Goal: Communication & Community: Answer question/provide support

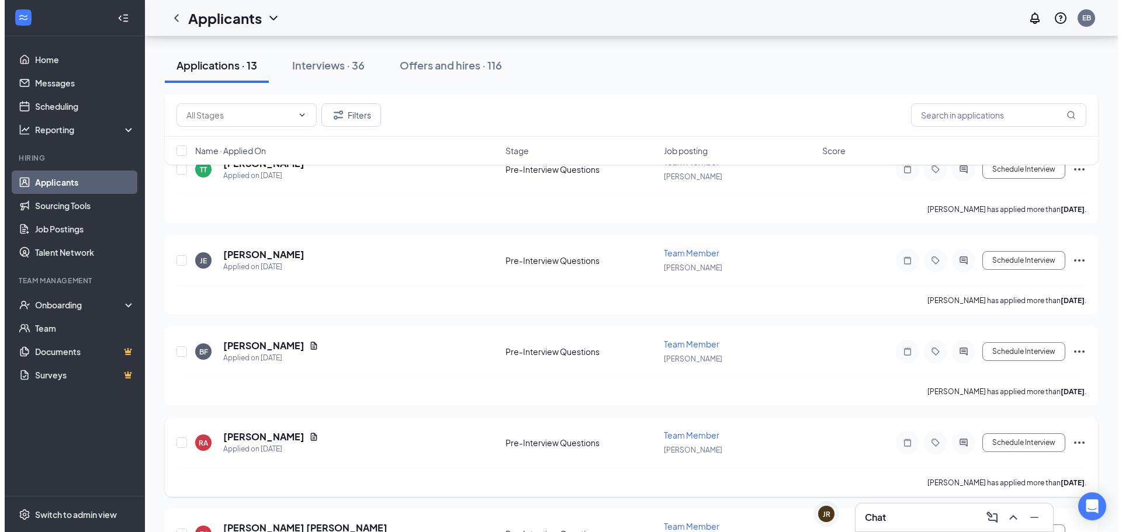
scroll to position [883, 0]
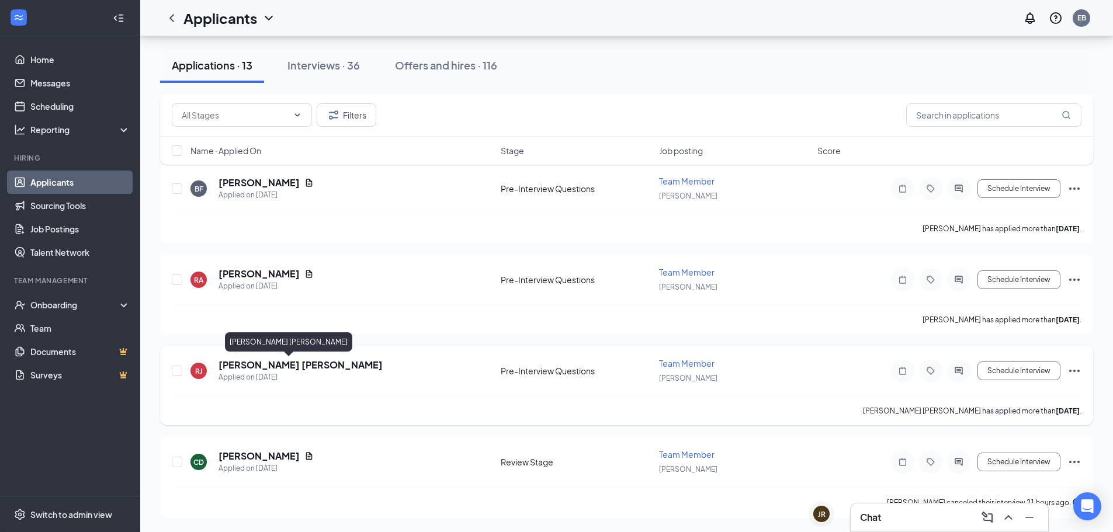
click at [275, 369] on h5 "[PERSON_NAME] [PERSON_NAME]" at bounding box center [301, 365] width 164 height 13
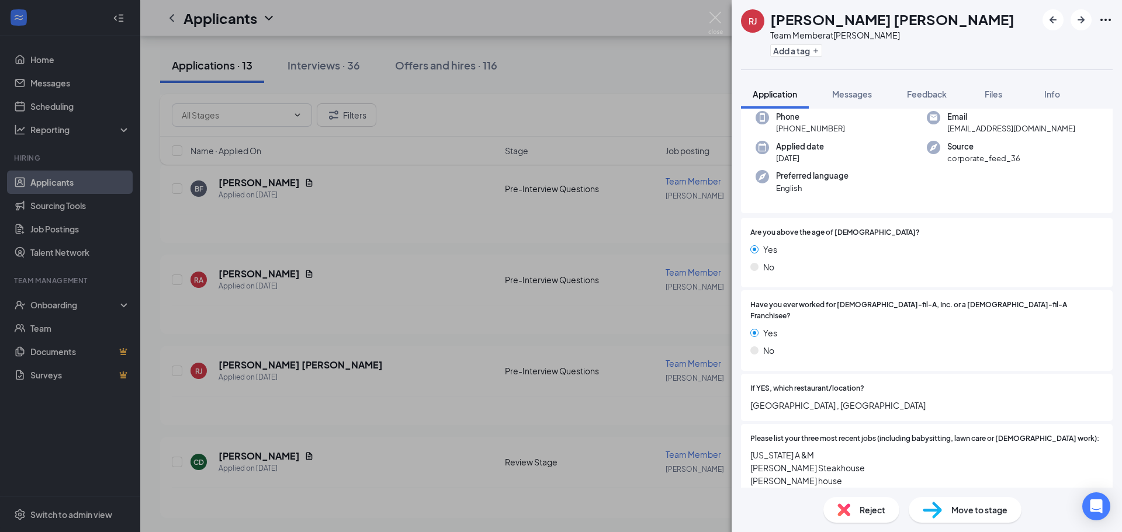
scroll to position [58, 0]
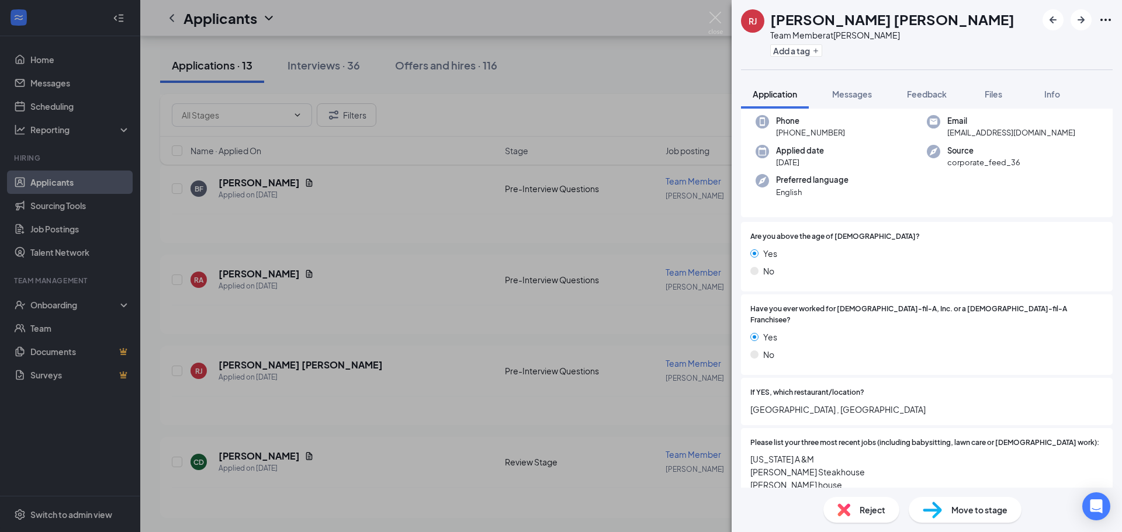
click at [958, 510] on span "Move to stage" at bounding box center [979, 510] width 56 height 13
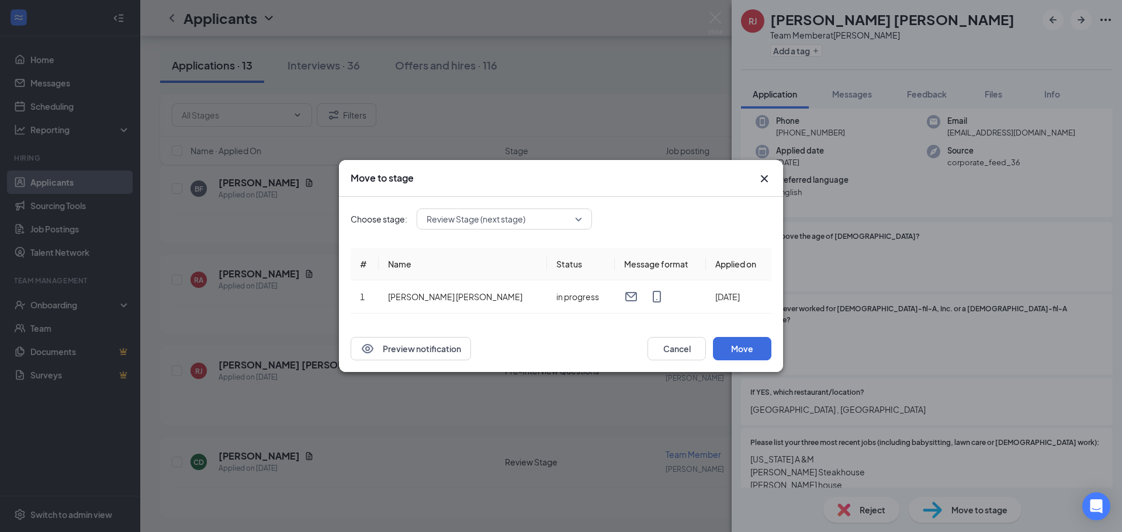
click at [499, 214] on div "Review Stage (next stage)" at bounding box center [504, 219] width 175 height 21
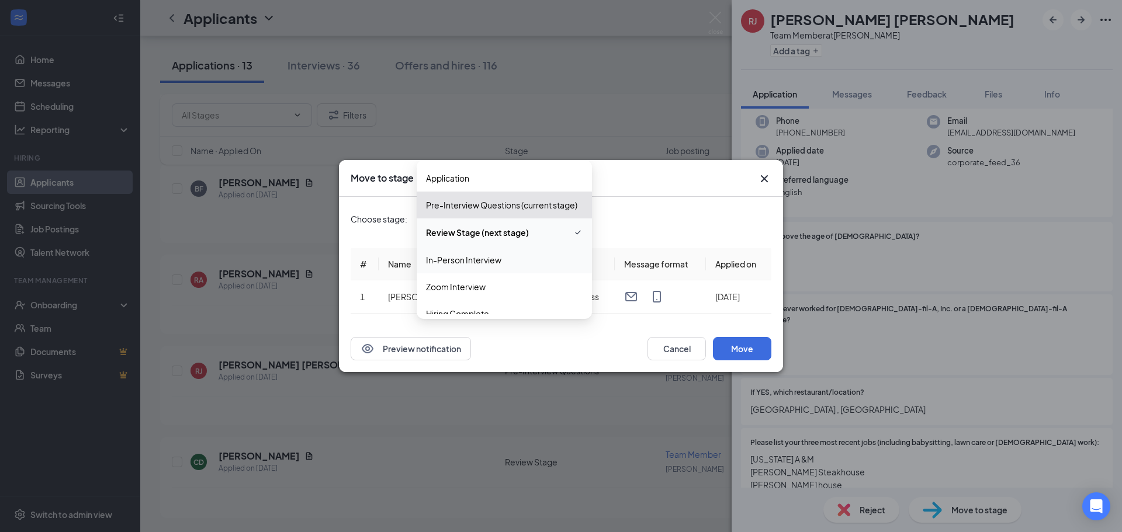
click at [485, 265] on span "In-Person Interview" at bounding box center [463, 260] width 75 height 13
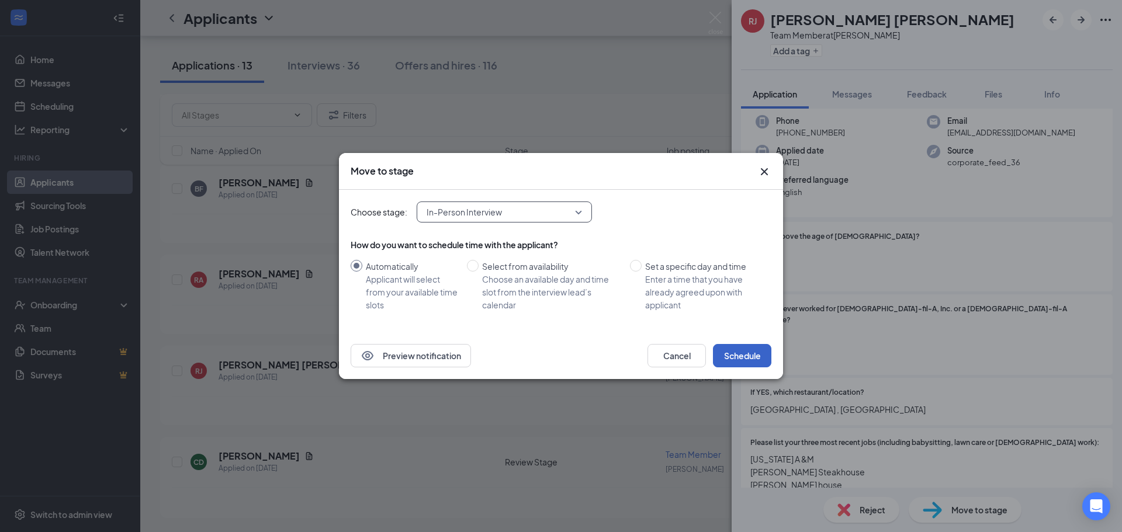
click at [735, 348] on button "Schedule" at bounding box center [742, 355] width 58 height 23
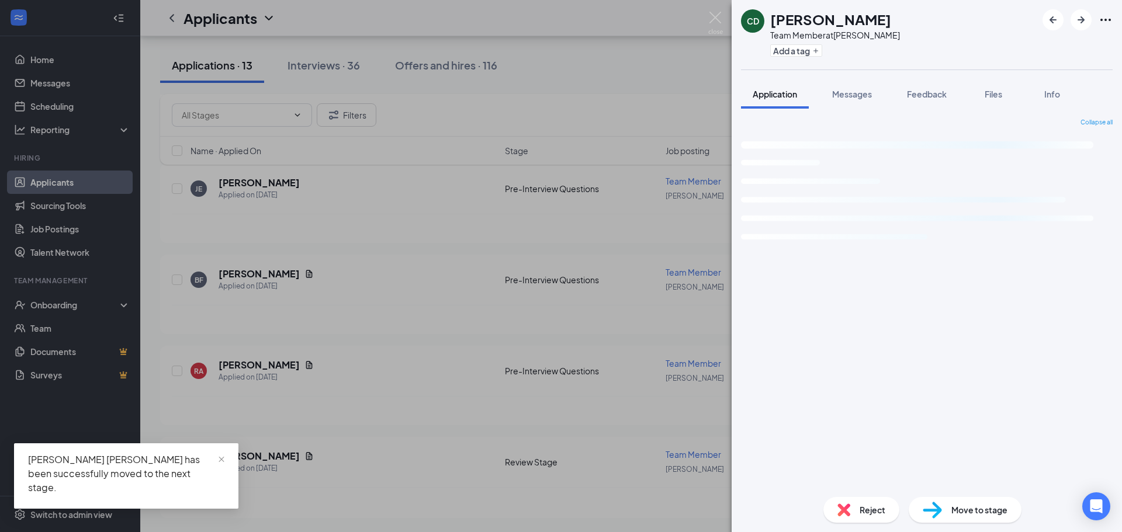
scroll to position [792, 0]
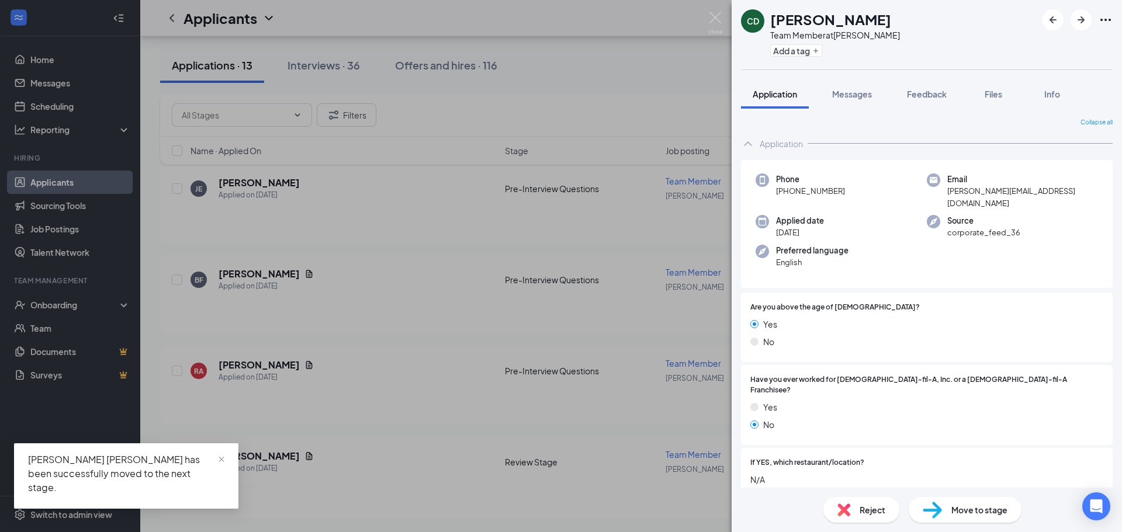
click at [289, 371] on div "CD Carter deMoville Team Member at West Bryan Add a tag Application Messages Fe…" at bounding box center [561, 266] width 1122 height 532
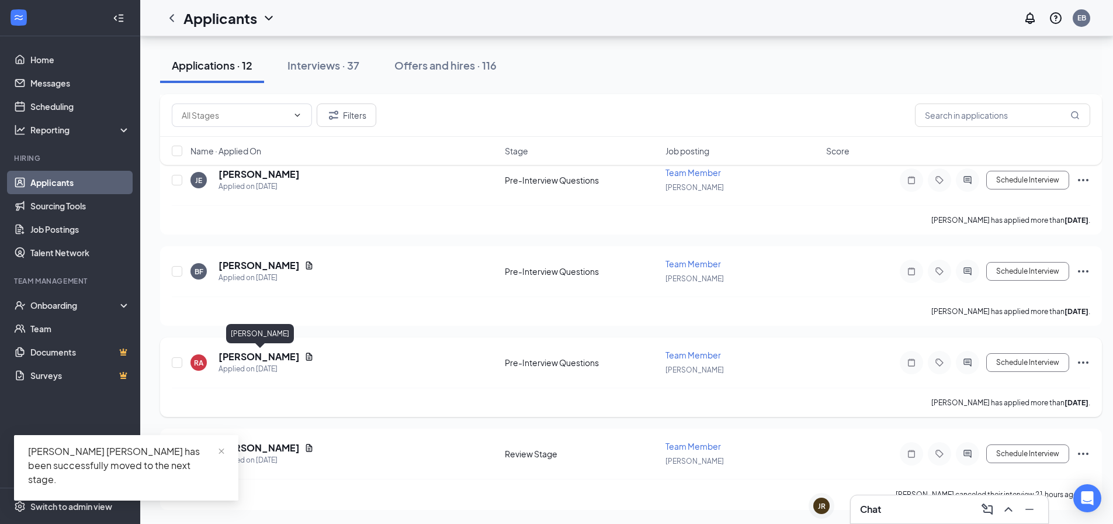
click at [292, 359] on h5 "[PERSON_NAME]" at bounding box center [259, 356] width 81 height 13
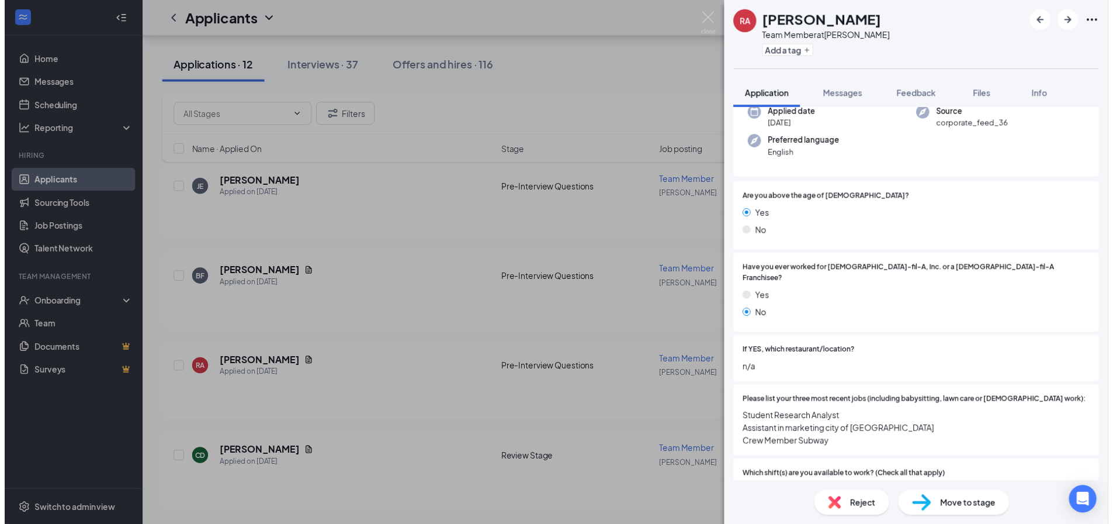
scroll to position [117, 0]
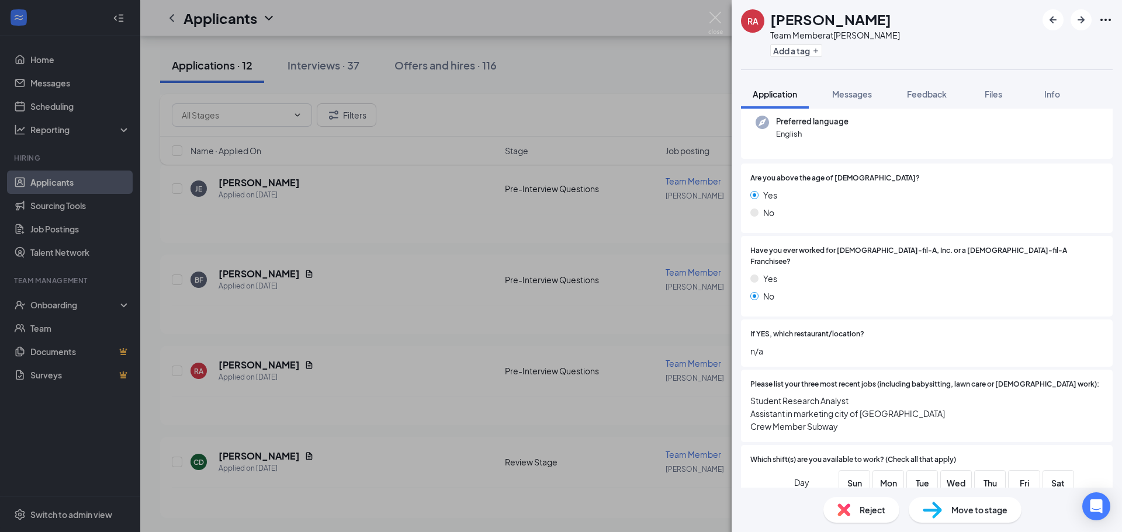
click at [970, 504] on span "Move to stage" at bounding box center [979, 510] width 56 height 13
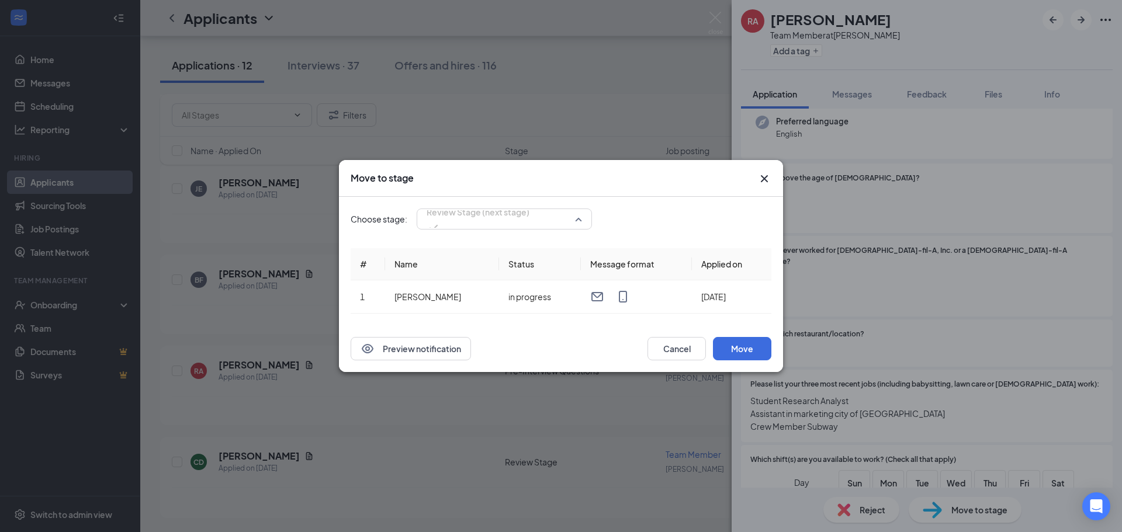
click at [484, 212] on div "Review Stage (next stage) 3685792 3789589 Application Pre-Interview Questions (…" at bounding box center [504, 219] width 175 height 21
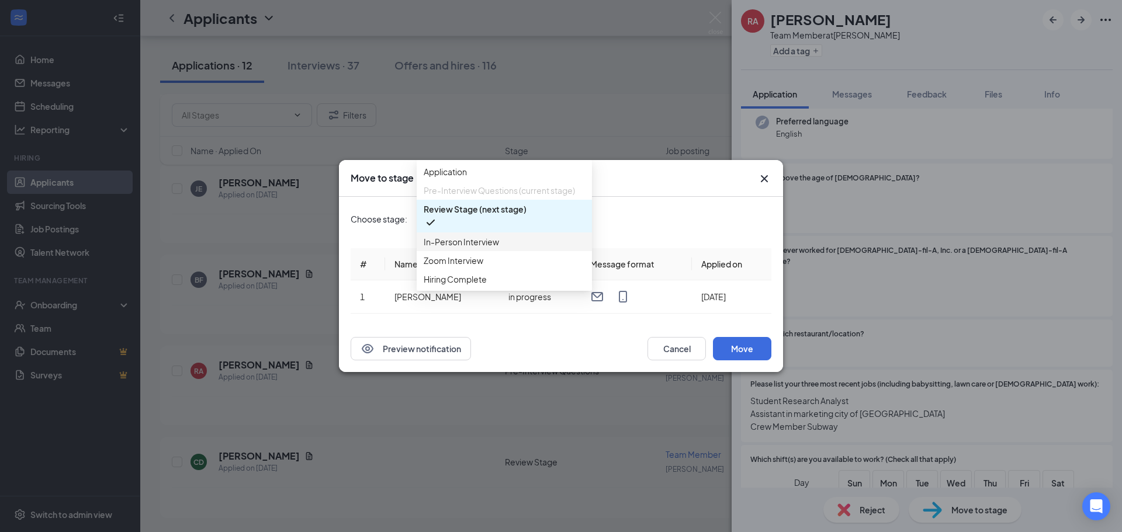
click at [452, 248] on span "In-Person Interview" at bounding box center [461, 241] width 75 height 13
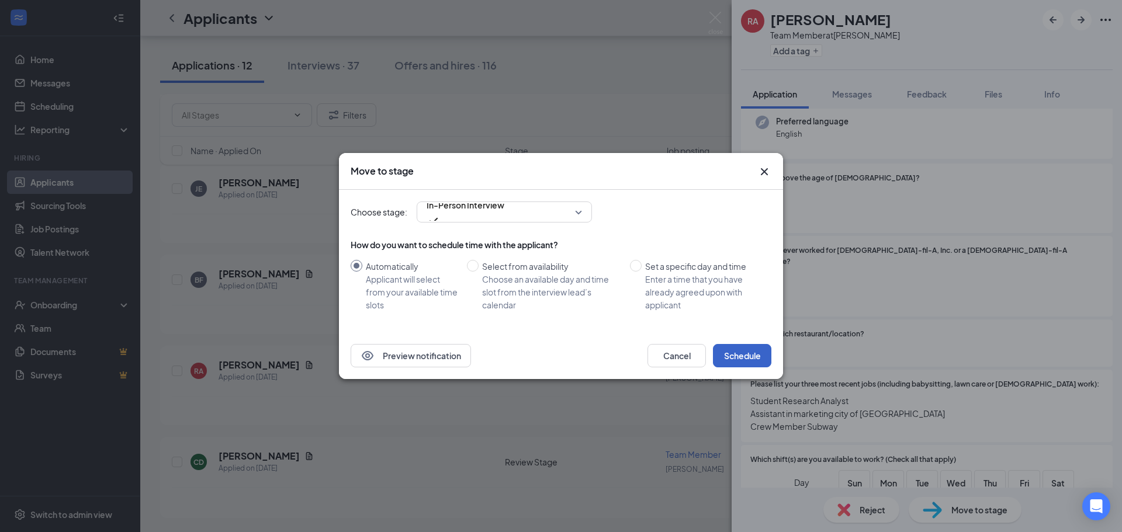
click at [743, 354] on button "Schedule" at bounding box center [742, 355] width 58 height 23
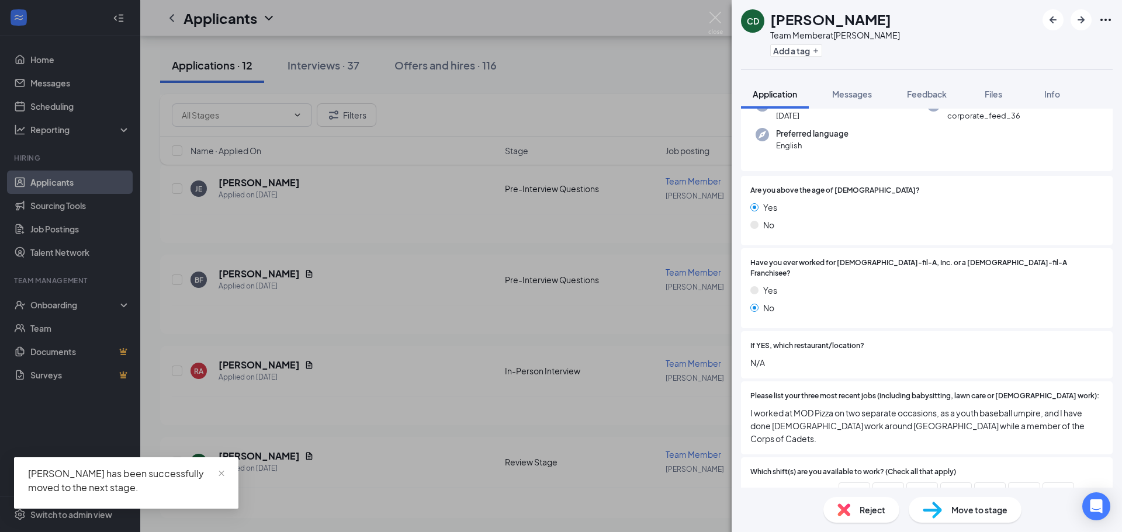
click at [273, 339] on div "CD Carter deMoville Team Member at West Bryan Add a tag Application Messages Fe…" at bounding box center [561, 266] width 1122 height 532
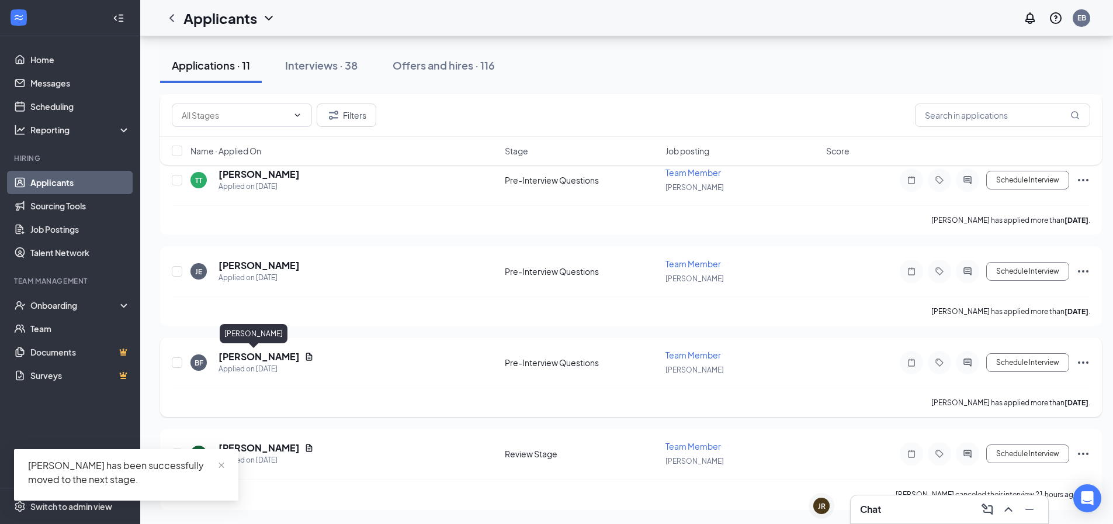
click at [229, 355] on h5 "Ben Fears" at bounding box center [259, 356] width 81 height 13
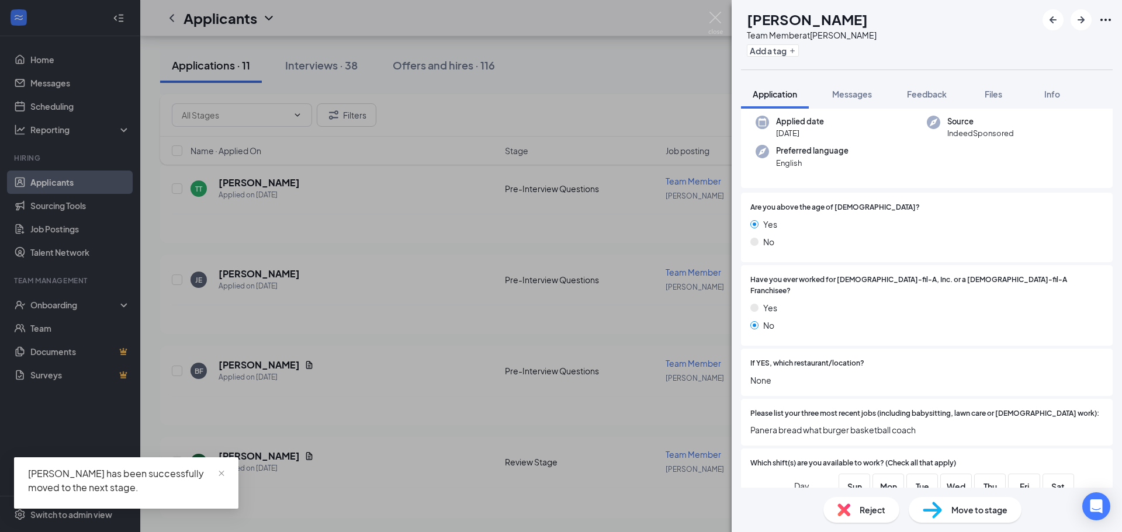
scroll to position [117, 0]
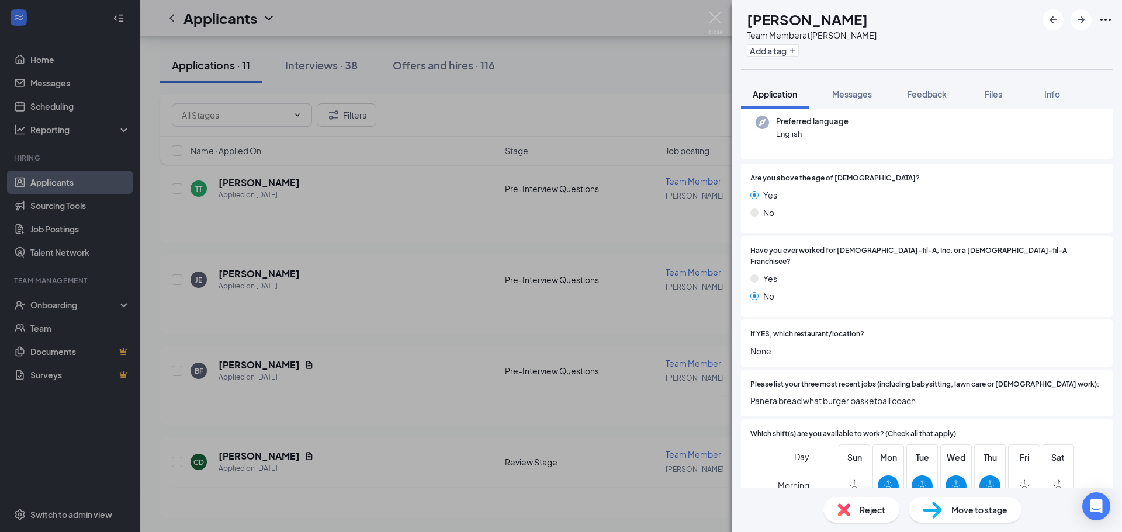
click at [978, 515] on span "Move to stage" at bounding box center [979, 510] width 56 height 13
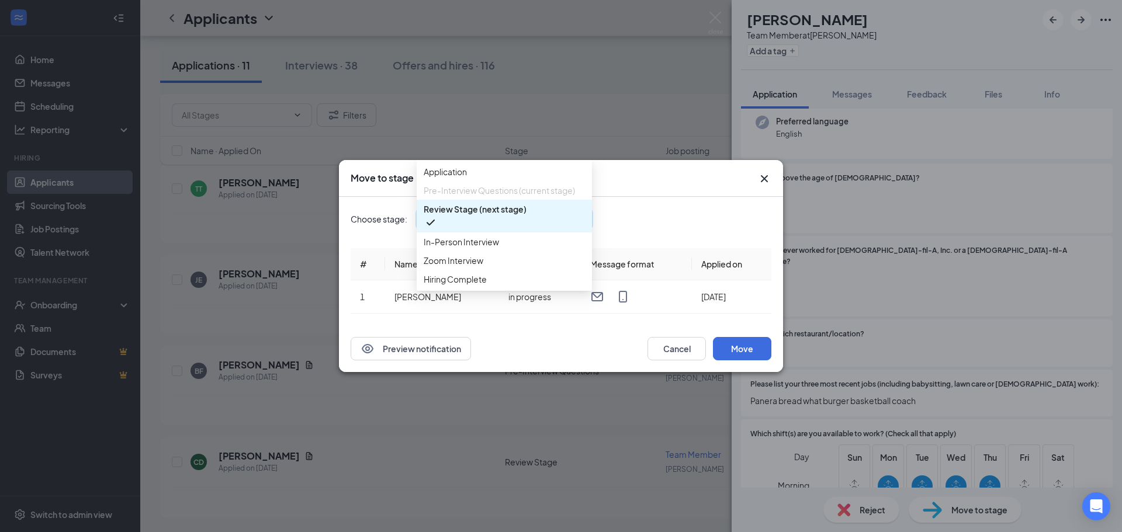
click at [536, 210] on div "Review Stage (next stage) 3789589 3685797 3789594 Application Pre-Interview Que…" at bounding box center [504, 219] width 175 height 21
click at [490, 248] on span "In-Person Interview" at bounding box center [461, 241] width 75 height 13
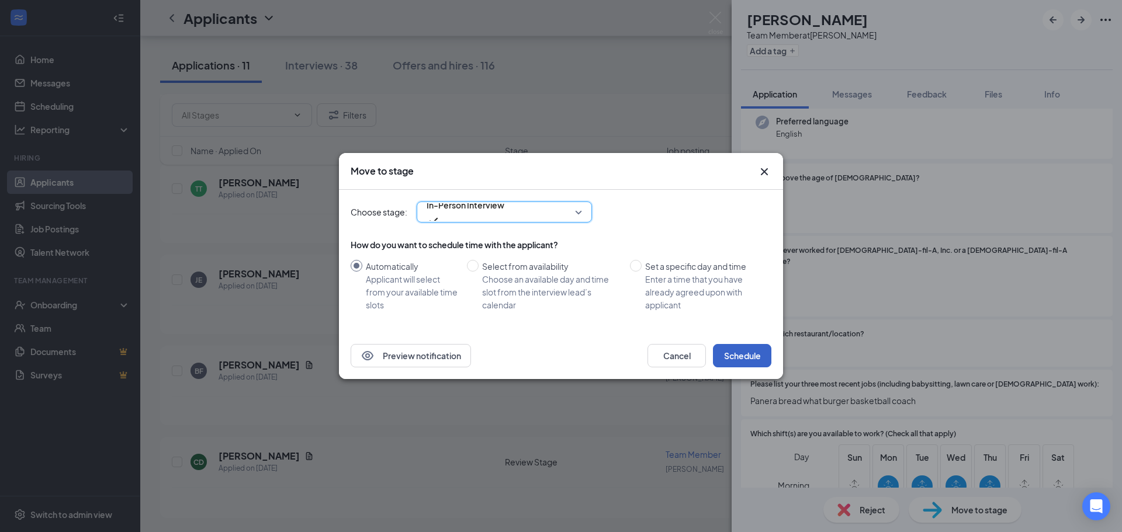
click at [756, 355] on button "Schedule" at bounding box center [742, 355] width 58 height 23
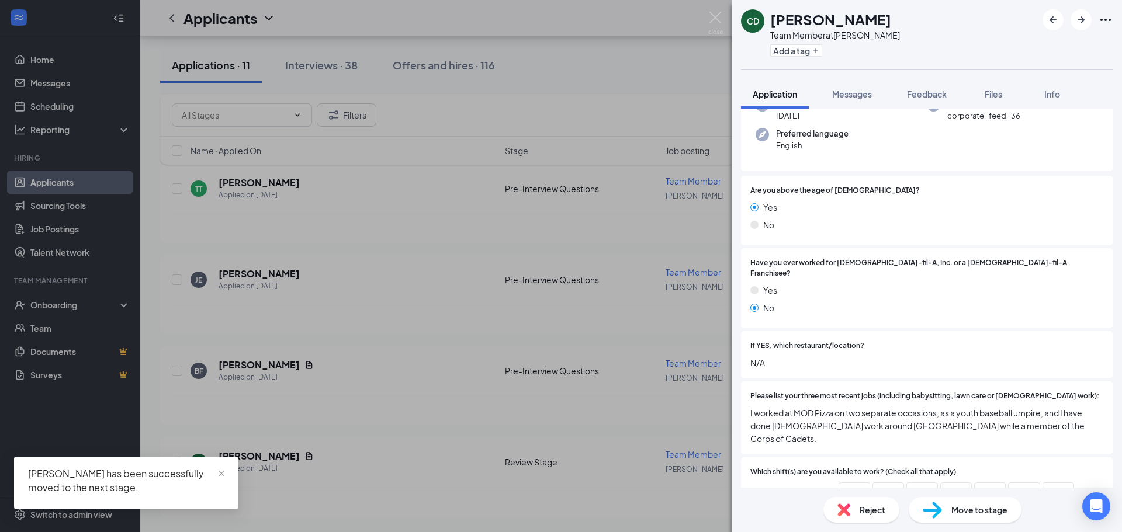
click at [324, 377] on div "CD Carter deMoville Team Member at West Bryan Add a tag Application Messages Fe…" at bounding box center [561, 266] width 1122 height 532
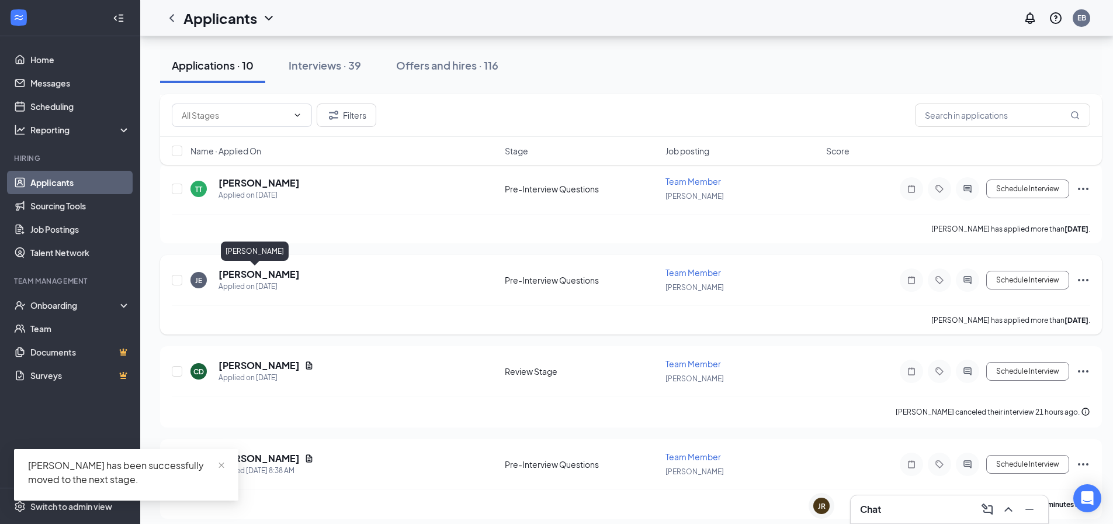
click at [256, 280] on h5 "Josh Emmet" at bounding box center [259, 274] width 81 height 13
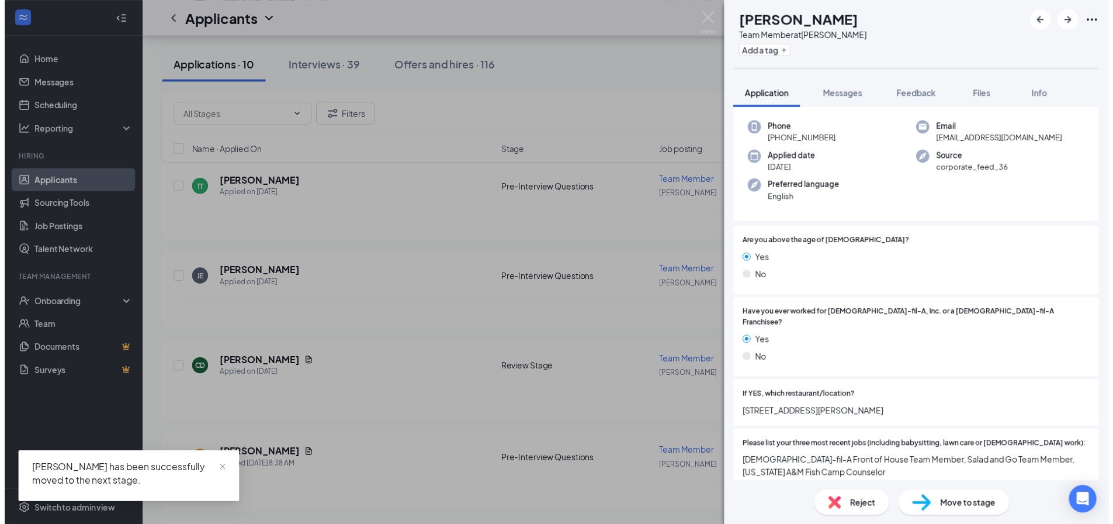
scroll to position [58, 0]
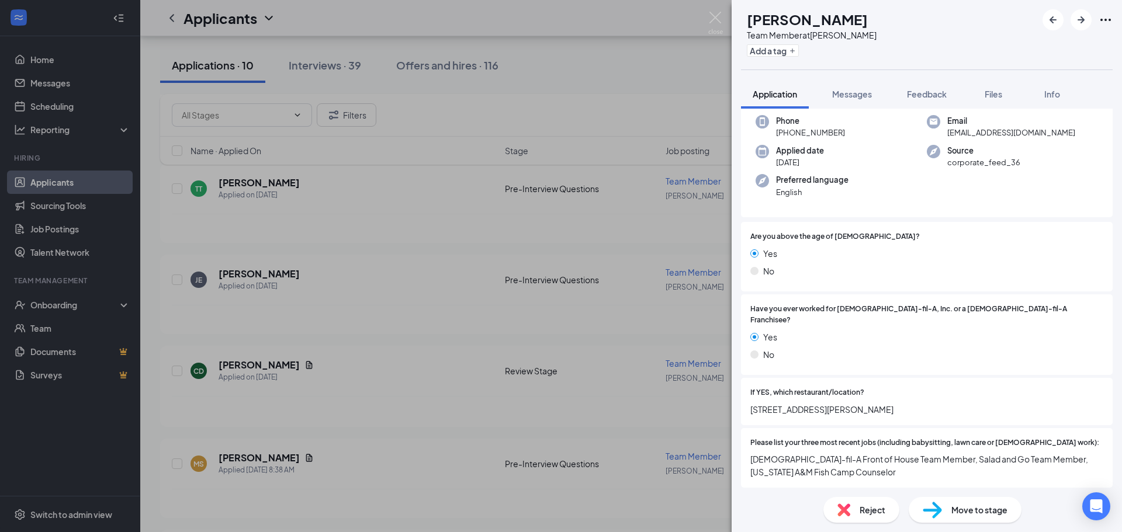
click at [937, 515] on img at bounding box center [932, 510] width 19 height 17
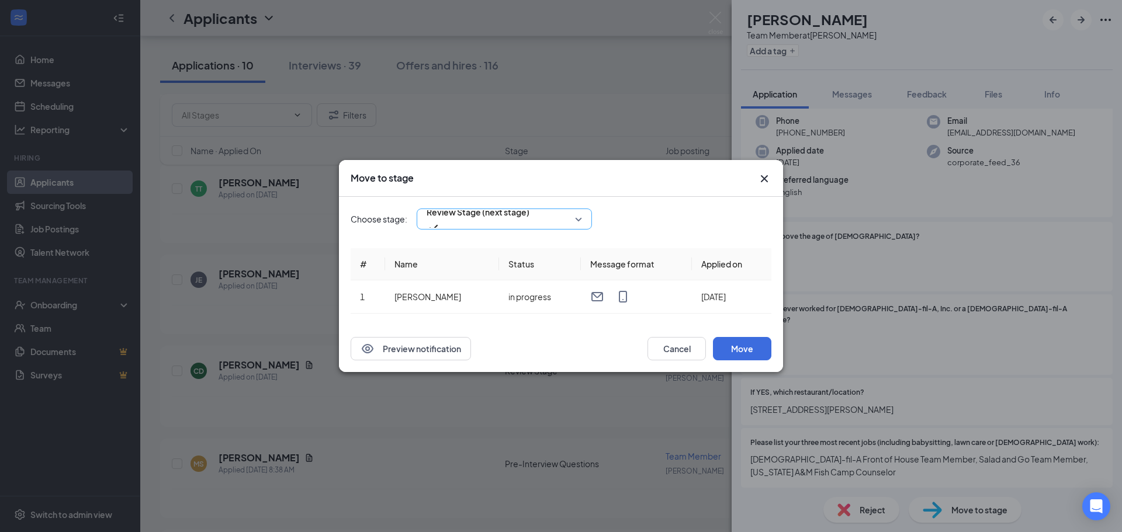
click at [491, 221] on div "Review Stage (next stage)" at bounding box center [504, 219] width 175 height 21
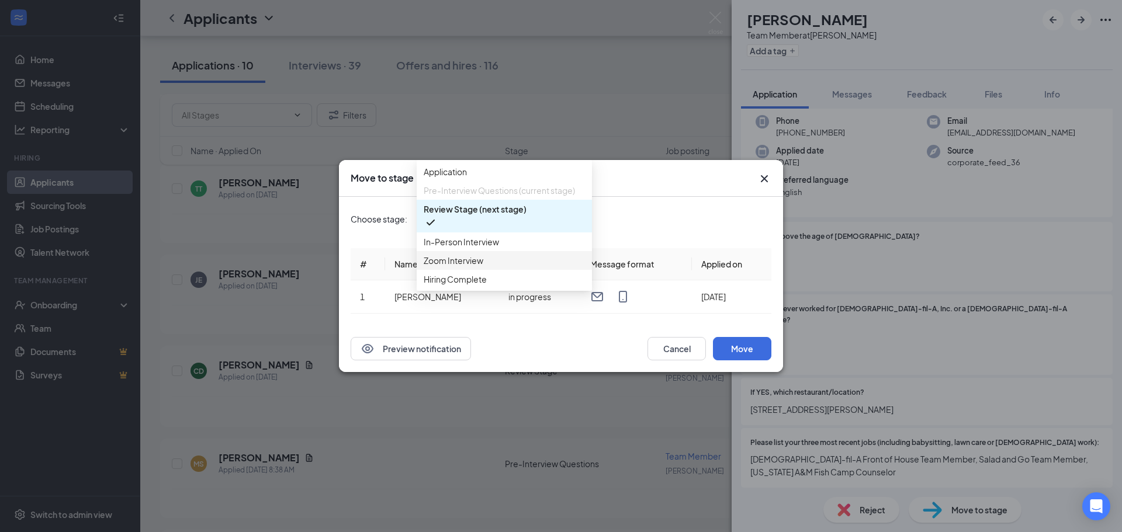
click at [474, 248] on span "In-Person Interview" at bounding box center [461, 241] width 75 height 13
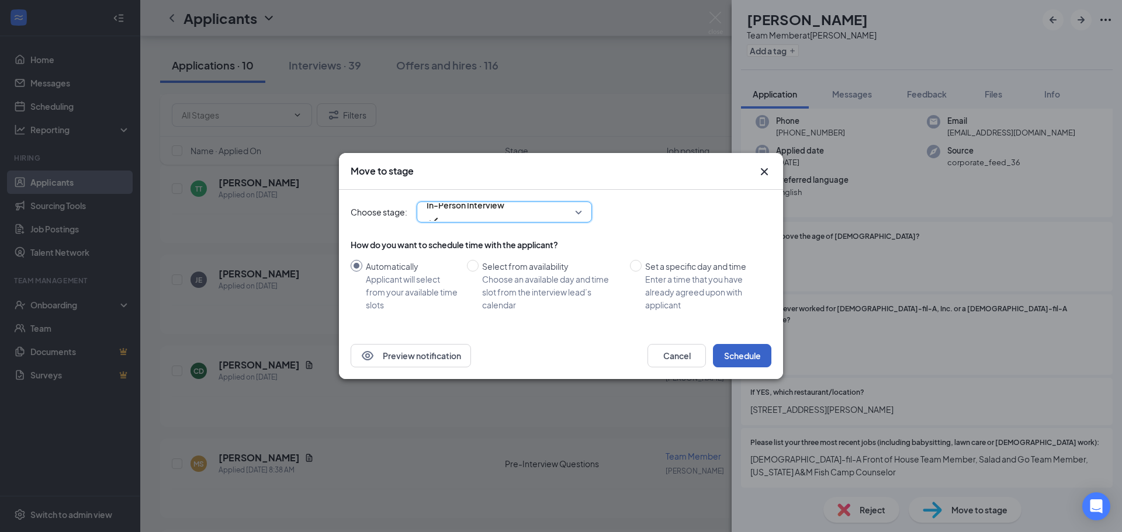
click at [758, 351] on button "Schedule" at bounding box center [742, 355] width 58 height 23
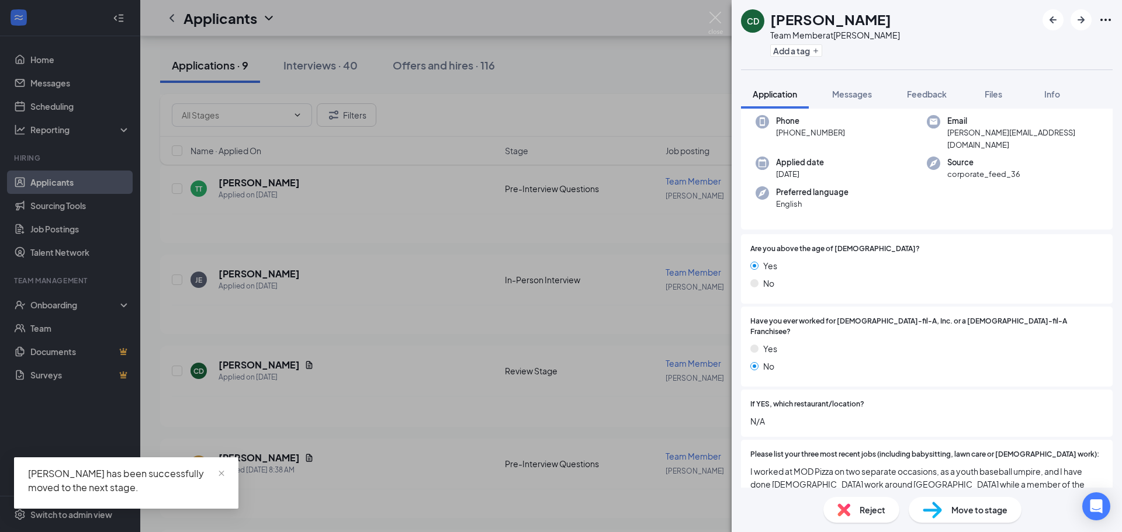
click at [297, 292] on div "CD Carter deMoville Team Member at West Bryan Add a tag Application Messages Fe…" at bounding box center [561, 266] width 1122 height 532
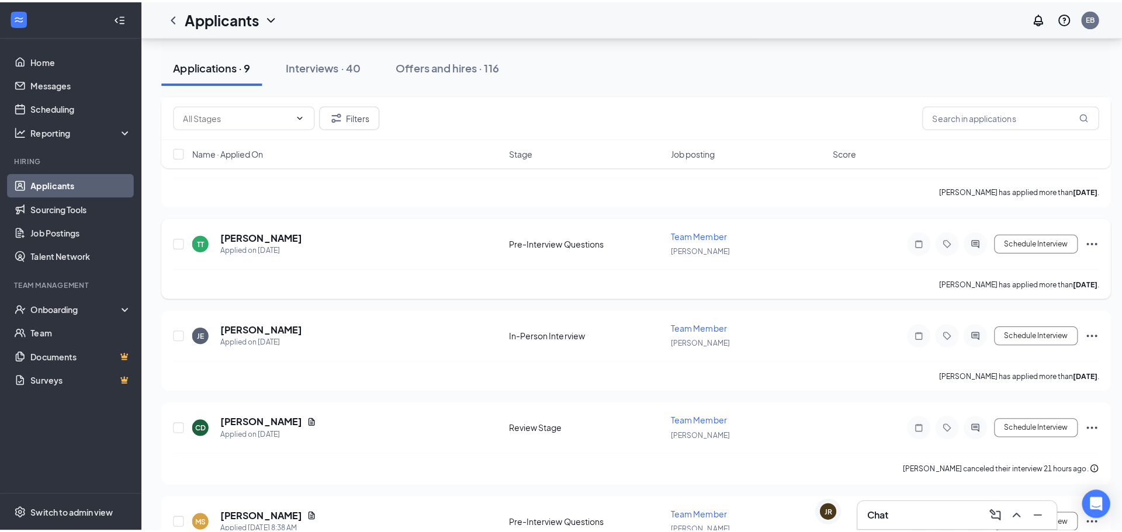
scroll to position [642, 0]
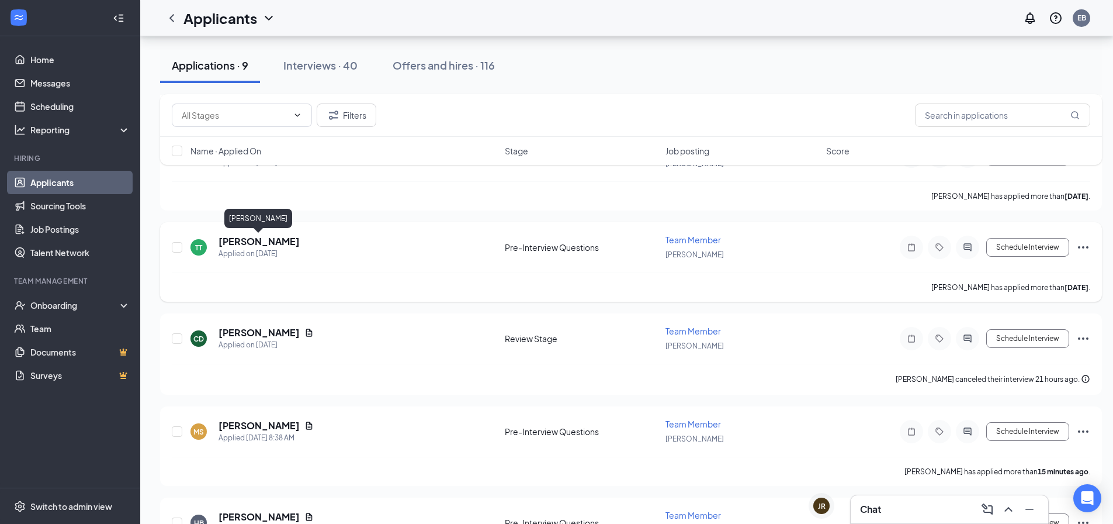
click at [271, 237] on h5 "Tatiana Tolentino" at bounding box center [259, 241] width 81 height 13
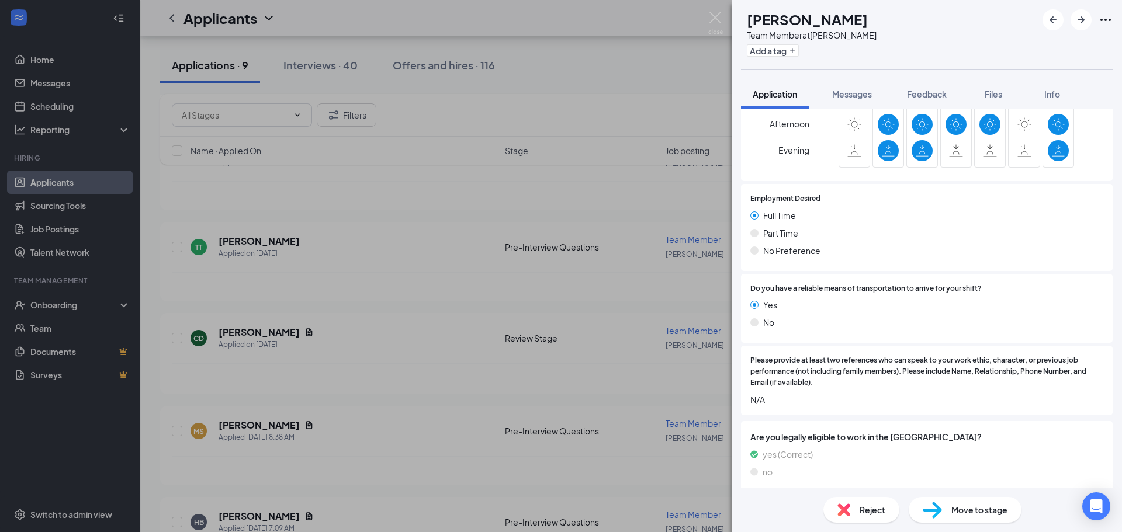
scroll to position [537, 0]
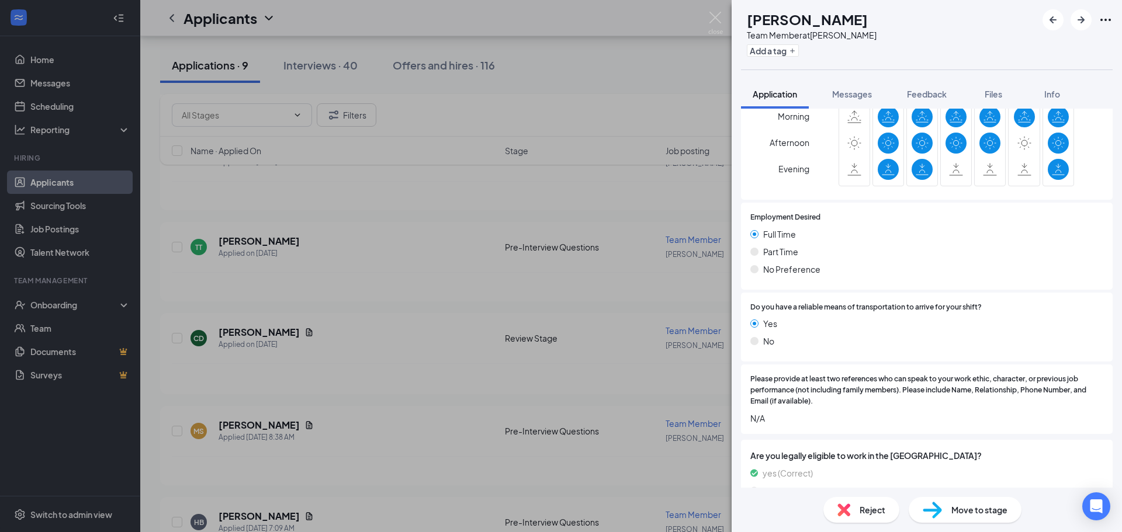
click at [949, 512] on div "Move to stage" at bounding box center [965, 510] width 113 height 26
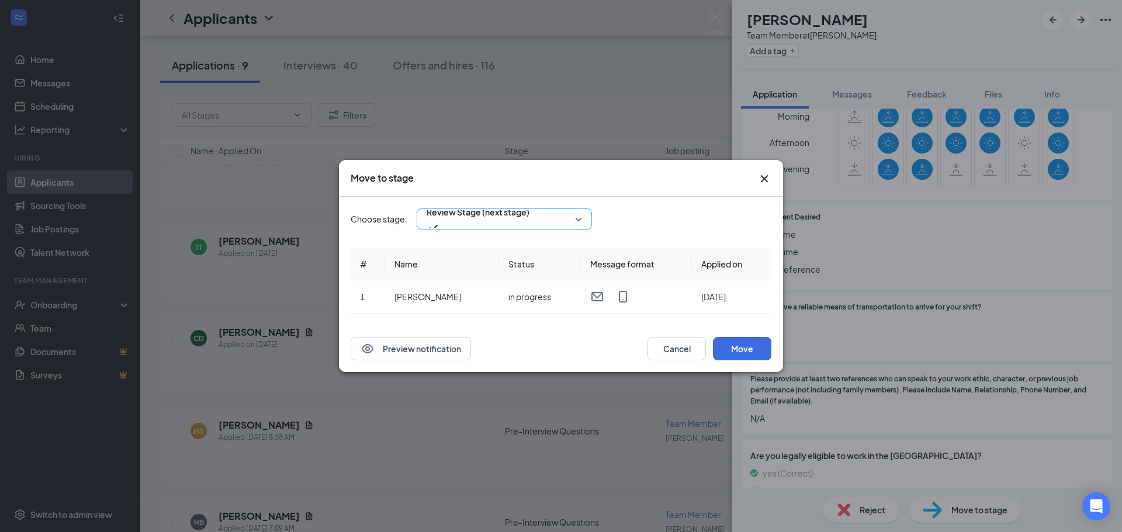
click at [491, 217] on div "Review Stage (next stage)" at bounding box center [504, 219] width 175 height 21
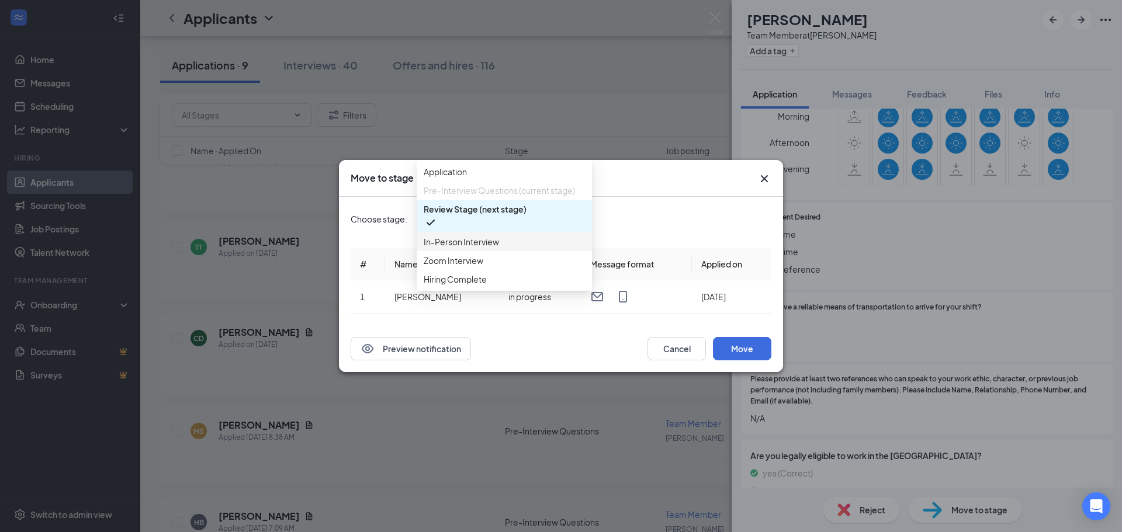
click at [459, 248] on span "In-Person Interview" at bounding box center [461, 241] width 75 height 13
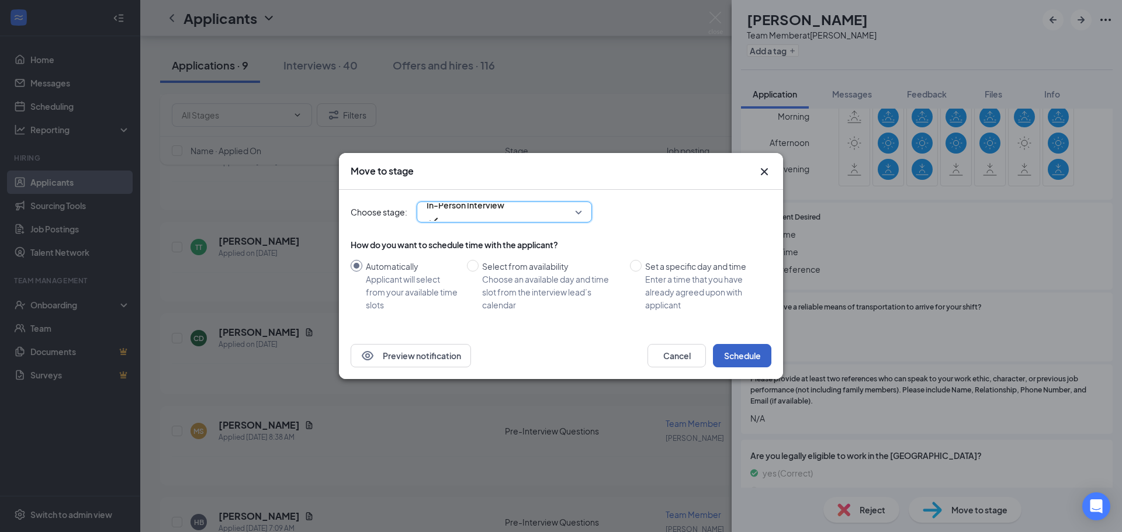
click at [746, 351] on button "Schedule" at bounding box center [742, 355] width 58 height 23
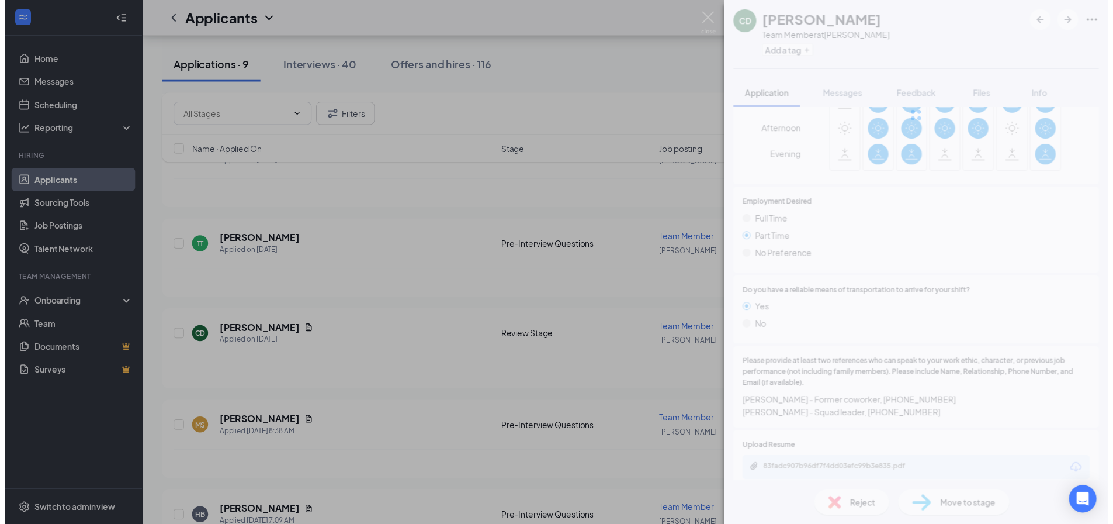
scroll to position [511, 0]
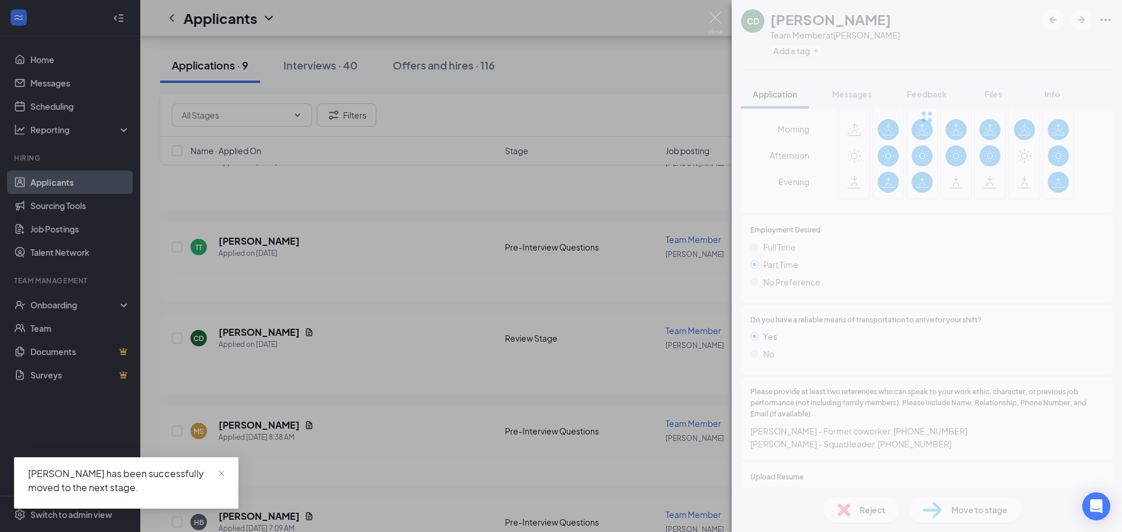
click at [305, 284] on div "CD Carter deMoville Team Member at West Bryan Add a tag Application Messages Fe…" at bounding box center [561, 266] width 1122 height 532
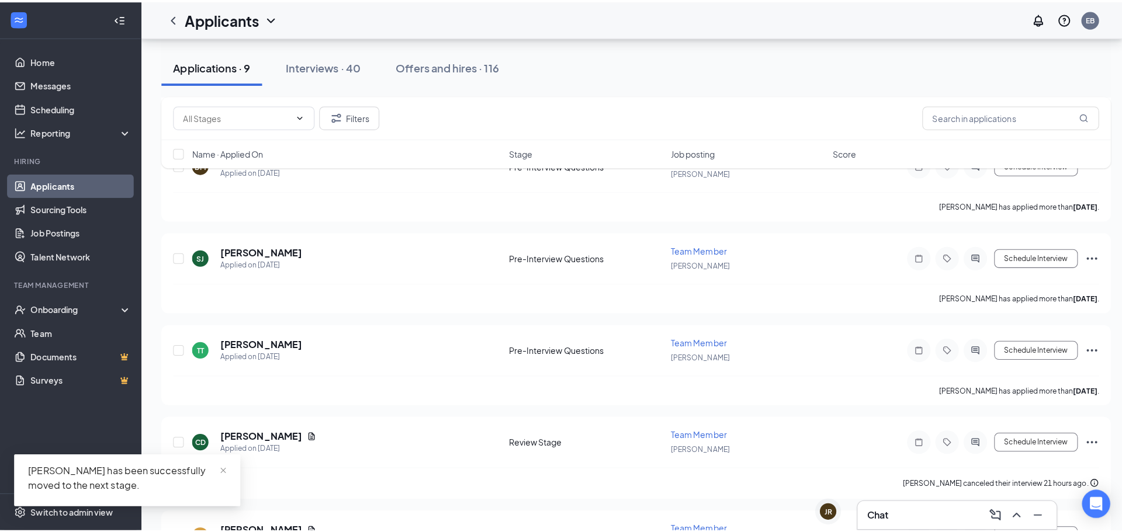
scroll to position [525, 0]
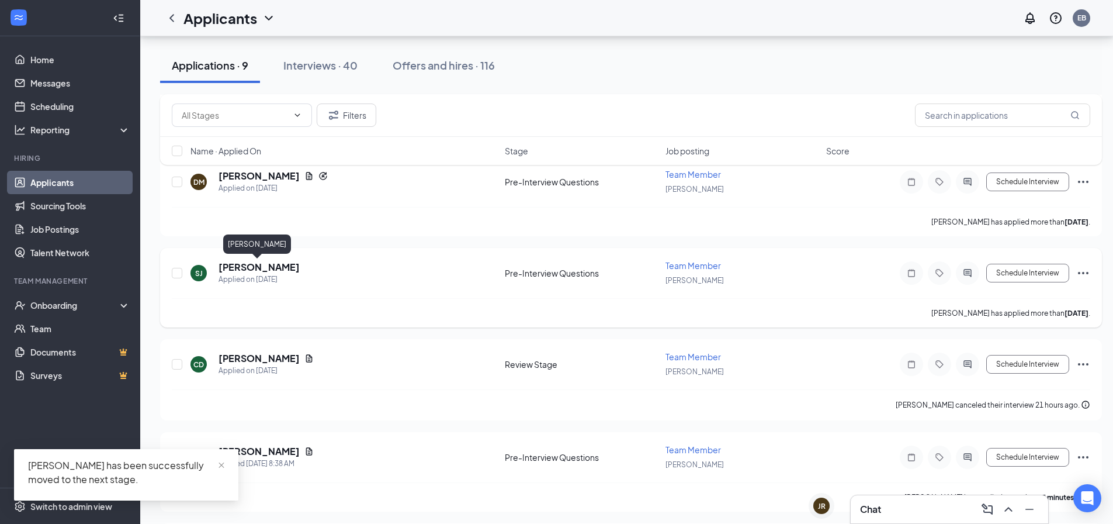
click at [268, 266] on h5 "Samuel Jeffers" at bounding box center [259, 267] width 81 height 13
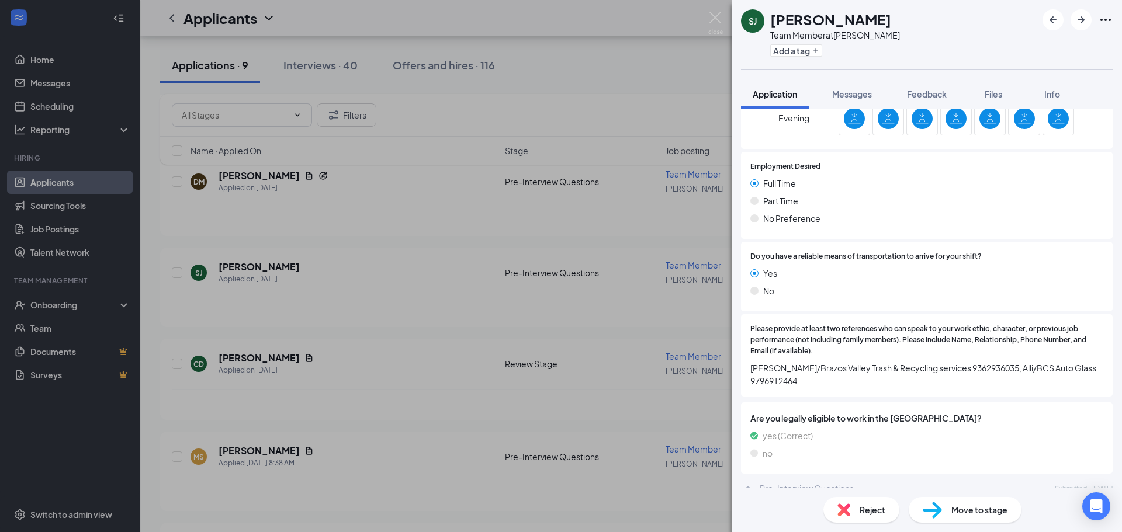
scroll to position [526, 0]
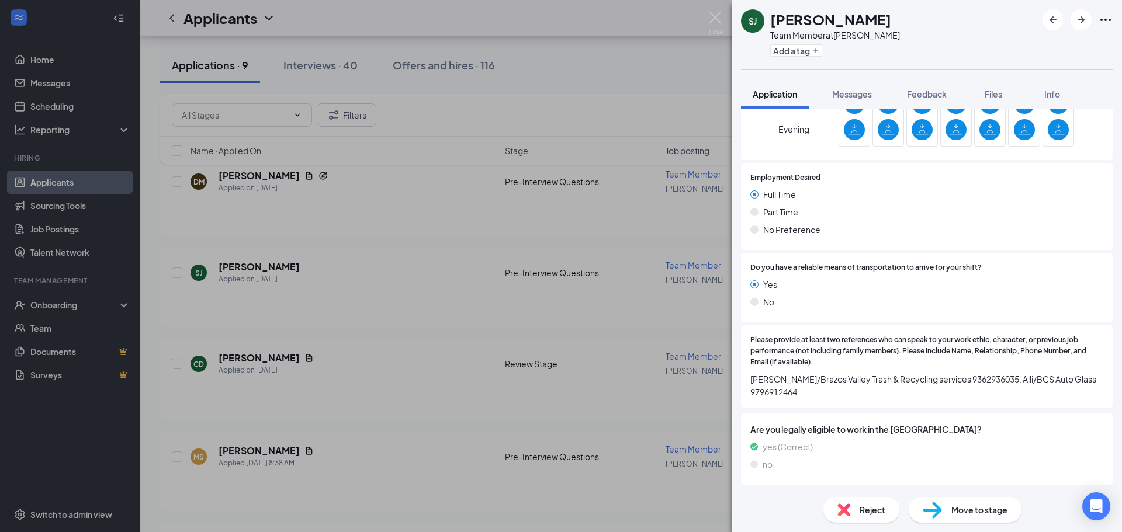
click at [949, 515] on div "Move to stage" at bounding box center [965, 510] width 113 height 26
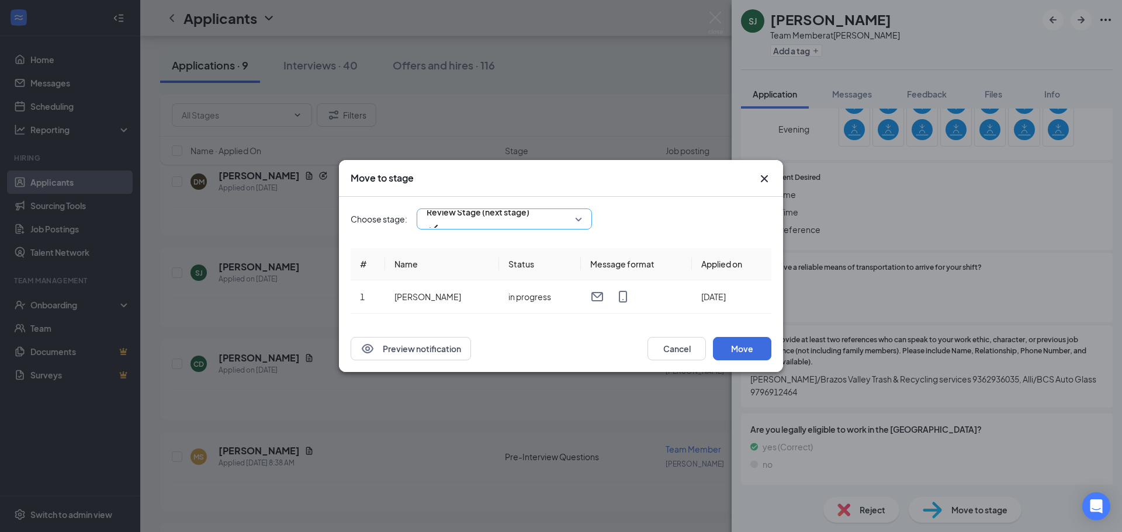
click at [496, 223] on div "Review Stage (next stage)" at bounding box center [504, 219] width 175 height 21
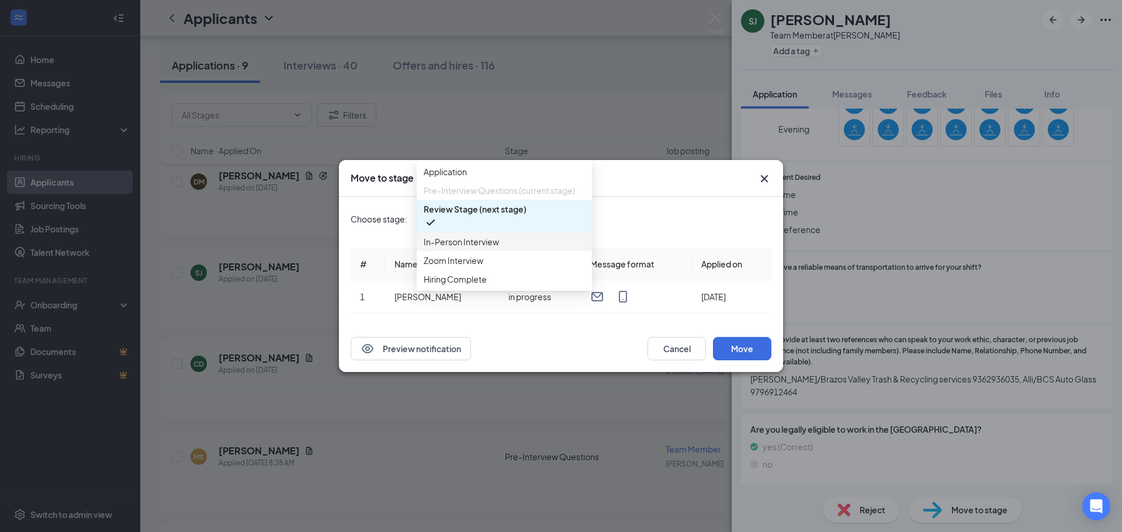
click at [466, 248] on span "In-Person Interview" at bounding box center [461, 241] width 75 height 13
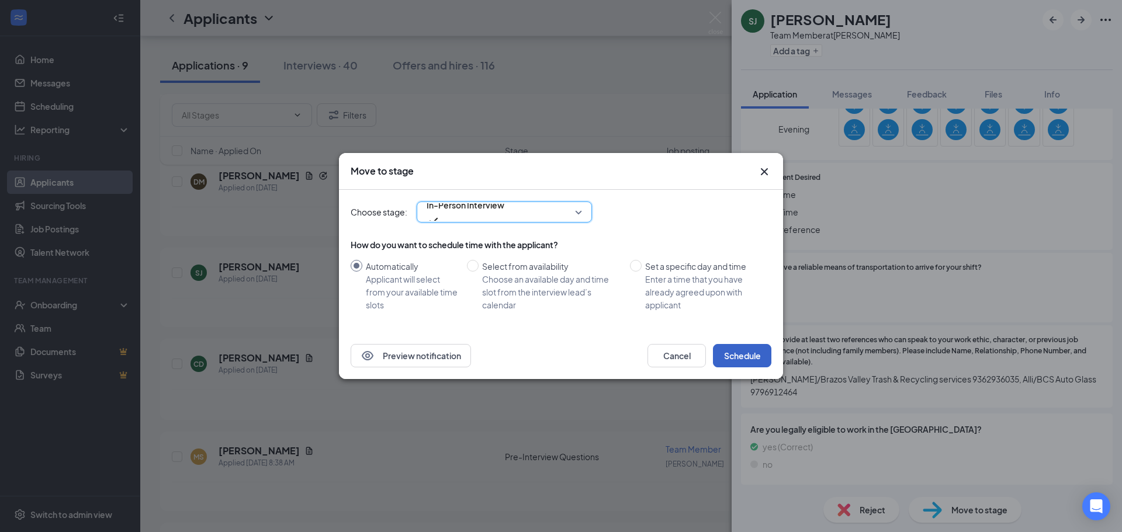
click at [748, 358] on button "Schedule" at bounding box center [742, 355] width 58 height 23
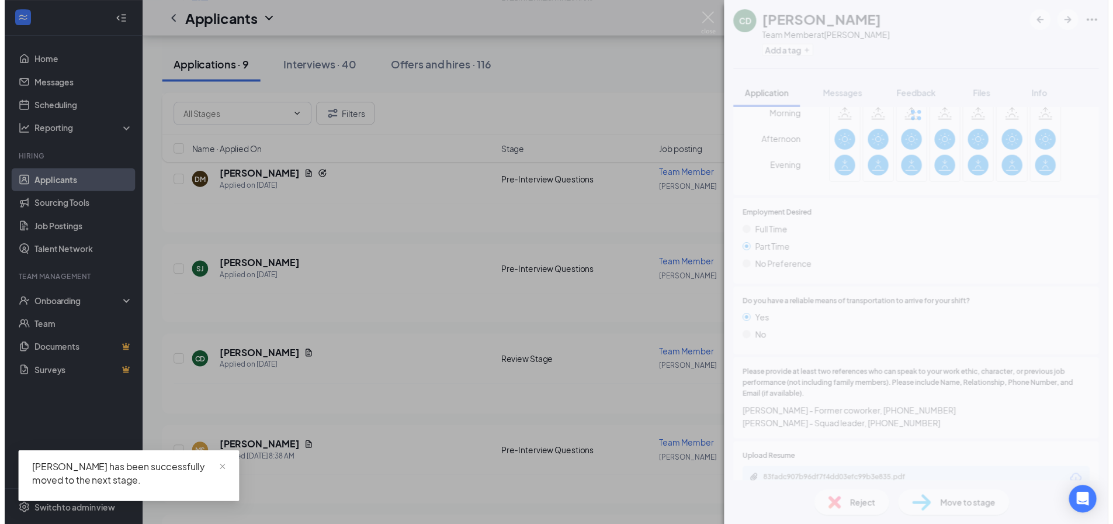
scroll to position [539, 0]
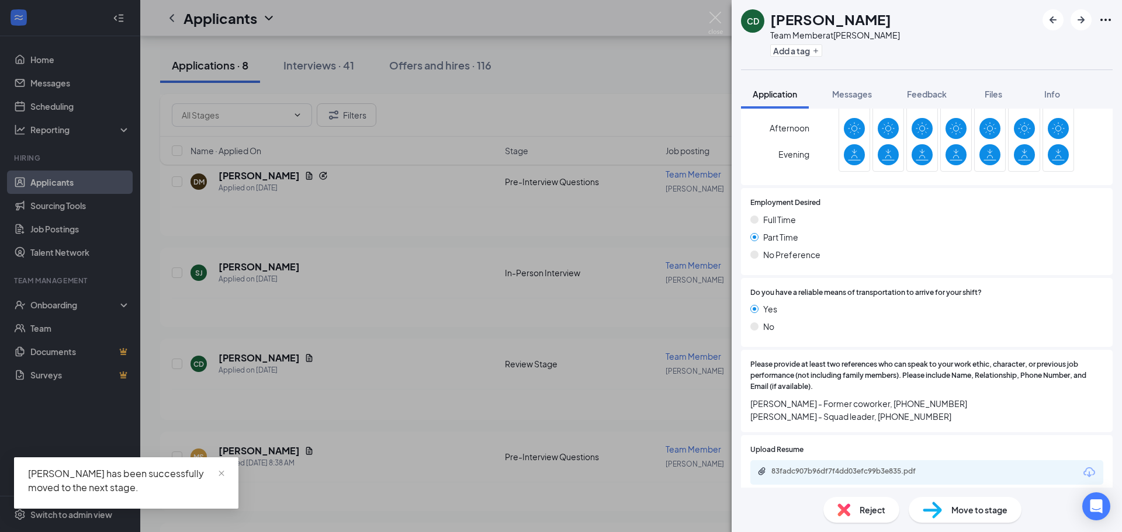
click at [299, 283] on div "CD Carter deMoville Team Member at West Bryan Add a tag Application Messages Fe…" at bounding box center [561, 266] width 1122 height 532
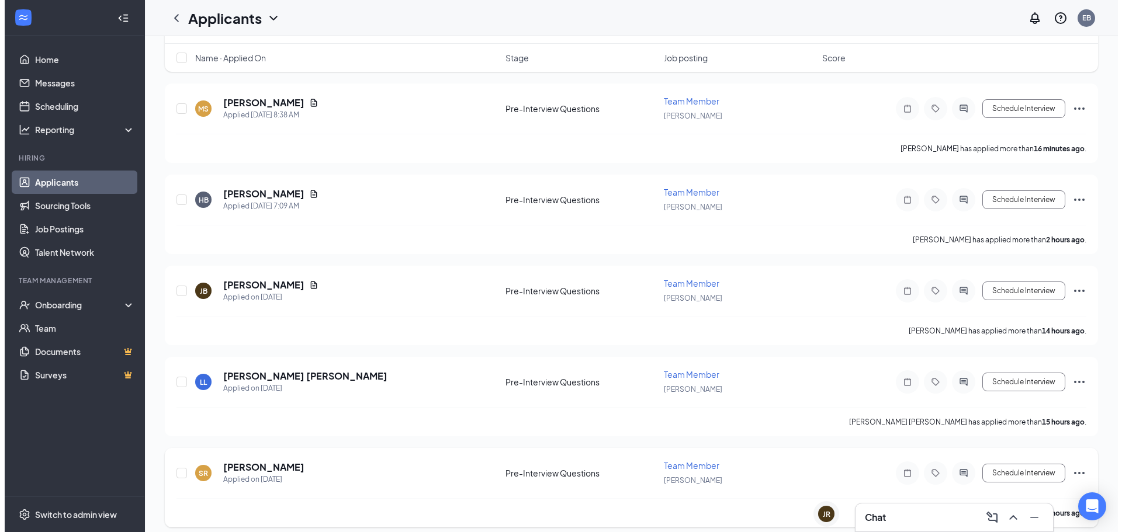
scroll to position [336, 0]
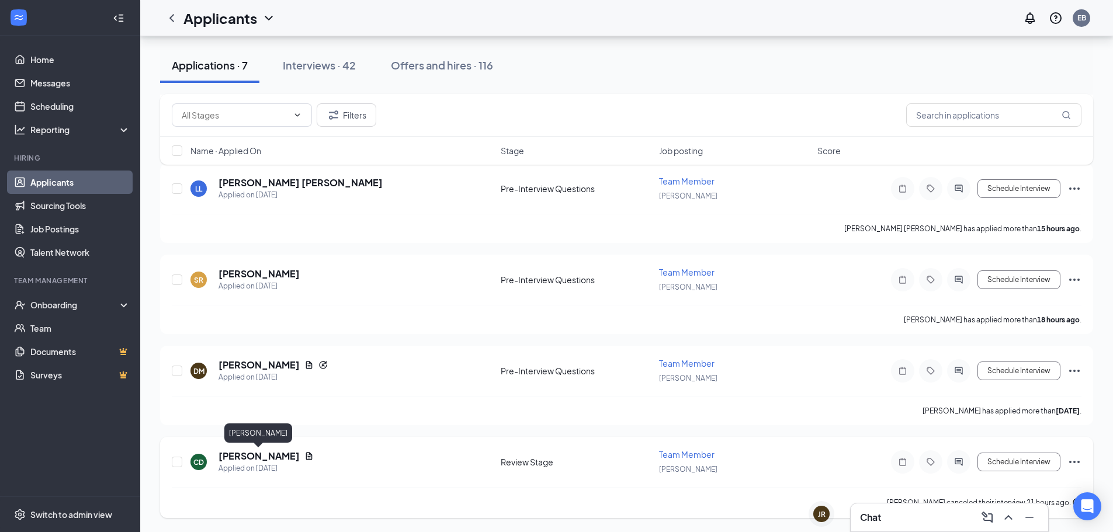
click at [261, 459] on h5 "[PERSON_NAME]" at bounding box center [259, 456] width 81 height 13
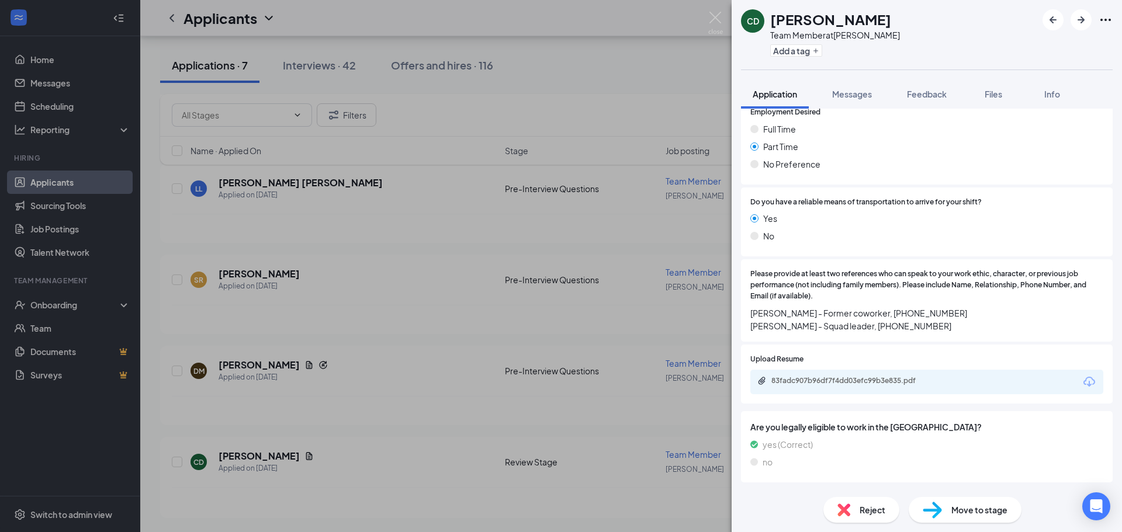
scroll to position [701, 0]
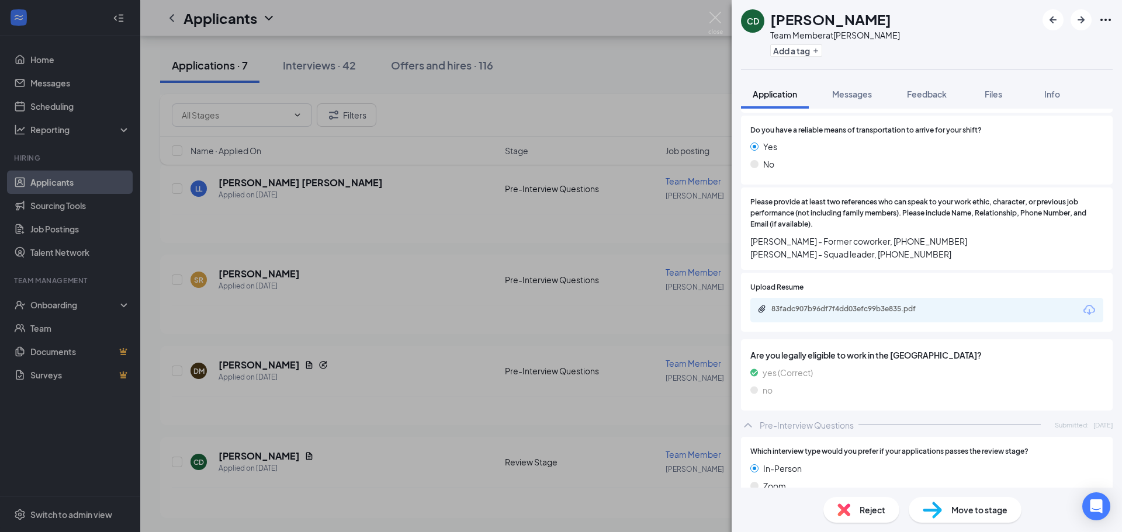
click at [947, 509] on div "Move to stage" at bounding box center [965, 510] width 113 height 26
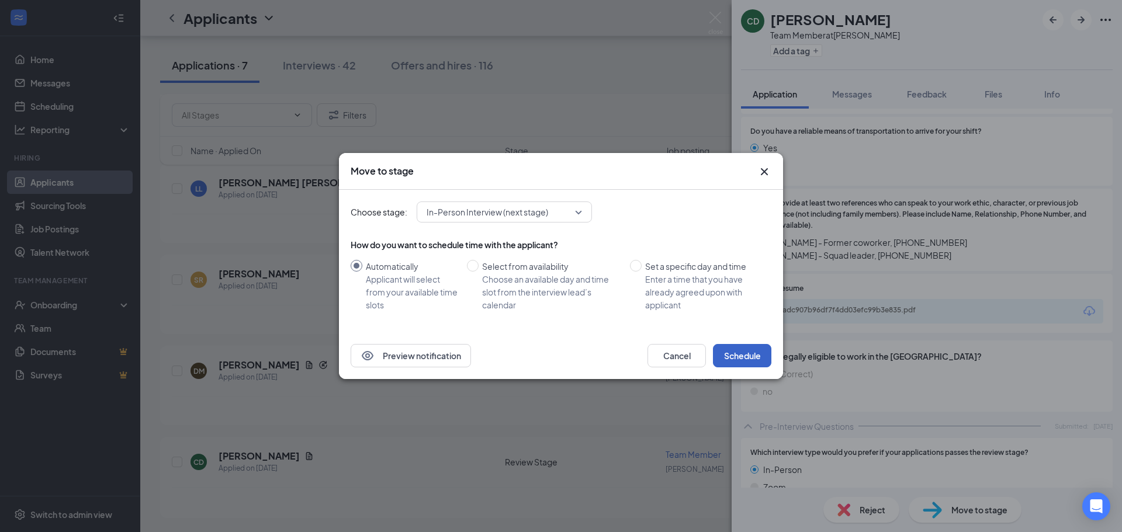
click at [751, 345] on button "Schedule" at bounding box center [742, 355] width 58 height 23
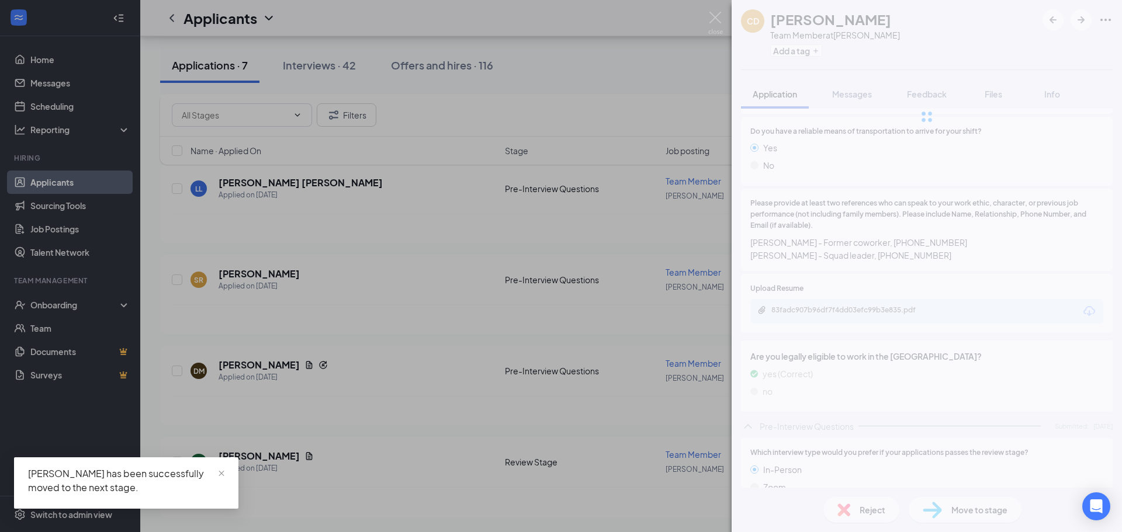
scroll to position [334, 0]
click at [286, 392] on div "MS Miranda Saravia Team Member at West Bryan Add a tag Application Messages Fee…" at bounding box center [561, 266] width 1122 height 532
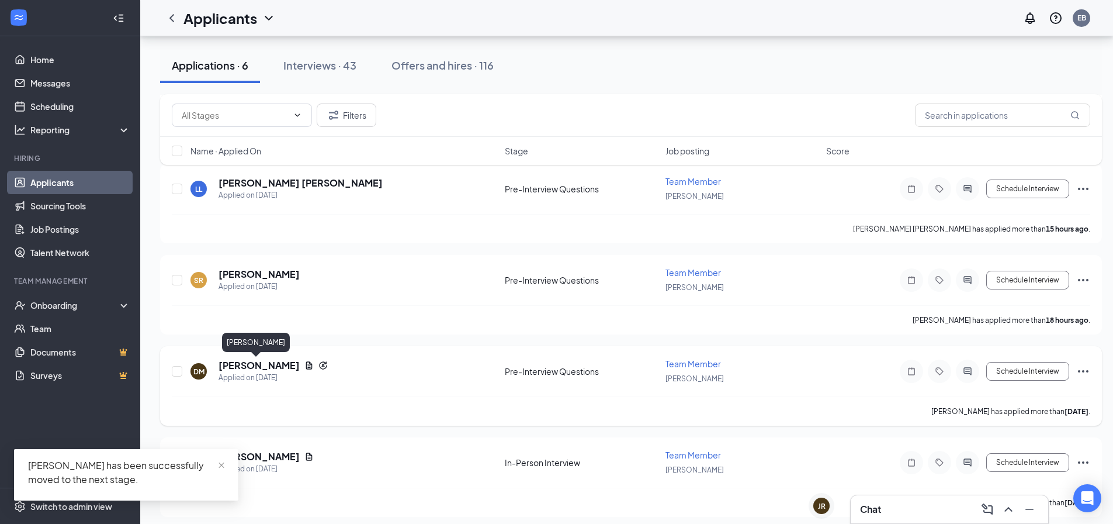
click at [257, 365] on h5 "Dalila Martin" at bounding box center [259, 365] width 81 height 13
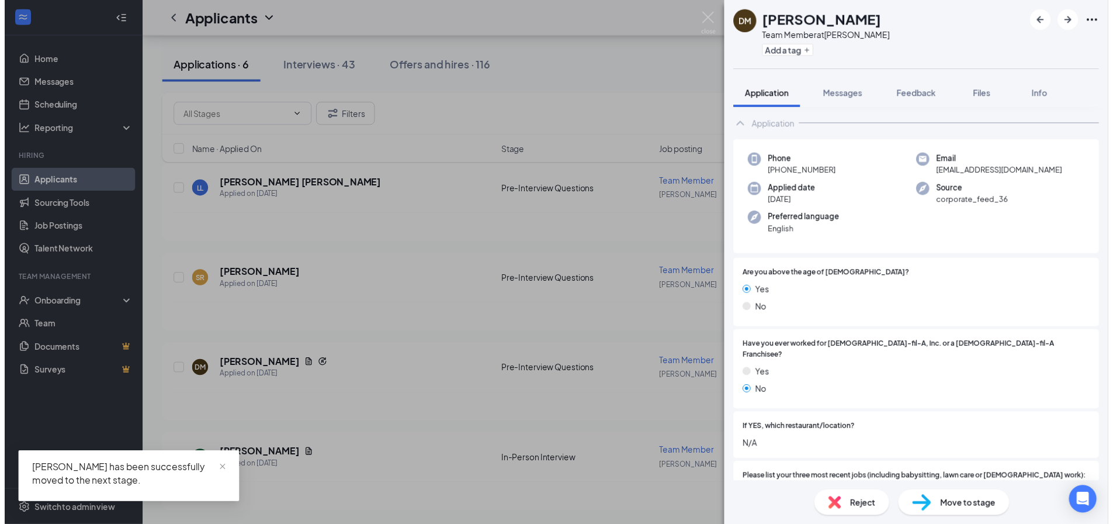
scroll to position [58, 0]
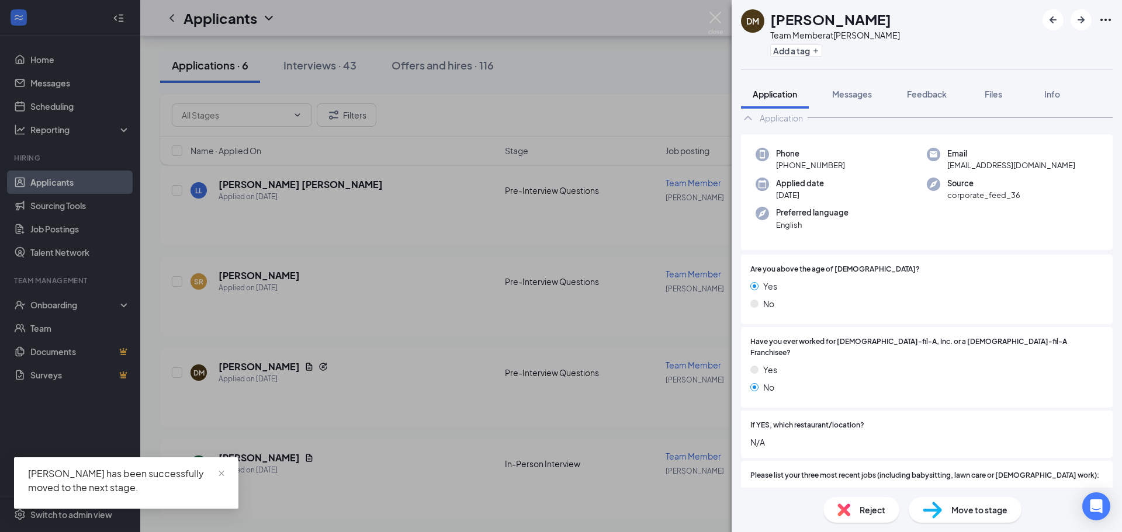
click at [387, 378] on div "DM Dalila Martin Team Member at West Bryan Add a tag Application Messages Feedb…" at bounding box center [561, 266] width 1122 height 532
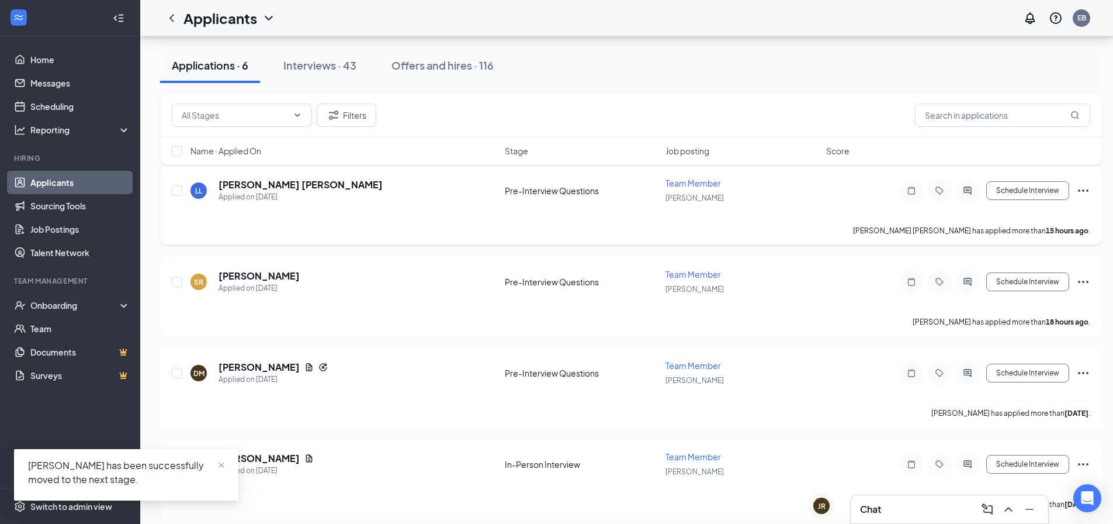
scroll to position [252, 0]
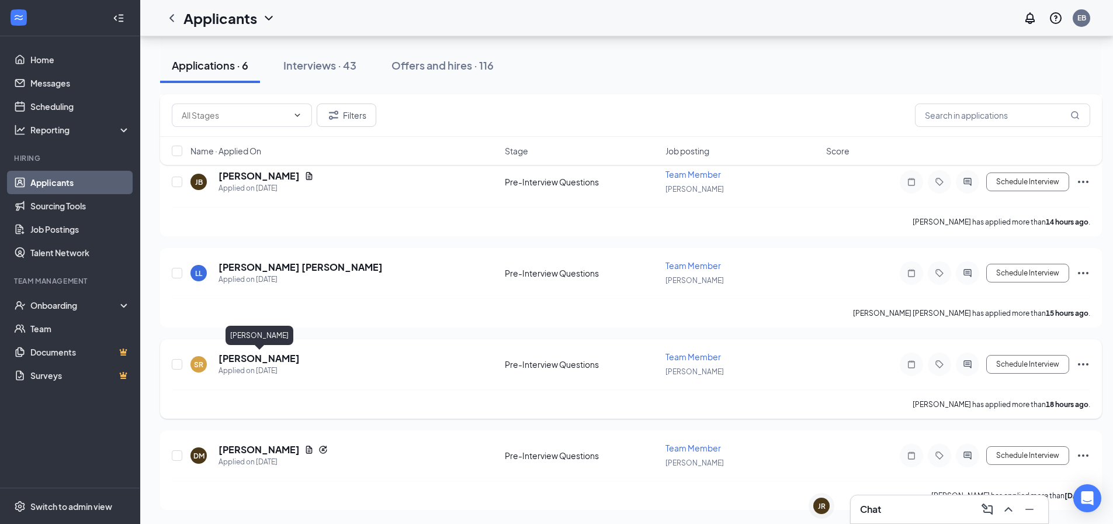
click at [273, 351] on div "SR Stephanie Ramirez Applied on Aug 25 Pre-Interview Questions Team Member West…" at bounding box center [631, 370] width 919 height 39
click at [283, 365] on div "Applied on [DATE]" at bounding box center [259, 371] width 81 height 12
click at [283, 362] on h5 "Stephanie Ramirez" at bounding box center [259, 358] width 81 height 13
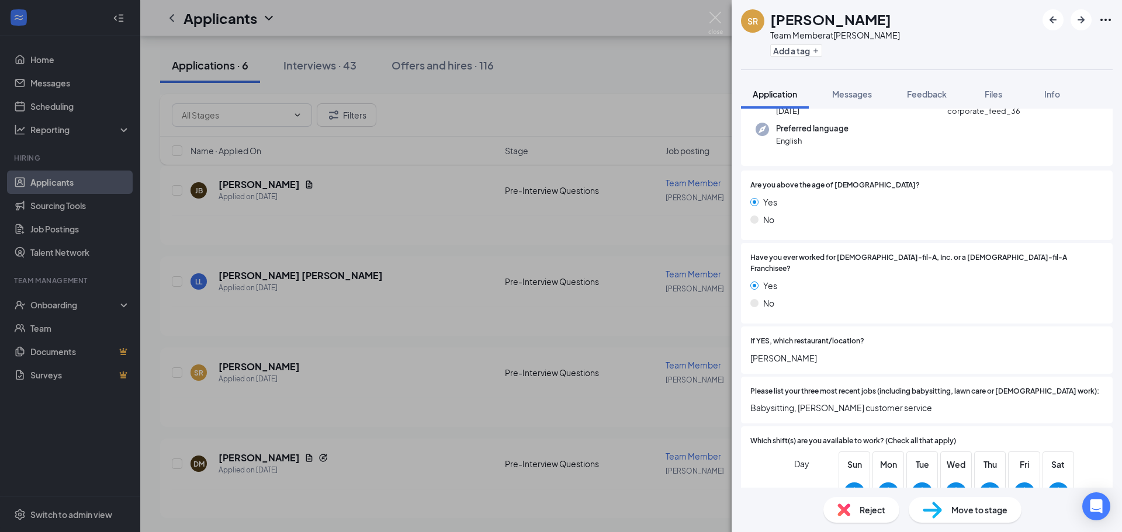
scroll to position [117, 0]
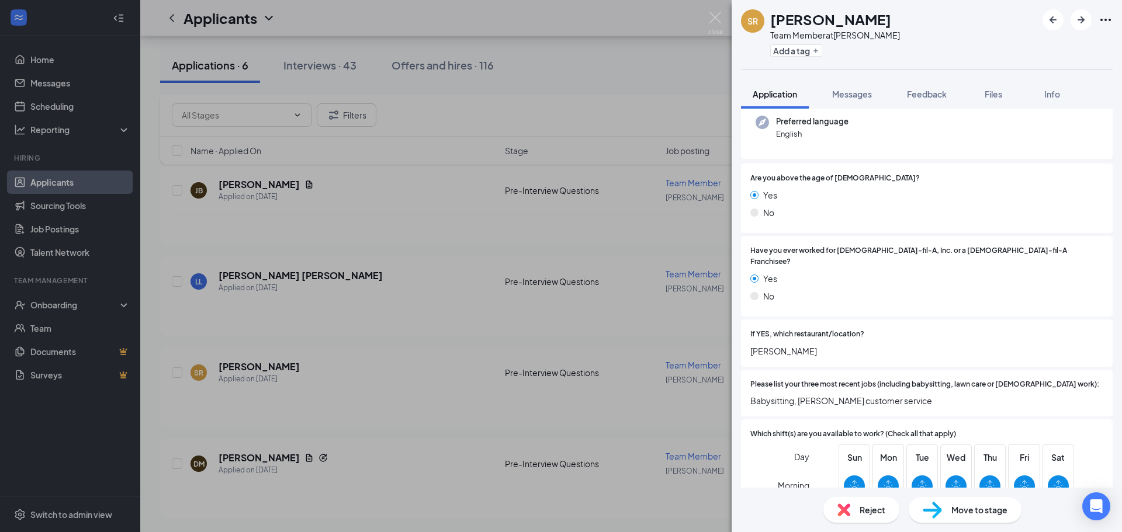
click at [354, 352] on div "SR Stephanie Ramirez Team Member at West Bryan Add a tag Application Messages F…" at bounding box center [561, 266] width 1122 height 532
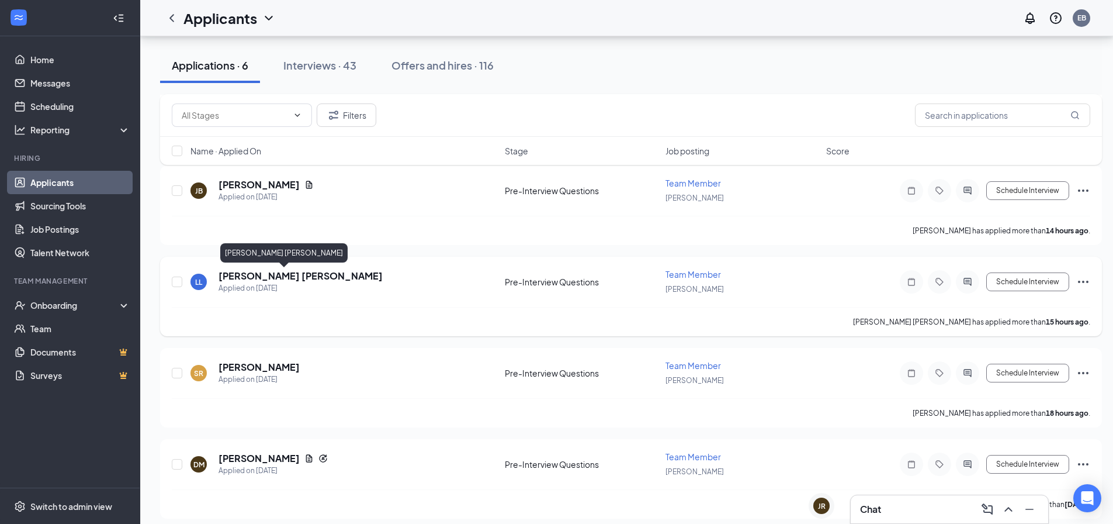
click at [241, 278] on h5 "Luis Lopez" at bounding box center [301, 275] width 164 height 13
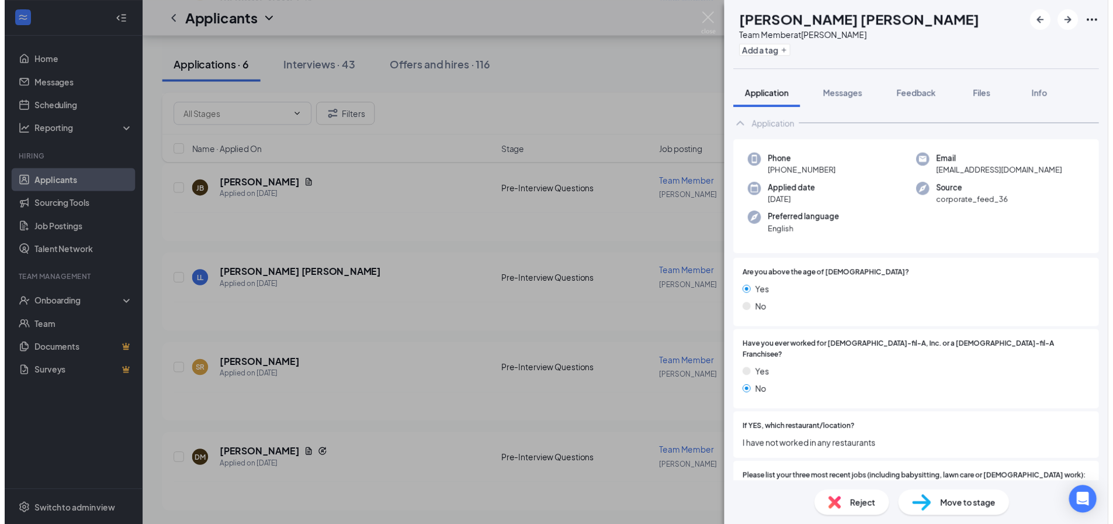
scroll to position [58, 0]
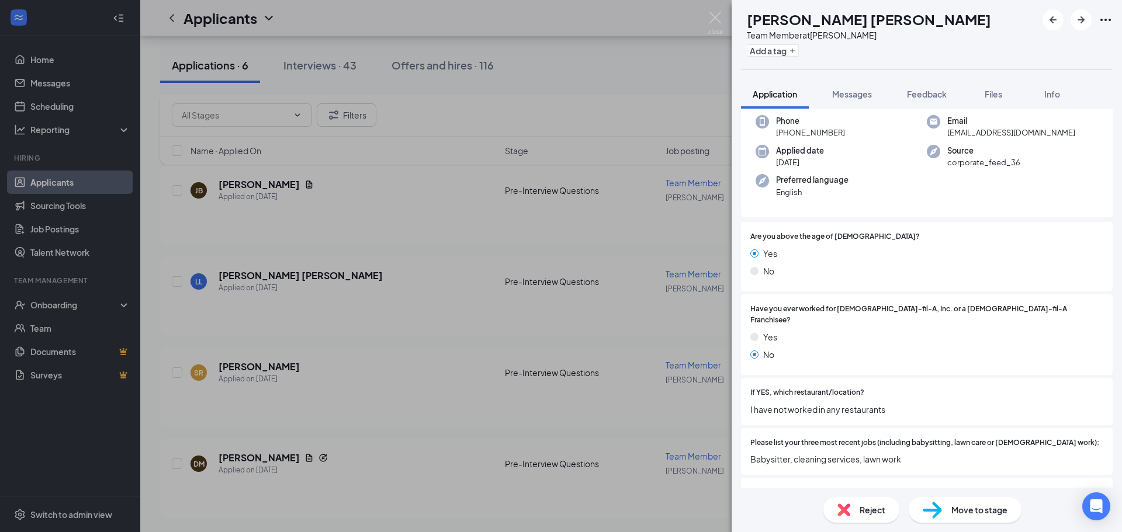
click at [311, 318] on div "LL Luis Lopez Team Member at West Bryan Add a tag Application Messages Feedback…" at bounding box center [561, 266] width 1122 height 532
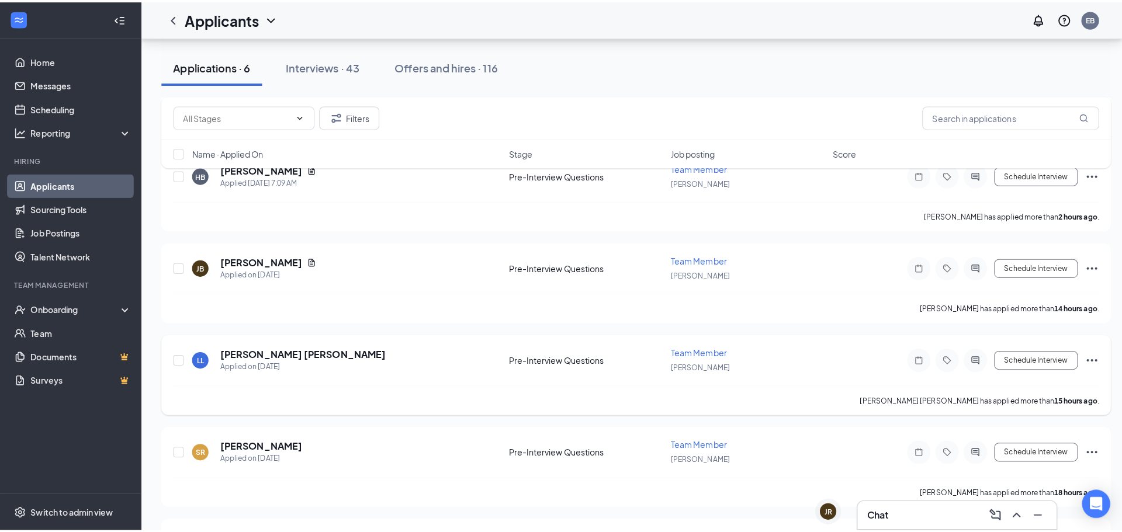
scroll to position [126, 0]
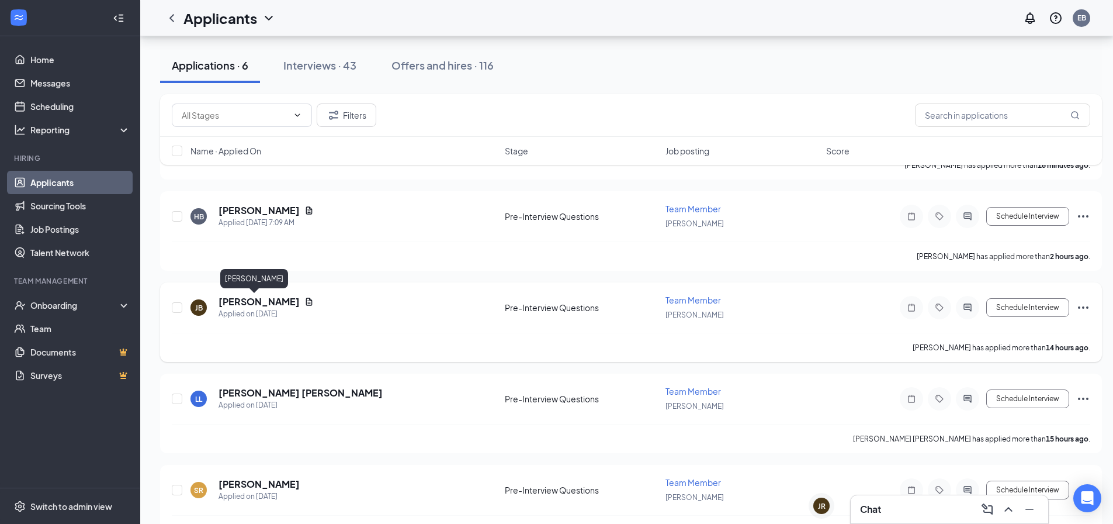
click at [233, 299] on h5 "Jake Brent" at bounding box center [259, 301] width 81 height 13
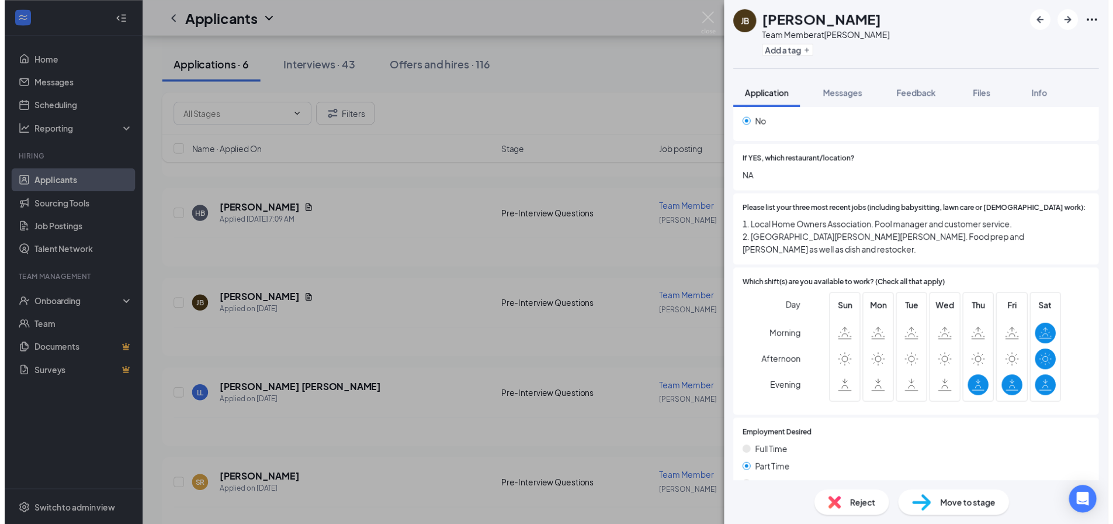
scroll to position [351, 0]
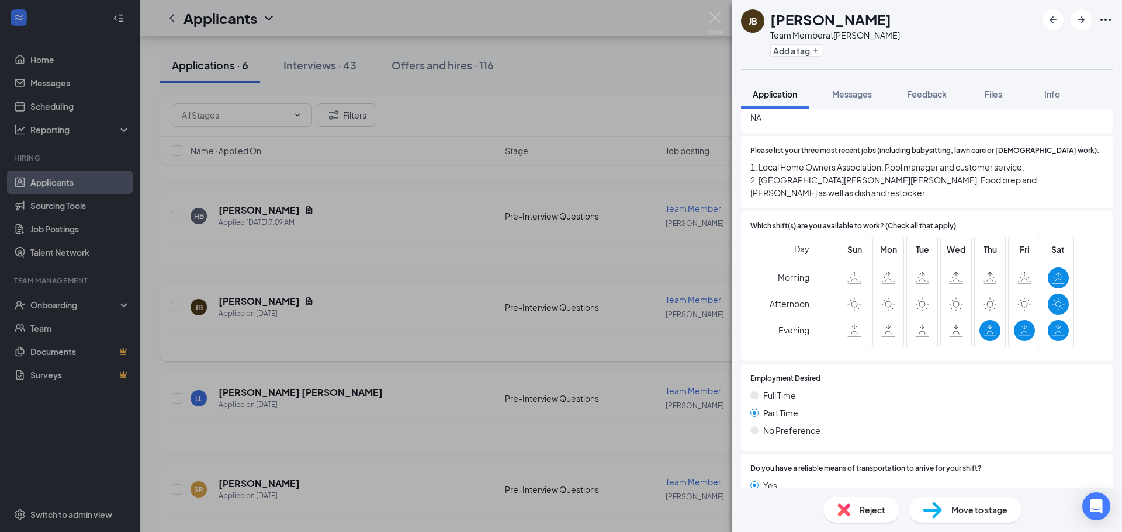
click at [278, 343] on div "JB Jake Brent Team Member at West Bryan Add a tag Application Messages Feedback…" at bounding box center [561, 266] width 1122 height 532
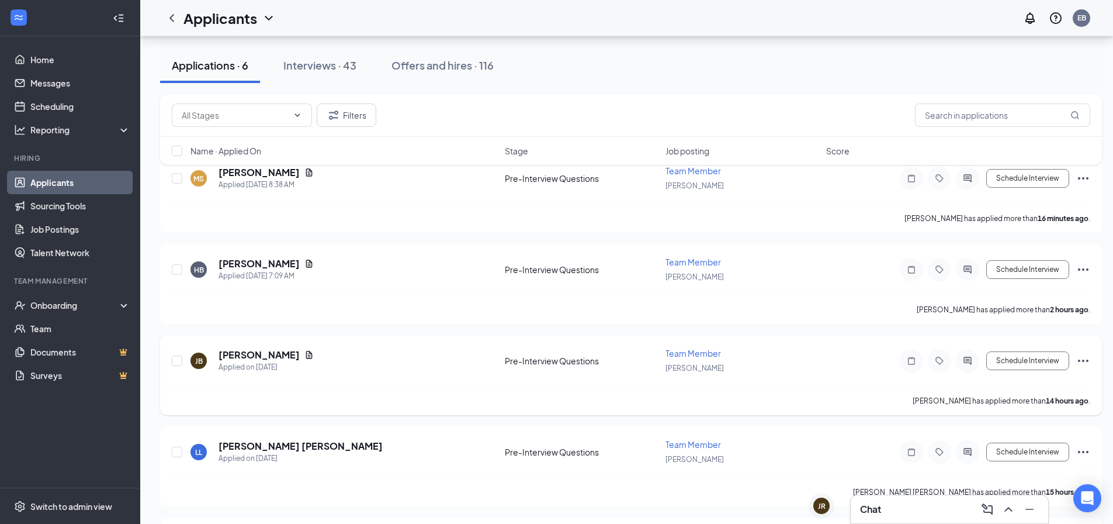
scroll to position [68, 0]
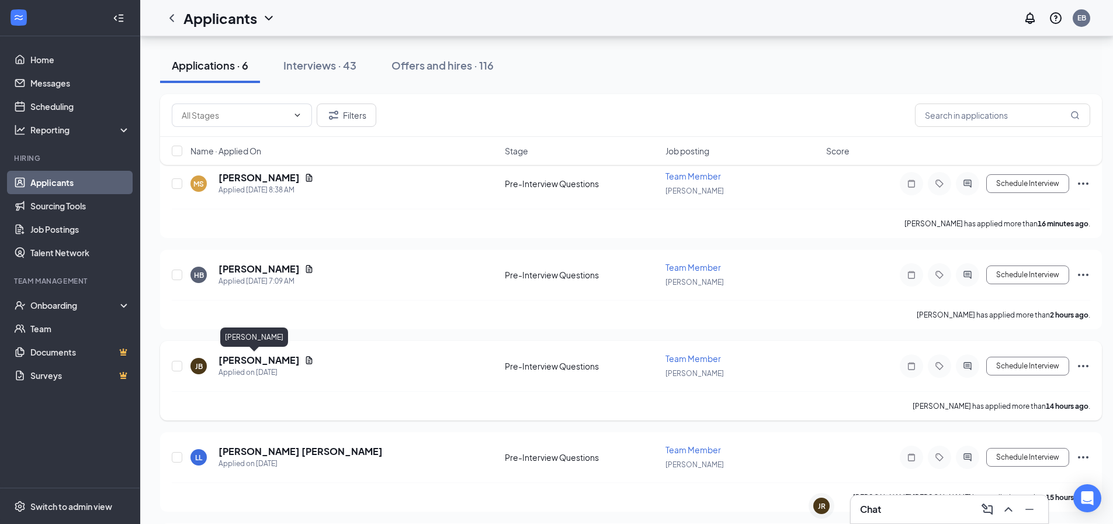
click at [258, 356] on h5 "Jake Brent" at bounding box center [259, 360] width 81 height 13
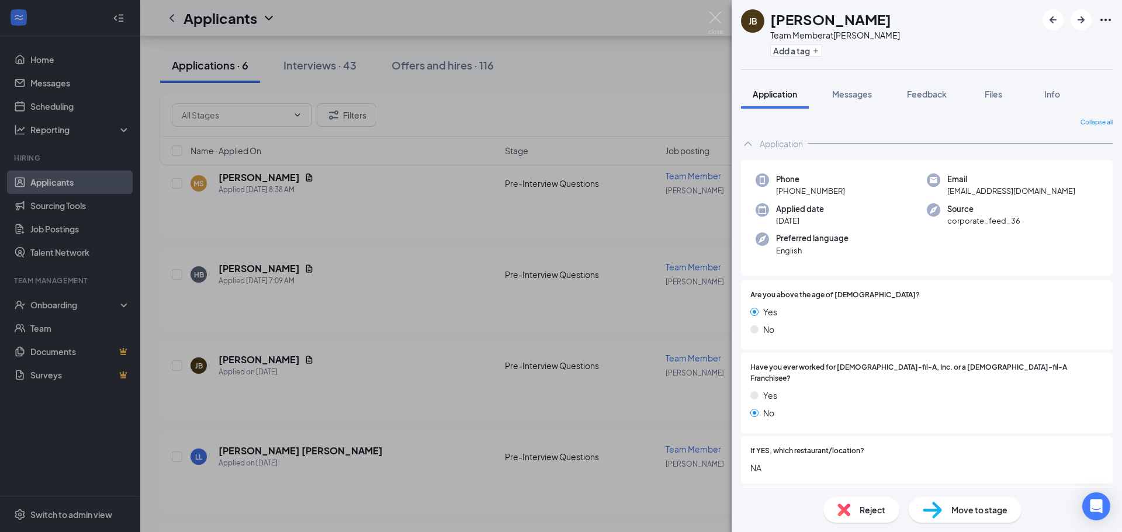
click at [955, 512] on span "Move to stage" at bounding box center [979, 510] width 56 height 13
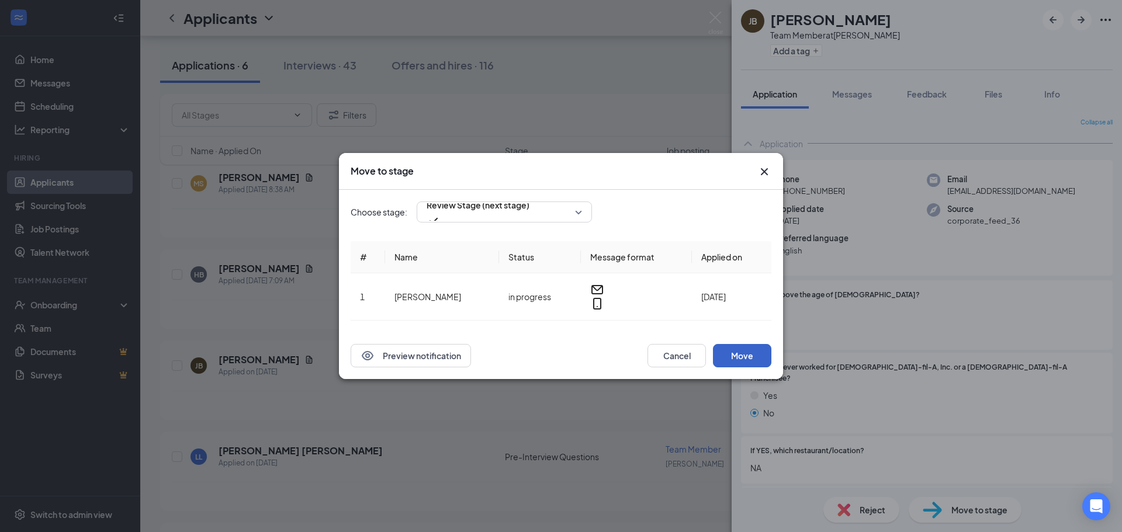
click at [737, 353] on button "Move" at bounding box center [742, 355] width 58 height 23
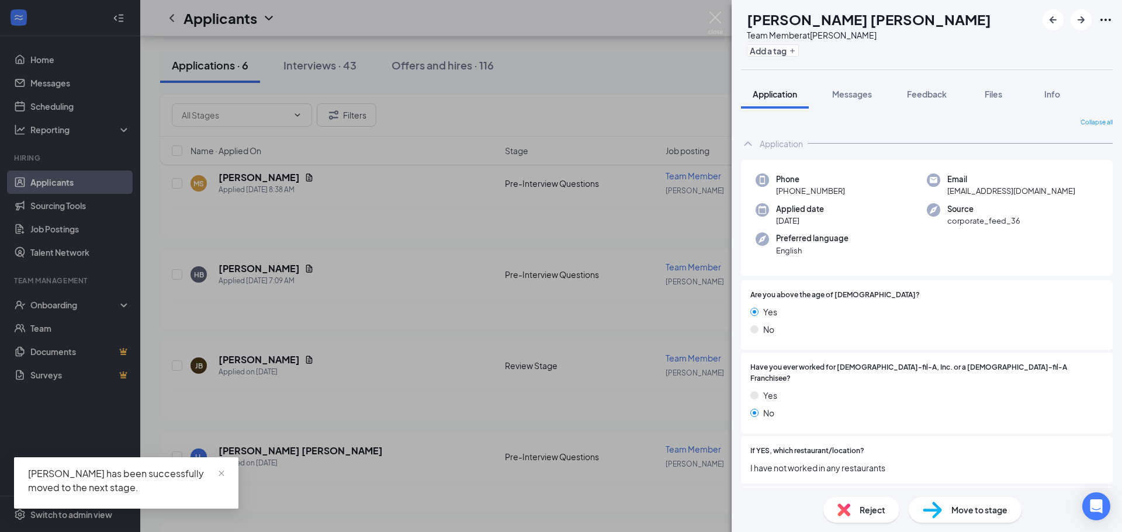
click at [463, 355] on div "LL Luis Lopez Team Member at West Bryan Add a tag Application Messages Feedback…" at bounding box center [561, 266] width 1122 height 532
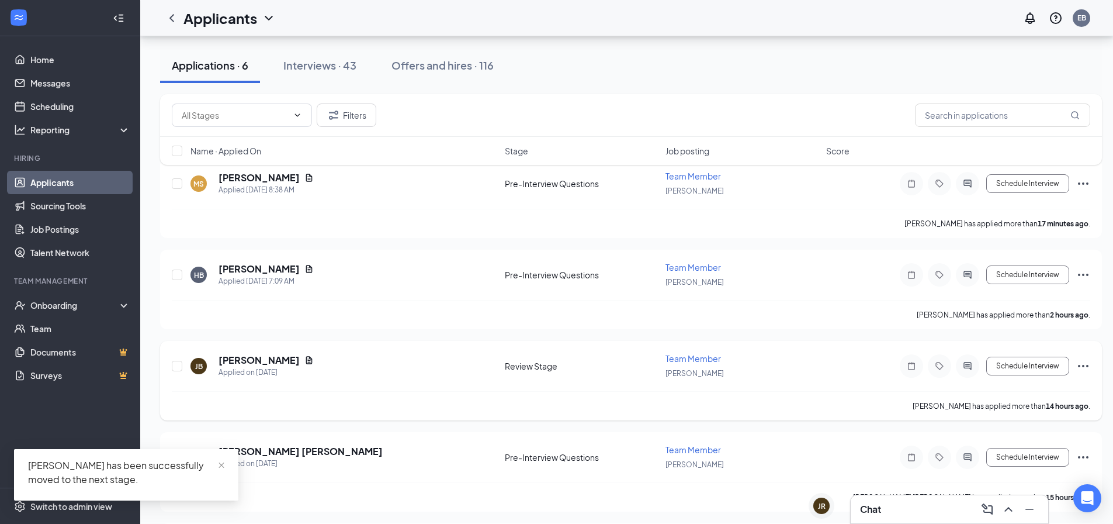
click at [256, 363] on h5 "Jake Brent" at bounding box center [259, 360] width 81 height 13
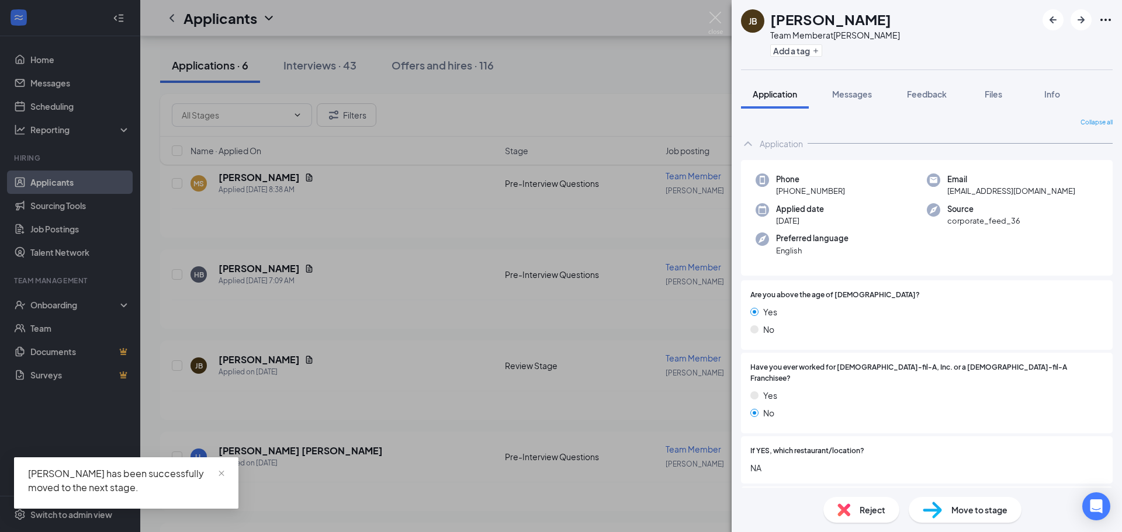
click at [964, 512] on span "Move to stage" at bounding box center [979, 510] width 56 height 13
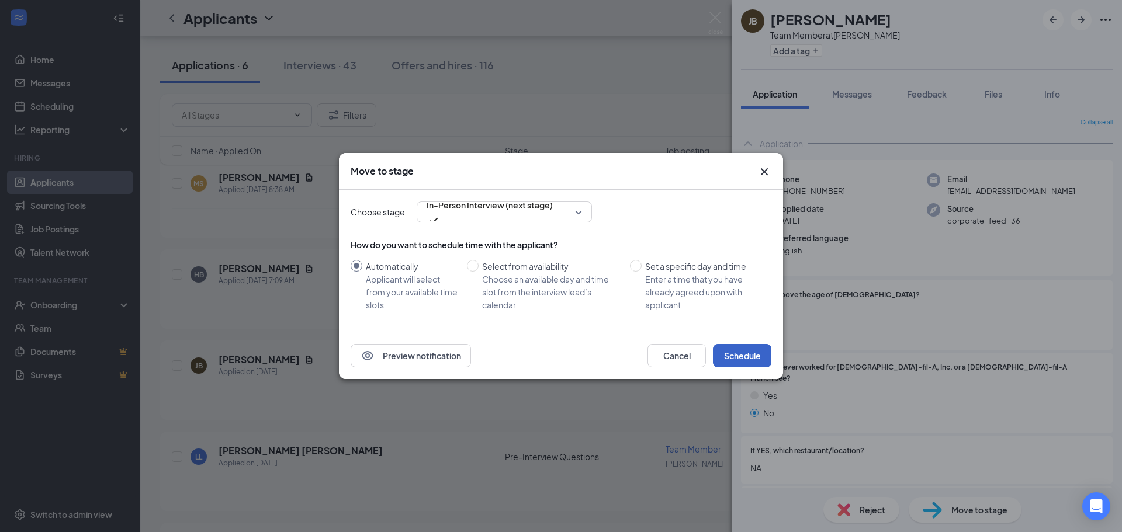
click at [752, 361] on button "Schedule" at bounding box center [742, 355] width 58 height 23
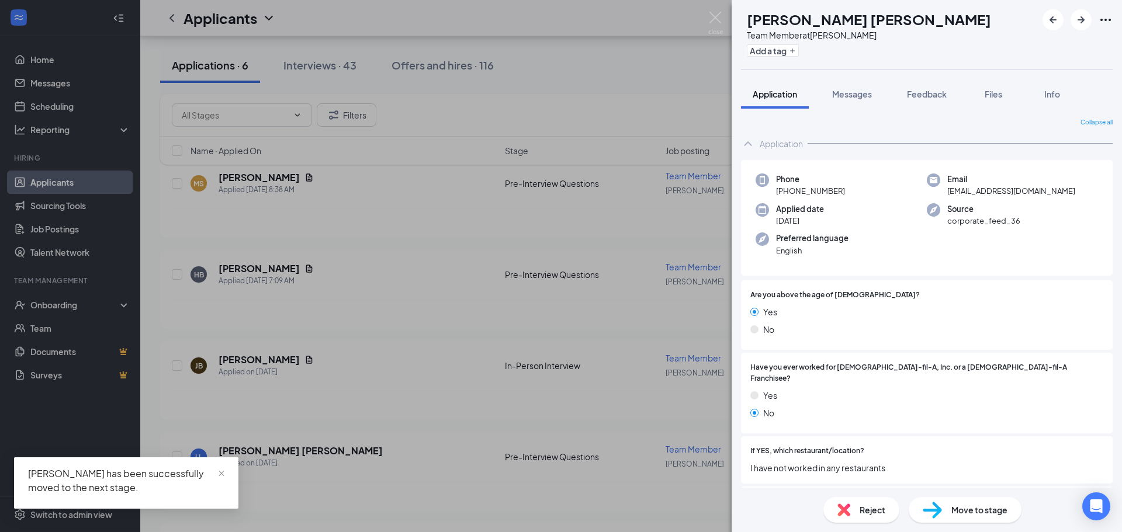
click at [248, 319] on div "LL Luis Lopez Team Member at West Bryan Add a tag Application Messages Feedback…" at bounding box center [561, 266] width 1122 height 532
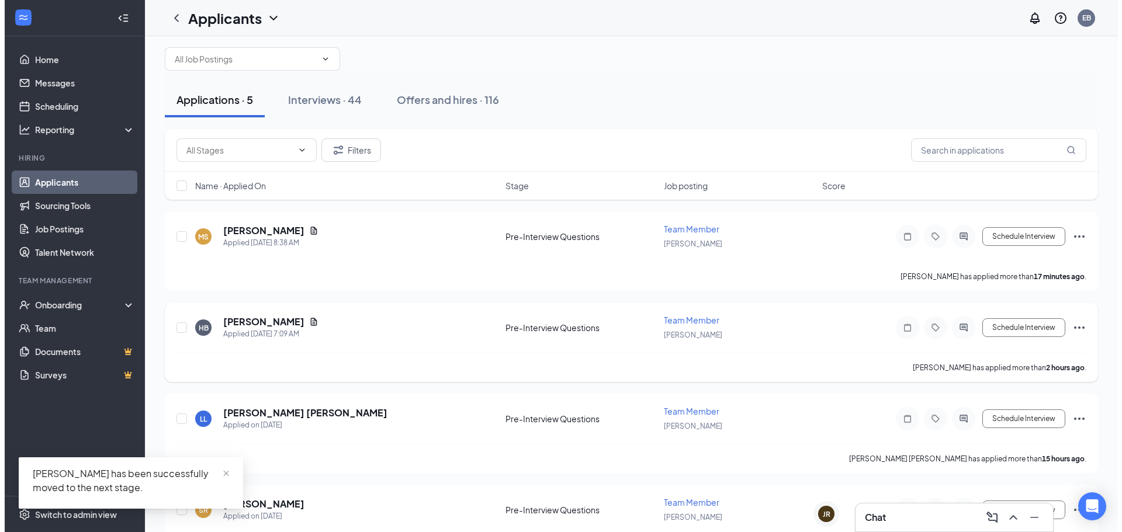
scroll to position [9, 0]
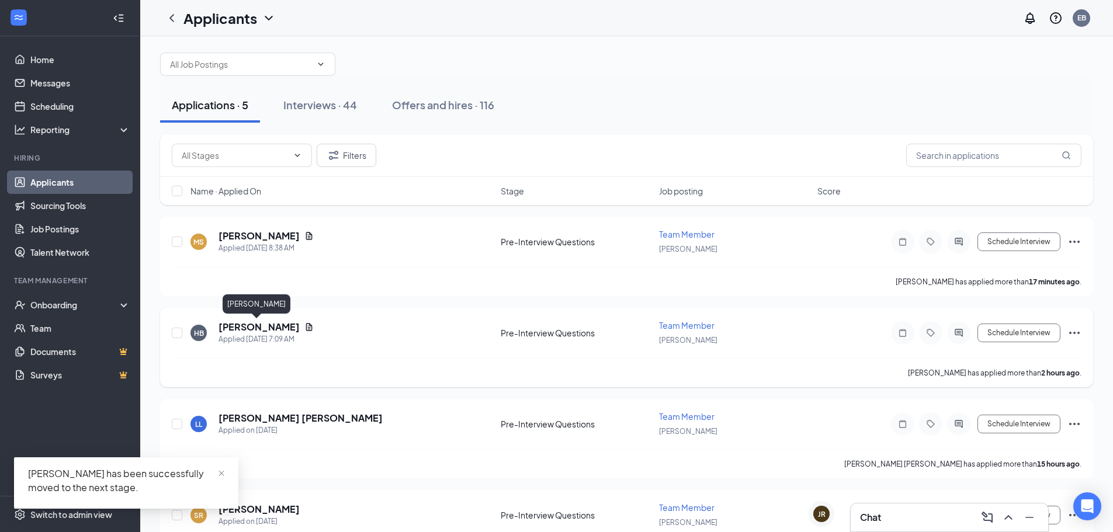
click at [252, 324] on h5 "Hailey Broseh" at bounding box center [259, 327] width 81 height 13
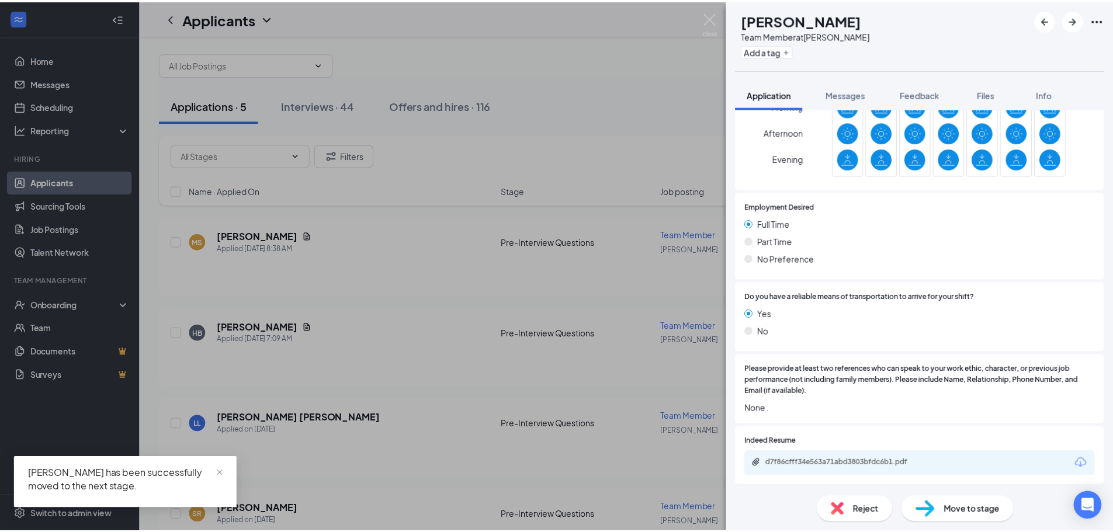
scroll to position [526, 0]
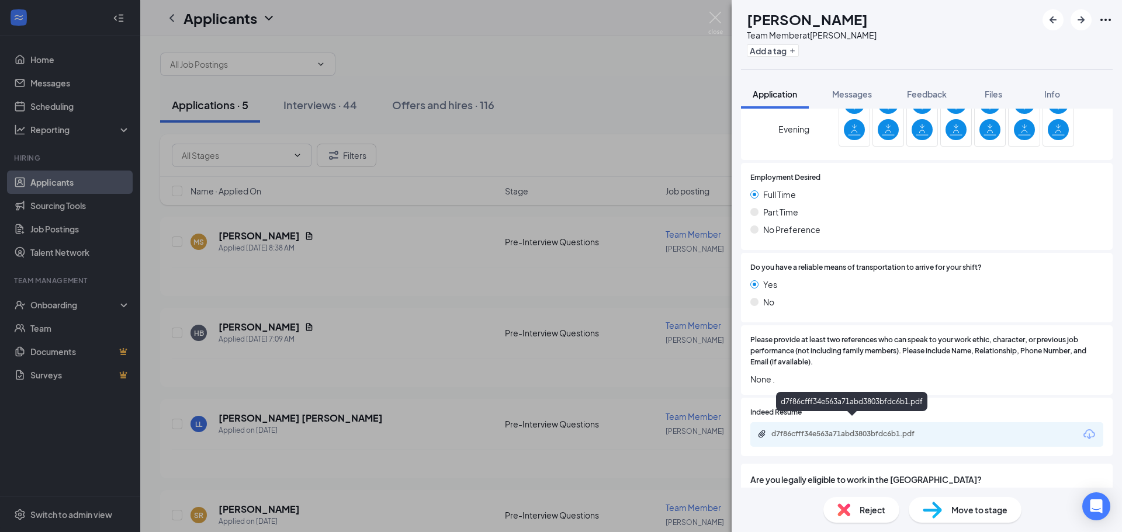
click at [816, 429] on div "d7f86cfff34e563a71abd3803bfdc6b1.pdf" at bounding box center [853, 433] width 164 height 9
click at [290, 266] on div "HB Hailey Broseh Team Member at West Bryan Add a tag Application Messages Feedb…" at bounding box center [561, 266] width 1122 height 532
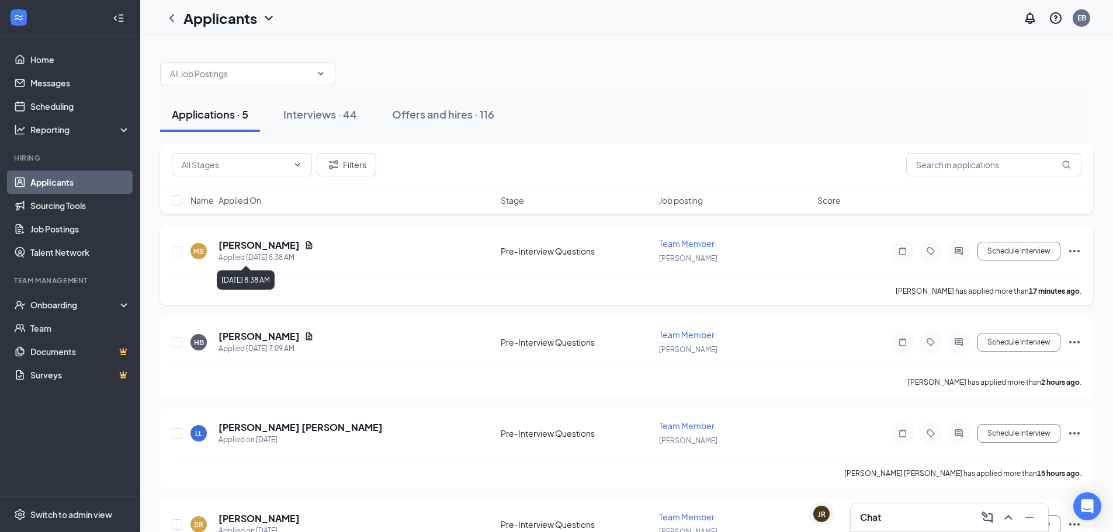
click at [278, 253] on div "Applied Today 8:38 AM" at bounding box center [266, 258] width 95 height 12
click at [272, 243] on h5 "Miranda Saravia" at bounding box center [259, 245] width 81 height 13
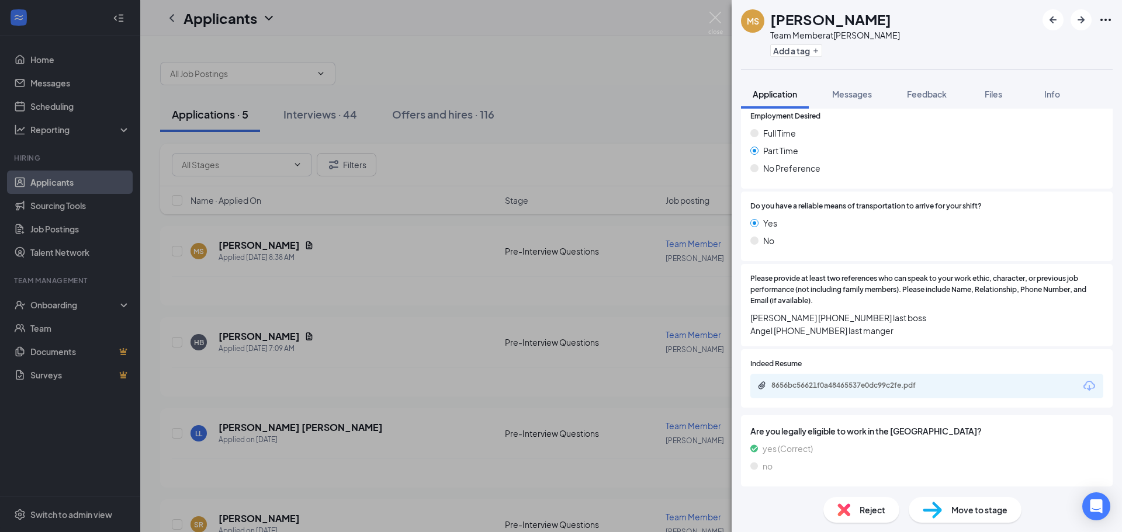
scroll to position [628, 0]
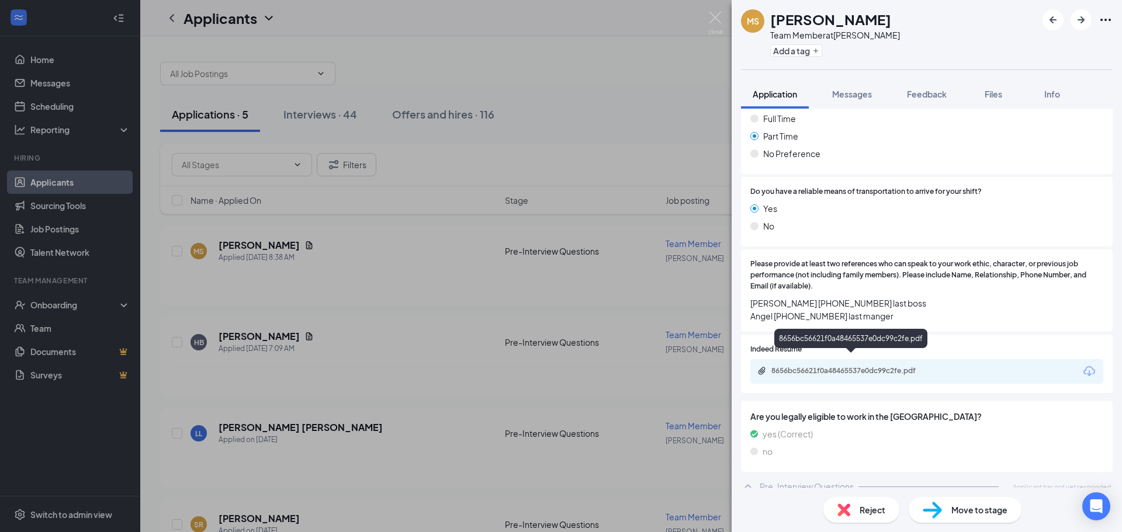
click at [893, 366] on div "8656bc56621f0a48465537e0dc99c2fe.pdf" at bounding box center [853, 370] width 164 height 9
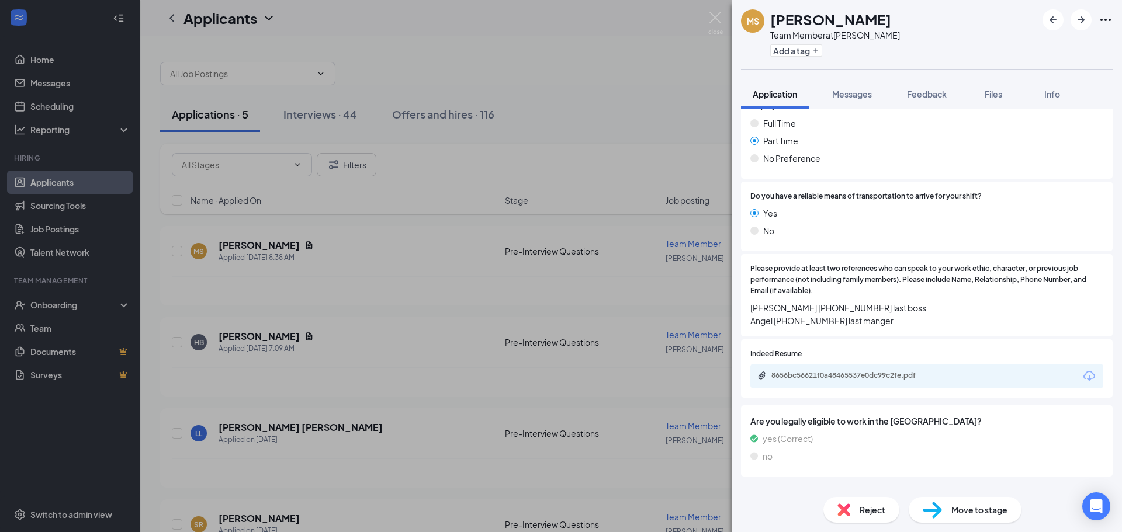
click at [979, 513] on span "Move to stage" at bounding box center [979, 510] width 56 height 13
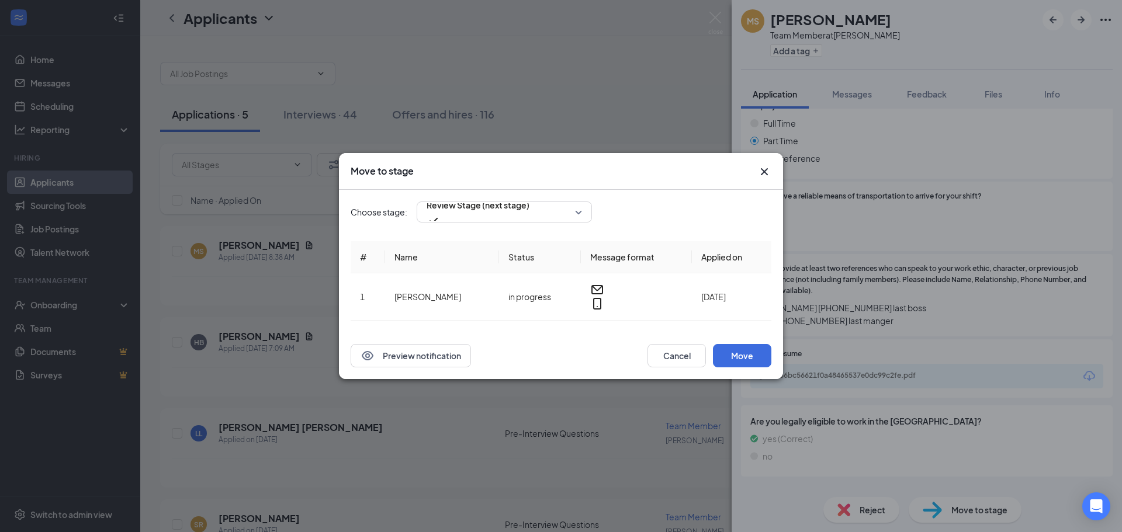
click at [538, 206] on div "Choose stage: Review Stage (next stage) # Name Status Message format Applied on…" at bounding box center [561, 261] width 421 height 143
click at [530, 223] on div "Review Stage (next stage)" at bounding box center [504, 212] width 175 height 21
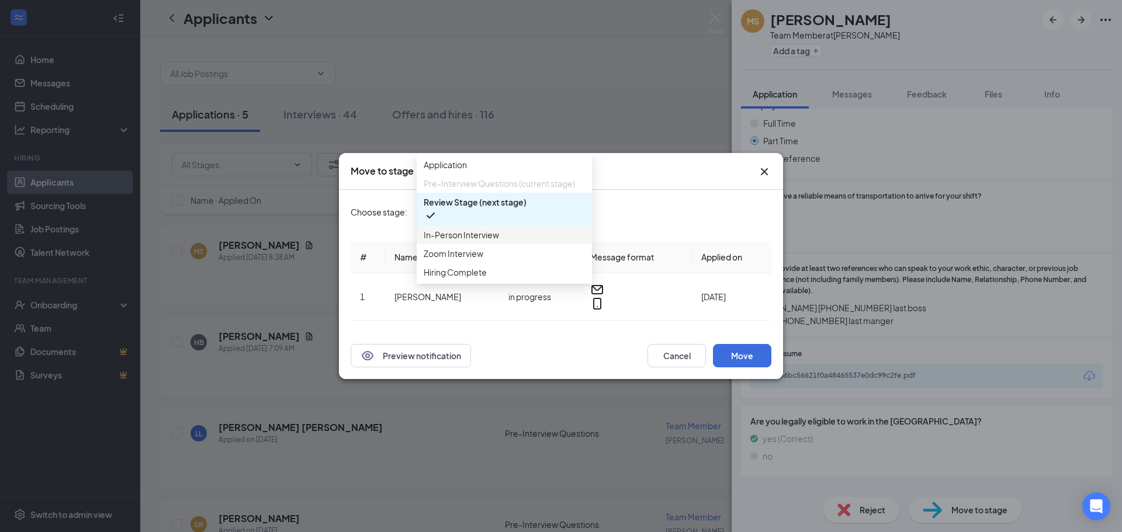
click at [494, 241] on span "In-Person Interview" at bounding box center [461, 234] width 75 height 13
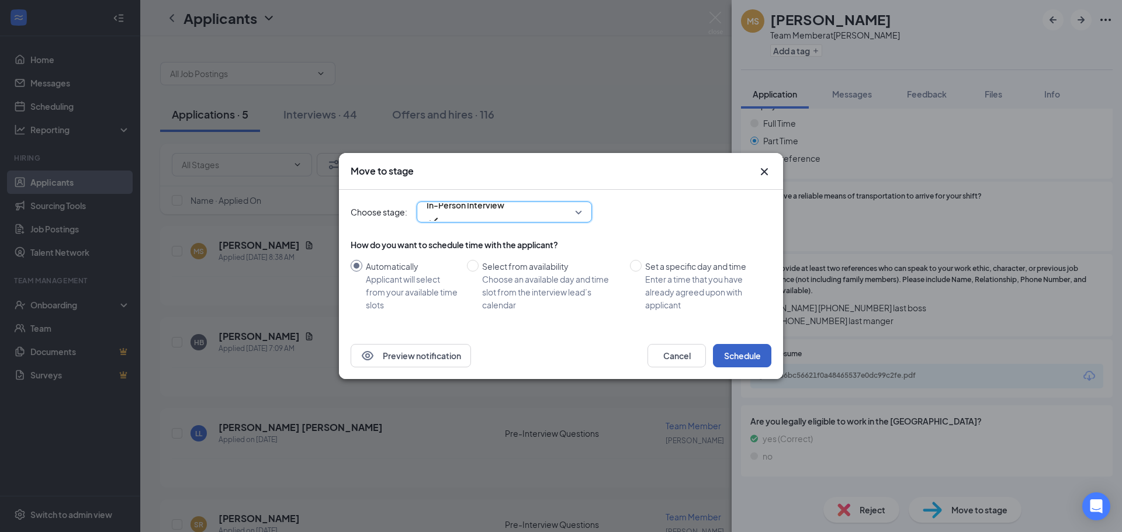
click at [753, 356] on button "Schedule" at bounding box center [742, 355] width 58 height 23
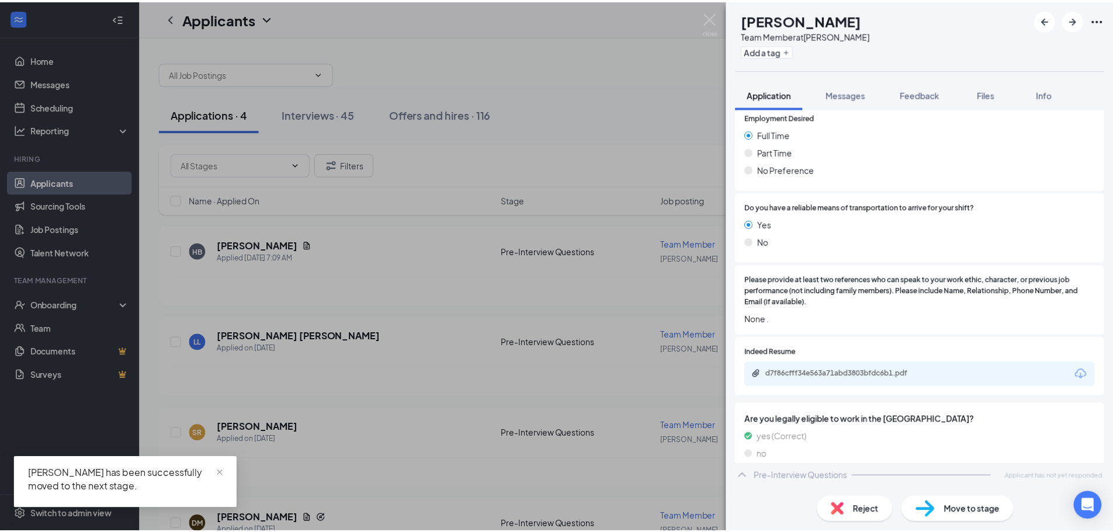
scroll to position [585, 0]
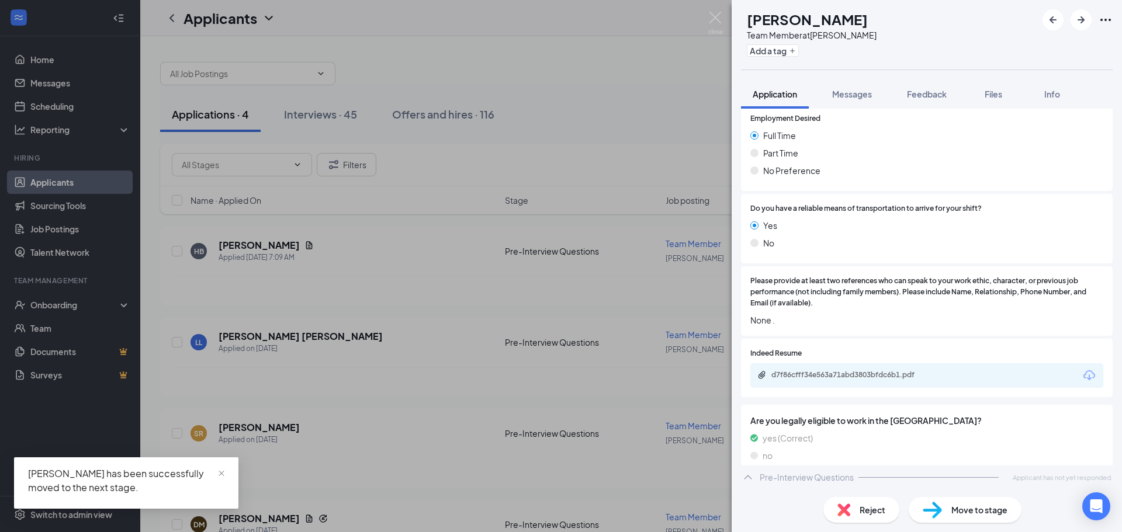
click at [330, 292] on div "HB Hailey Broseh Team Member at West Bryan Add a tag Application Messages Feedb…" at bounding box center [561, 266] width 1122 height 532
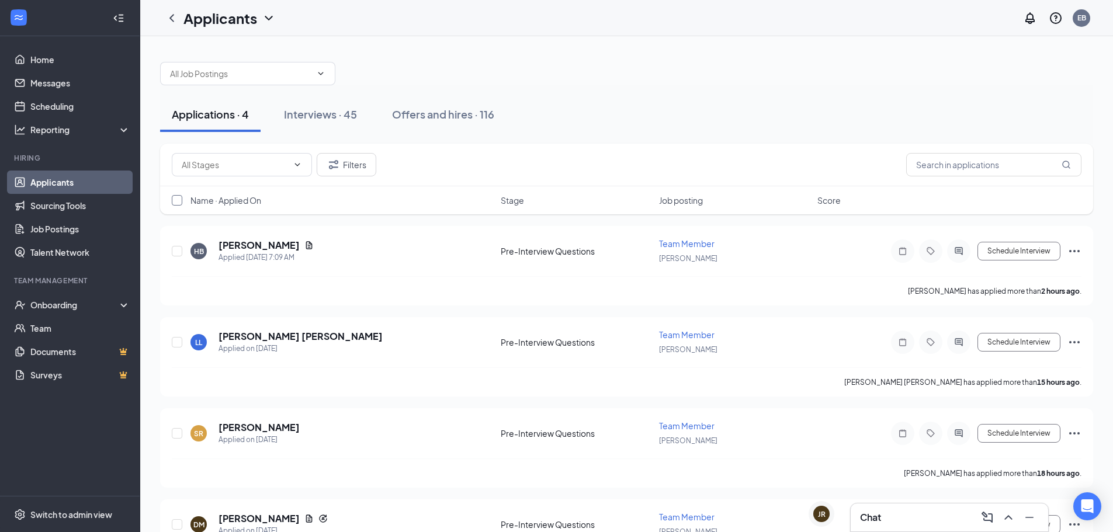
click at [174, 201] on input "checkbox" at bounding box center [177, 200] width 11 height 11
checkbox input "true"
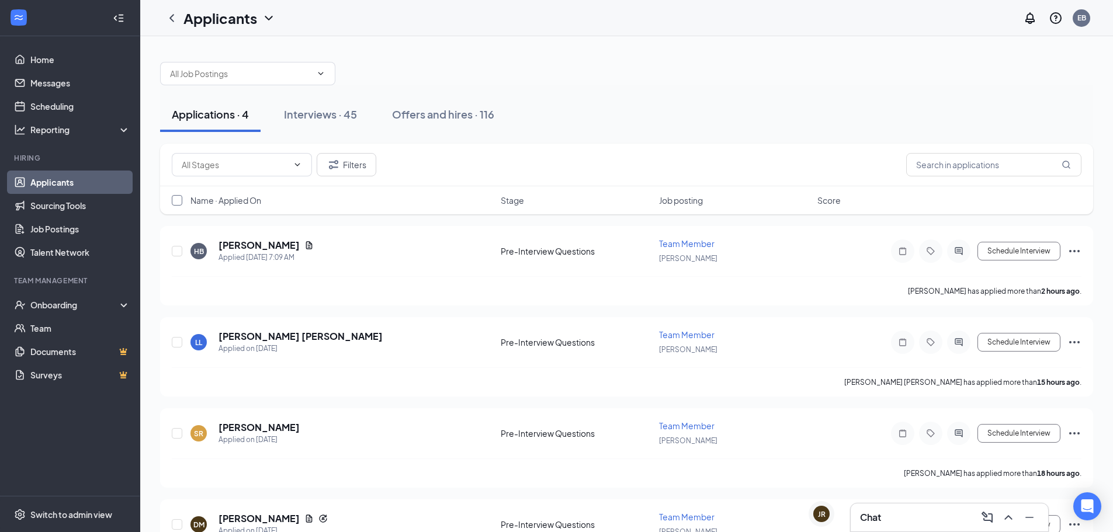
checkbox input "true"
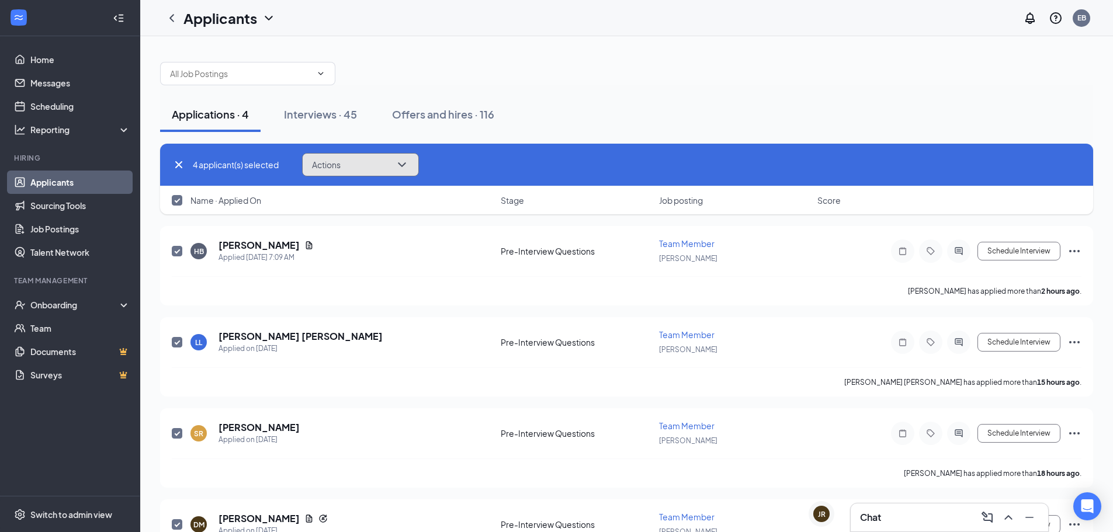
click at [355, 168] on button "Actions" at bounding box center [360, 164] width 117 height 23
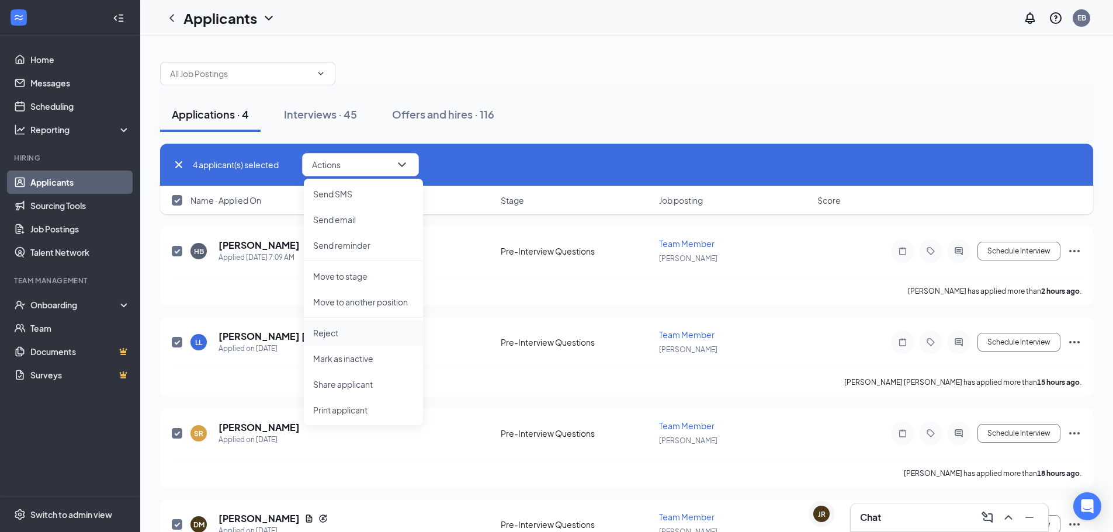
click at [365, 339] on li "Reject" at bounding box center [363, 333] width 119 height 26
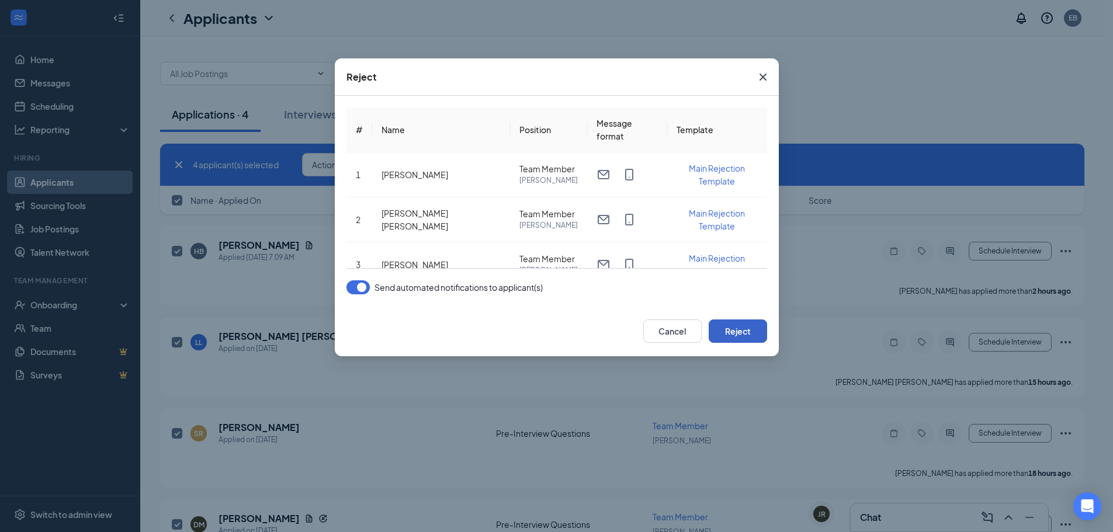
click at [739, 335] on button "Reject" at bounding box center [738, 331] width 58 height 23
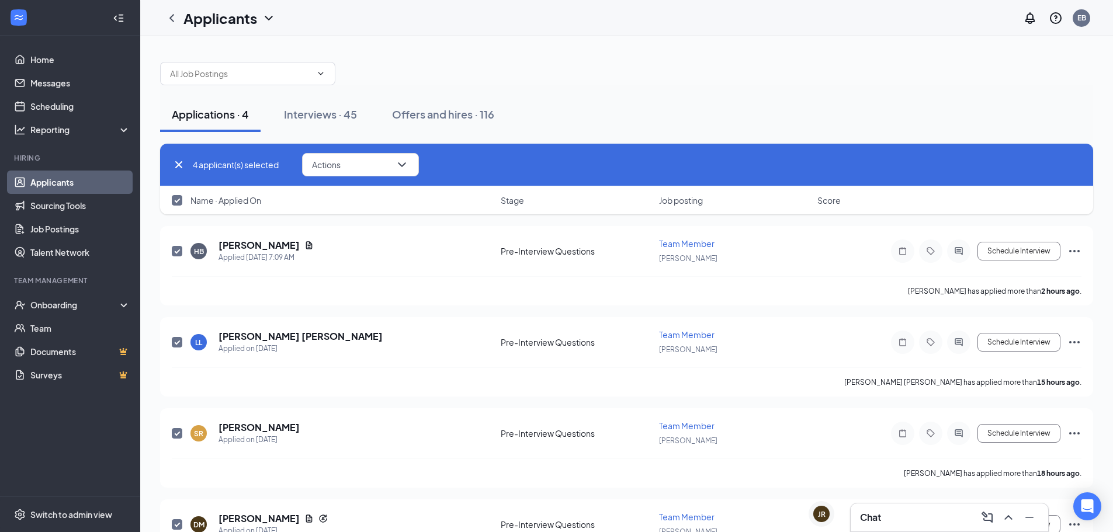
checkbox input "false"
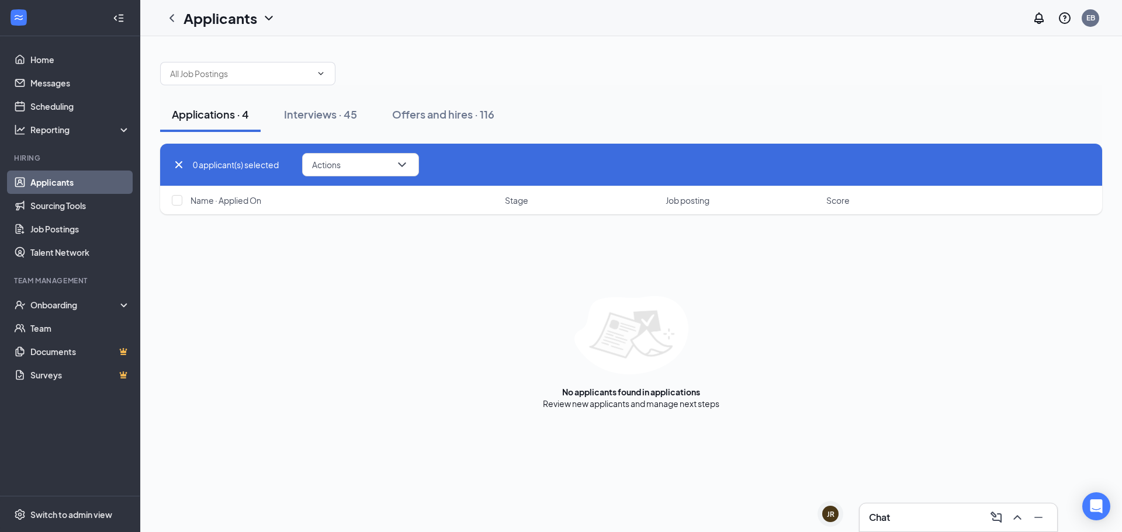
click at [937, 515] on div "Chat" at bounding box center [958, 517] width 179 height 19
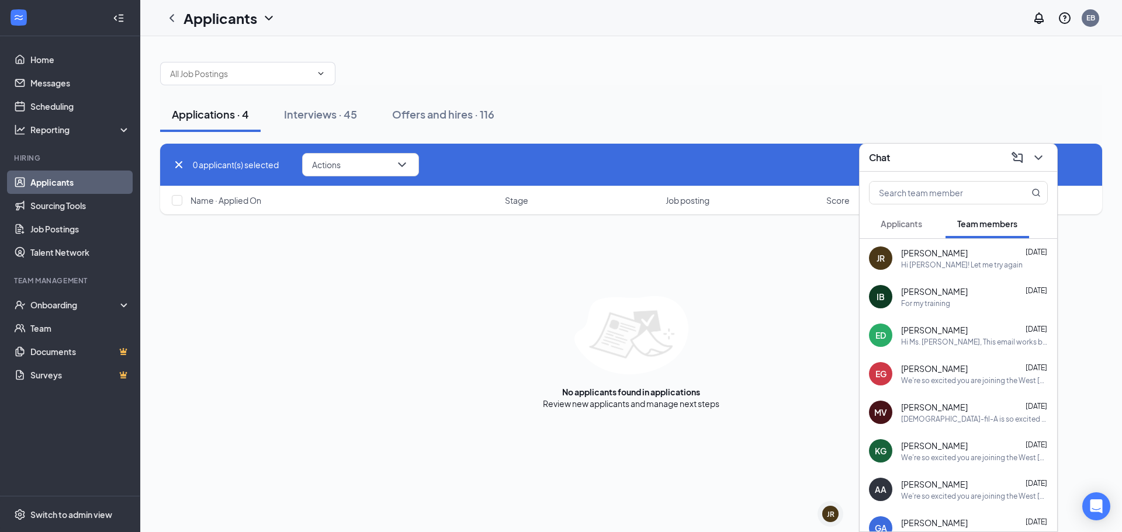
click at [917, 213] on button "Applicants" at bounding box center [901, 223] width 65 height 29
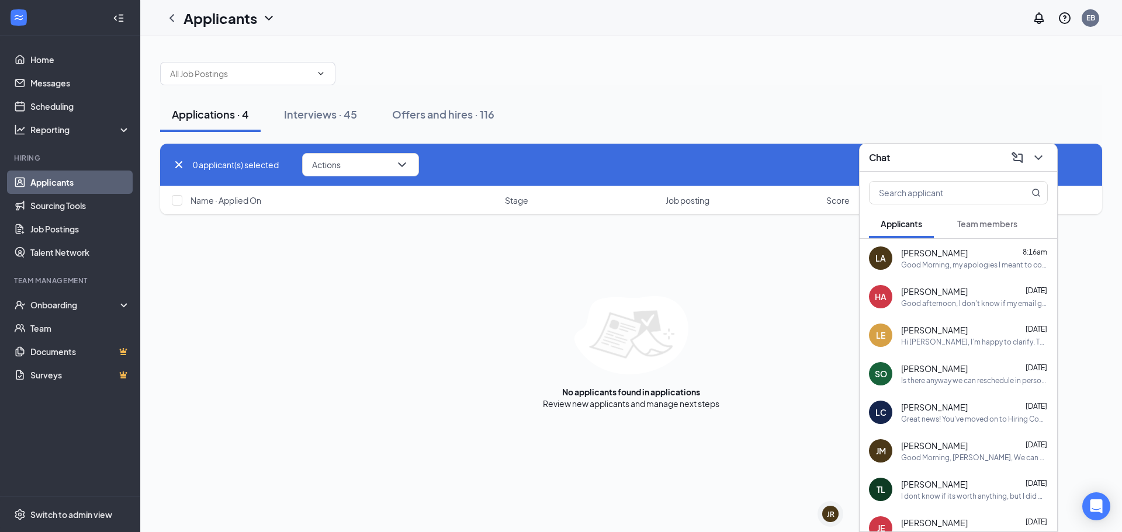
click at [959, 264] on div "Good Morning, my apologies I meant to contact you [DATE] however due to it bein…" at bounding box center [974, 265] width 147 height 10
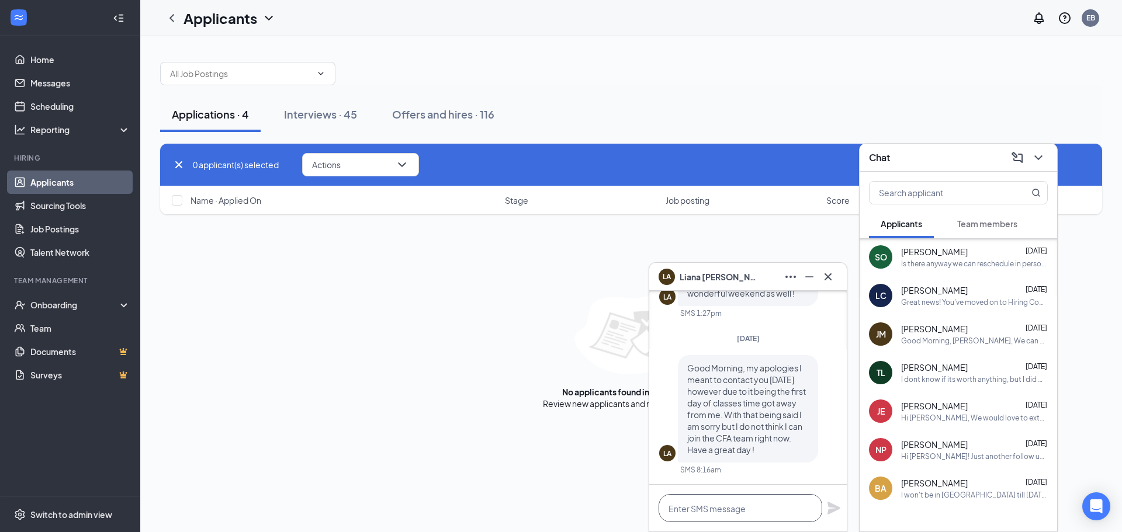
click at [711, 501] on textarea at bounding box center [741, 508] width 164 height 28
drag, startPoint x: 687, startPoint y: 356, endPoint x: 753, endPoint y: 456, distance: 119.3
click at [753, 456] on div "Good Morning, my apologies I meant to contact you [DATE] however due to it bein…" at bounding box center [748, 409] width 140 height 108
copy span "Good Morning, my apologies I meant to contact you [DATE] however due to it bein…"
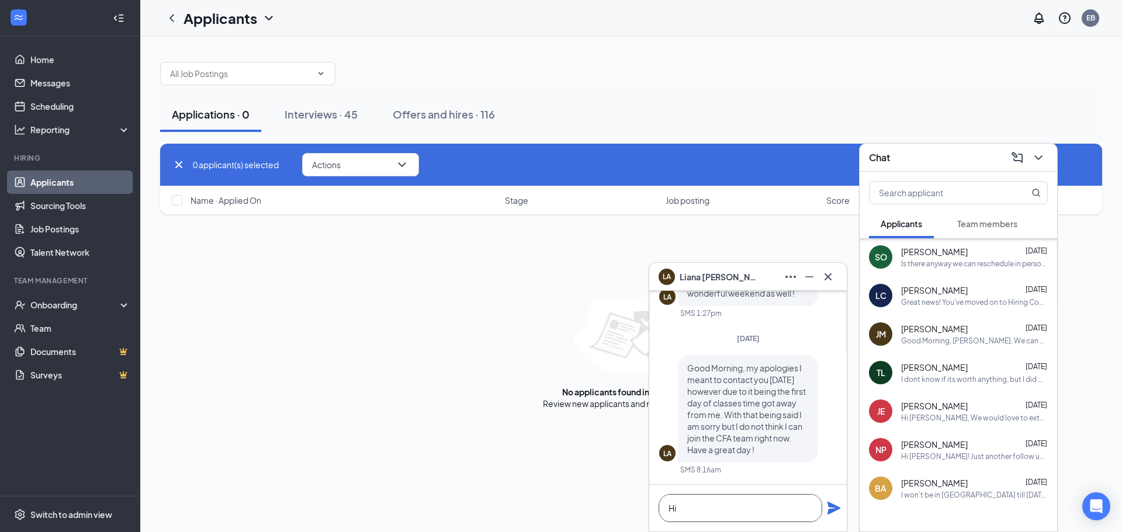
click at [676, 508] on textarea "Hi" at bounding box center [741, 508] width 164 height 28
paste textarea "Good morning, and thank you for getting back to us. We certainly respect your d…"
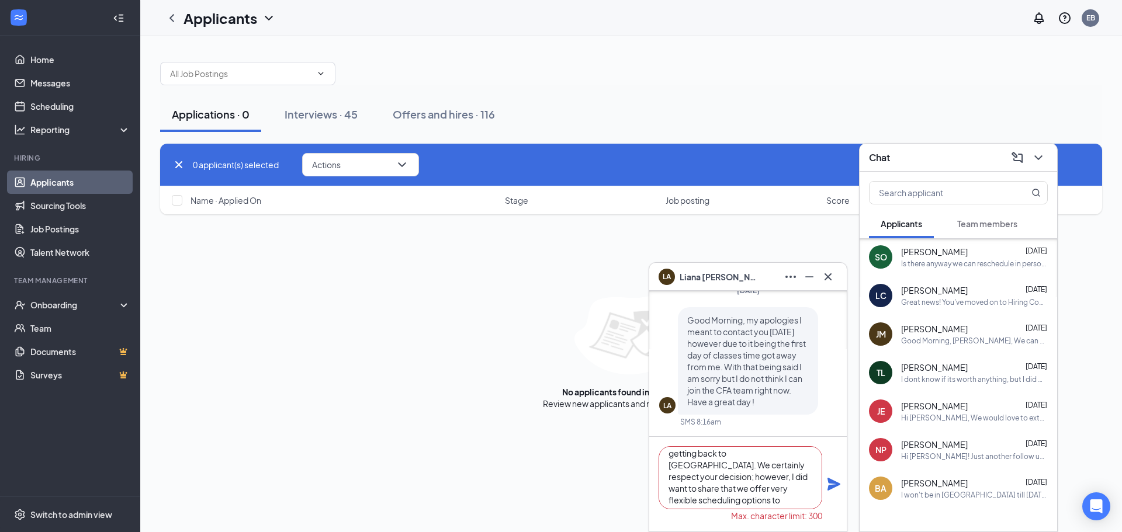
scroll to position [12, 0]
click at [722, 479] on textarea "Good morning, and thank you for getting back to us. We certainly respect your d…" at bounding box center [741, 477] width 164 height 63
type textarea "Good morning, and thank you for getting back to us. We certainly respect your d…"
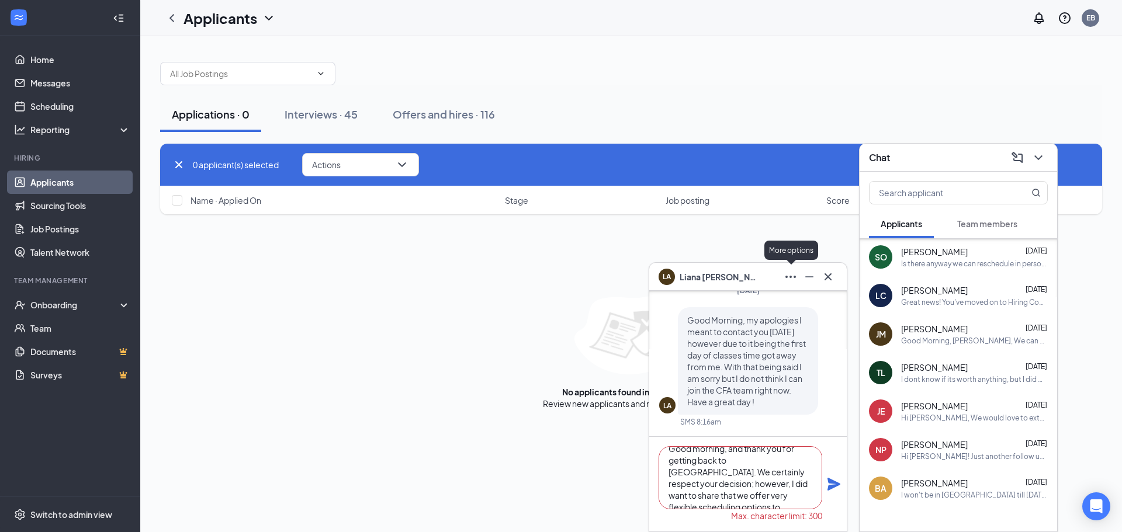
click at [786, 274] on icon "Ellipses" at bounding box center [791, 277] width 14 height 14
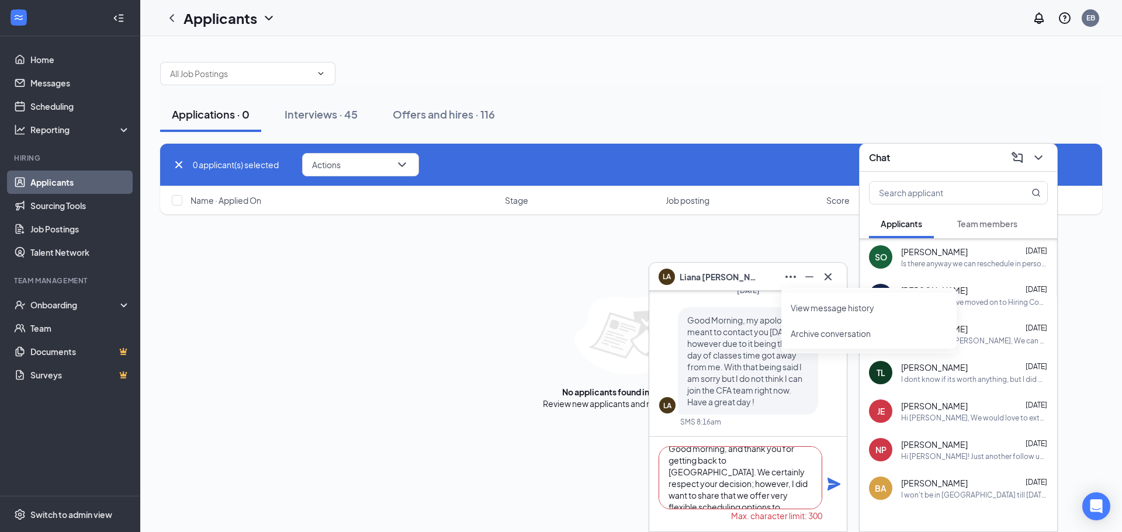
click at [849, 312] on link "View message history" at bounding box center [869, 308] width 157 height 12
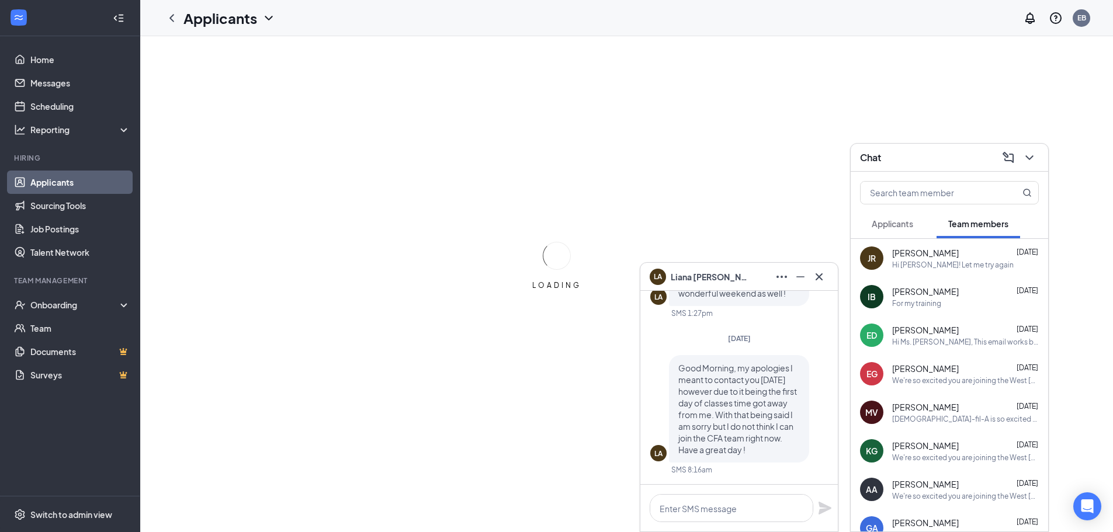
click at [730, 278] on div "LA [PERSON_NAME]" at bounding box center [739, 277] width 179 height 19
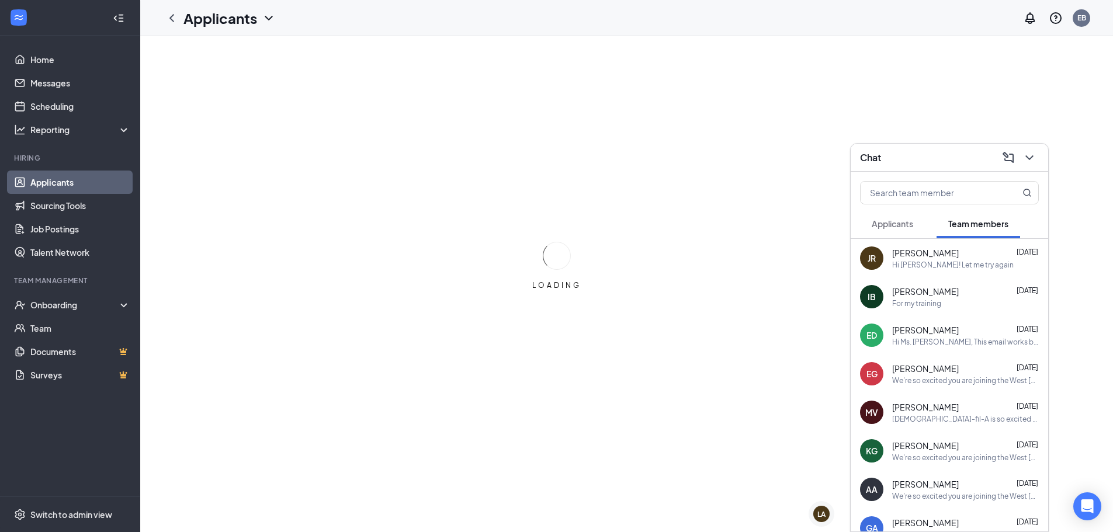
click at [886, 167] on div "Chat" at bounding box center [950, 158] width 198 height 28
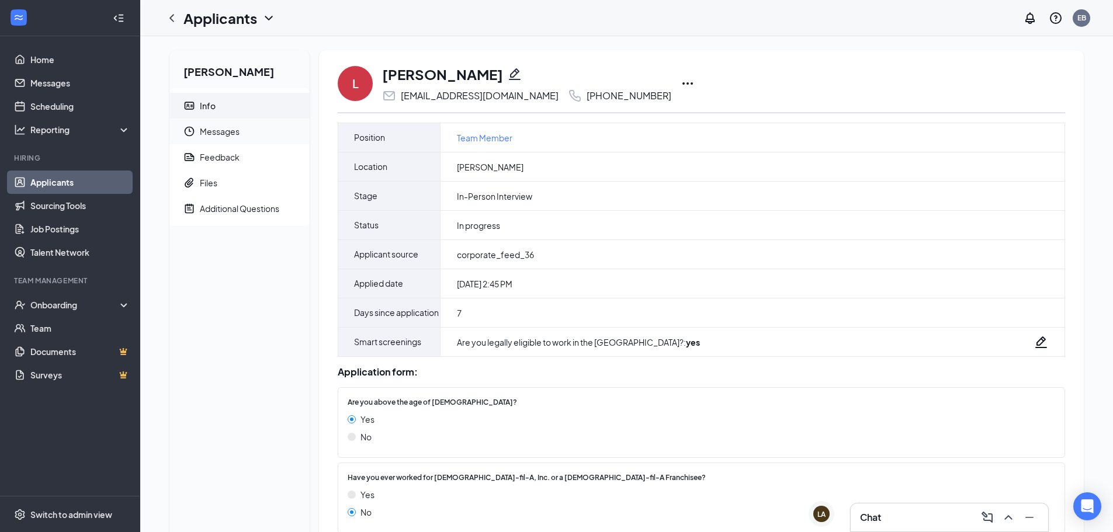
click at [229, 132] on span "Messages" at bounding box center [250, 132] width 101 height 26
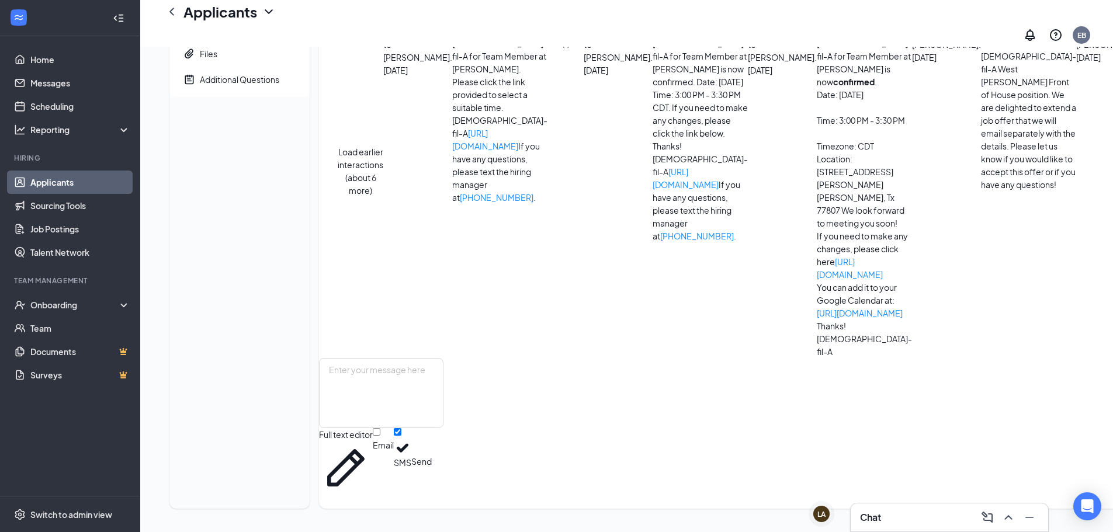
scroll to position [485, 0]
click at [420, 420] on textarea at bounding box center [381, 393] width 124 height 70
paste textarea "Good morning, and thank you for getting back to [GEOGRAPHIC_DATA]. We certainly…"
click at [401, 428] on textarea "Good morning, and thank you for getting back to [GEOGRAPHIC_DATA]. We certainly…" at bounding box center [381, 393] width 124 height 70
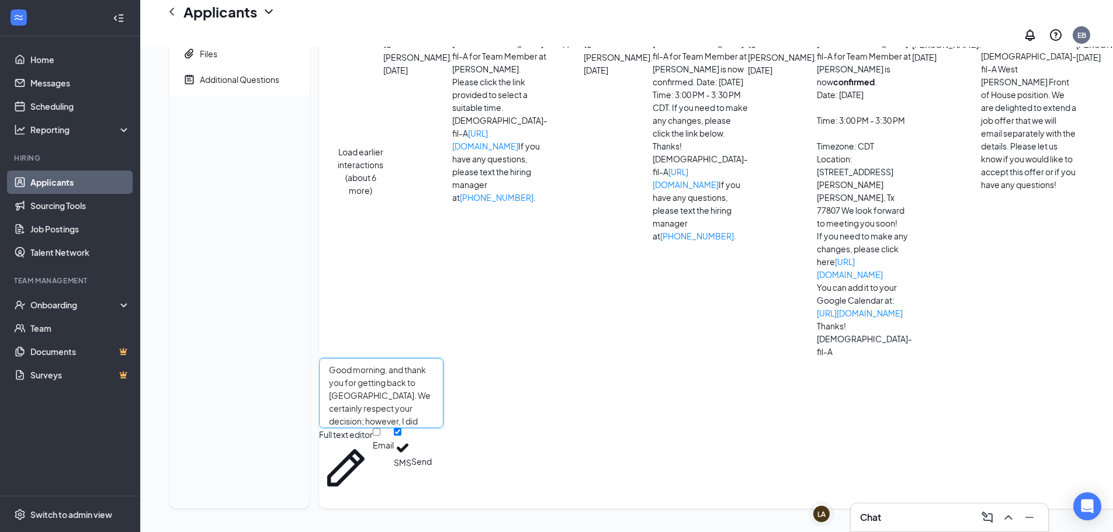
click at [404, 428] on textarea "Good morning, and thank you for getting back to [GEOGRAPHIC_DATA]. We certainly…" at bounding box center [381, 393] width 124 height 70
click at [444, 428] on textarea "Good morning [PERSON_NAME], and thank you for getting back to [GEOGRAPHIC_DATA]…" at bounding box center [381, 393] width 124 height 70
click at [423, 428] on textarea "Good morning [PERSON_NAME], and thank you for getting back to [GEOGRAPHIC_DATA]…" at bounding box center [381, 393] width 124 height 70
click at [444, 428] on textarea "Good morning [PERSON_NAME], and thank you for getting back to [GEOGRAPHIC_DATA]…" at bounding box center [381, 393] width 124 height 70
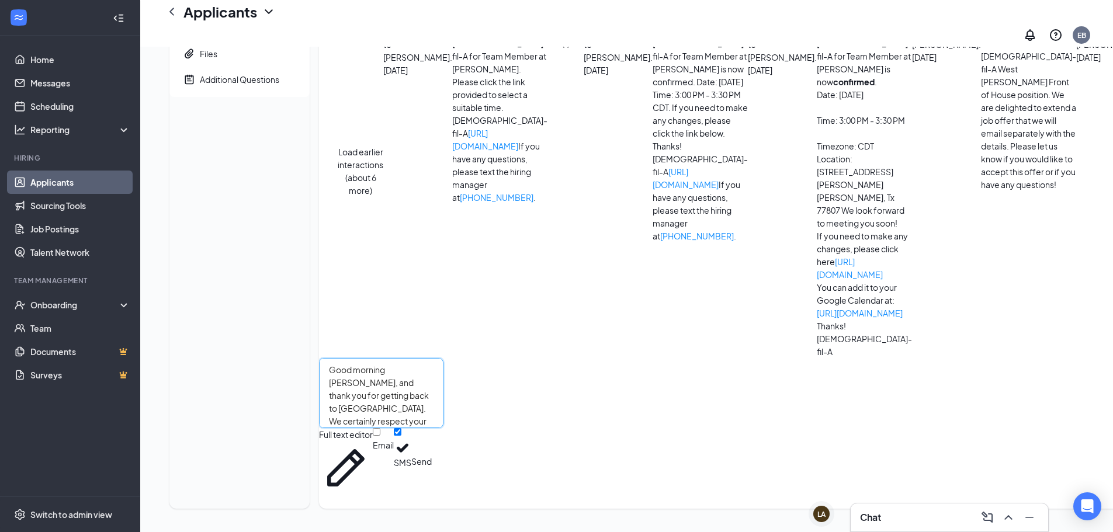
scroll to position [485, 0]
click at [444, 425] on textarea "Good morning [PERSON_NAME], and thank you for getting back to [GEOGRAPHIC_DATA]…" at bounding box center [381, 393] width 124 height 70
drag, startPoint x: 683, startPoint y: 425, endPoint x: 642, endPoint y: 428, distance: 40.4
click at [444, 428] on textarea "Good morning [PERSON_NAME], and thank you for getting back to [GEOGRAPHIC_DATA]…" at bounding box center [381, 393] width 124 height 70
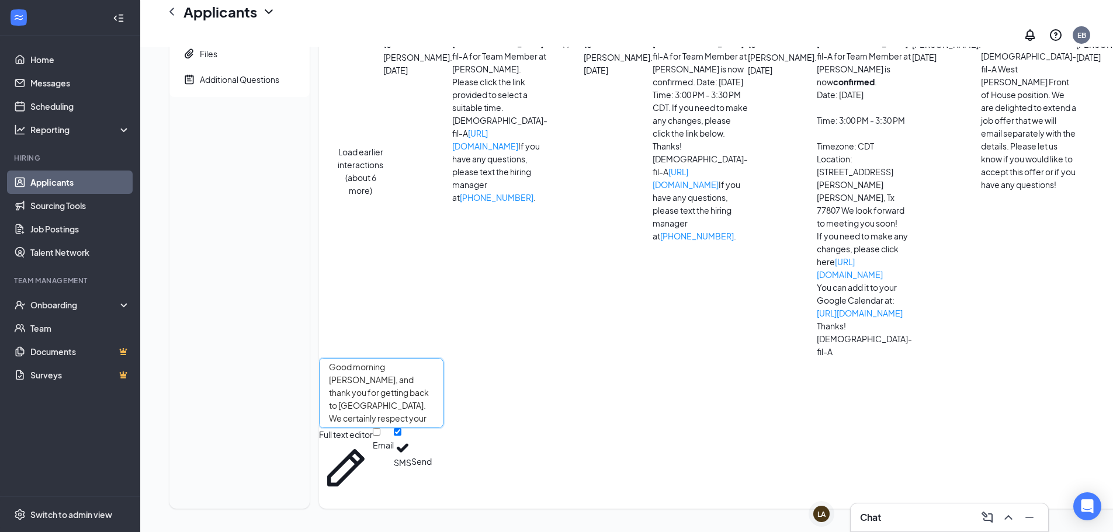
scroll to position [0, 0]
drag, startPoint x: 462, startPoint y: 437, endPoint x: 563, endPoint y: 427, distance: 101.0
click at [444, 427] on textarea "Good morning [PERSON_NAME], and thank you for getting back to [GEOGRAPHIC_DATA]…" at bounding box center [381, 393] width 124 height 70
drag, startPoint x: 481, startPoint y: 435, endPoint x: 639, endPoint y: 424, distance: 158.7
click at [444, 424] on textarea "Good morning [PERSON_NAME], and thank you for getting back to [GEOGRAPHIC_DATA]…" at bounding box center [381, 393] width 124 height 70
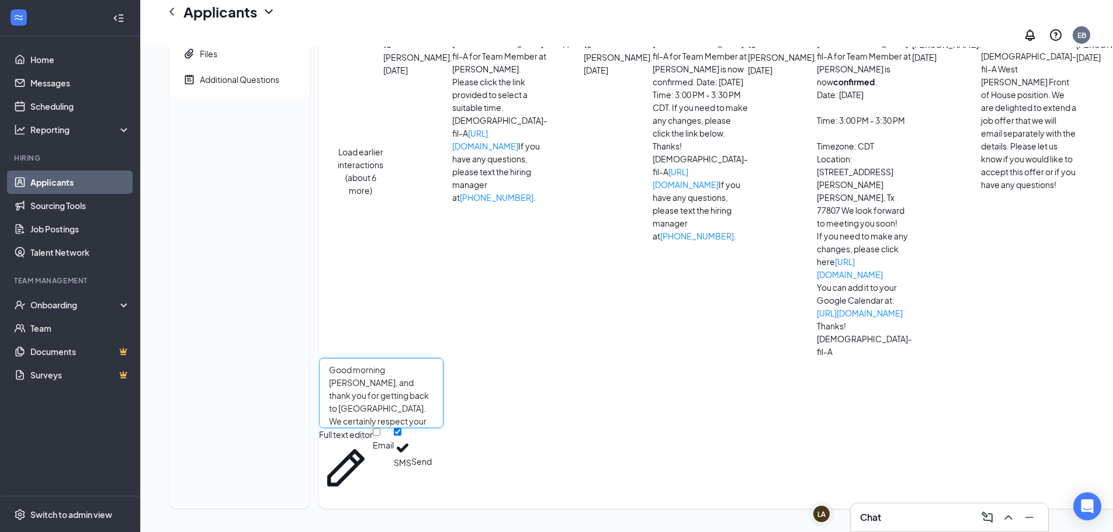
paste textarea "we would love the opportunity to support both your academic and professional gr…"
click at [444, 422] on textarea "Good morning [PERSON_NAME], and thank you for getting back to [GEOGRAPHIC_DATA]…" at bounding box center [381, 393] width 124 height 70
click at [444, 424] on textarea "Good morning [PERSON_NAME], and thank you for getting back to [GEOGRAPHIC_DATA]…" at bounding box center [381, 393] width 124 height 70
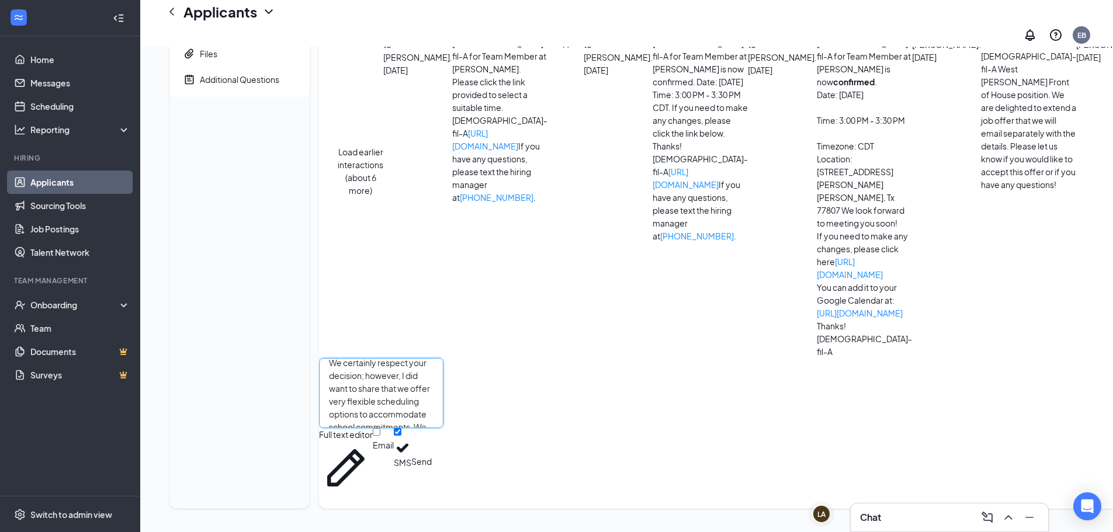
click at [444, 407] on textarea "Good morning [PERSON_NAME], and thank you for getting back to [GEOGRAPHIC_DATA]…" at bounding box center [381, 393] width 124 height 70
type textarea "Good morning [PERSON_NAME], and thank you for getting back to [GEOGRAPHIC_DATA]…"
click at [432, 470] on button "Send" at bounding box center [421, 461] width 20 height 67
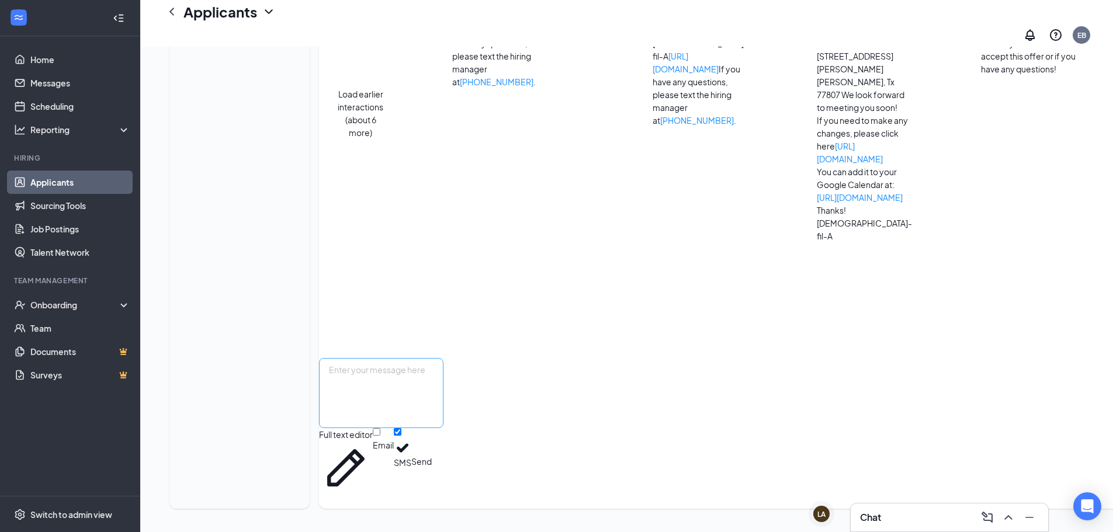
scroll to position [690, 0]
click at [167, 16] on icon "ChevronLeft" at bounding box center [172, 12] width 14 height 14
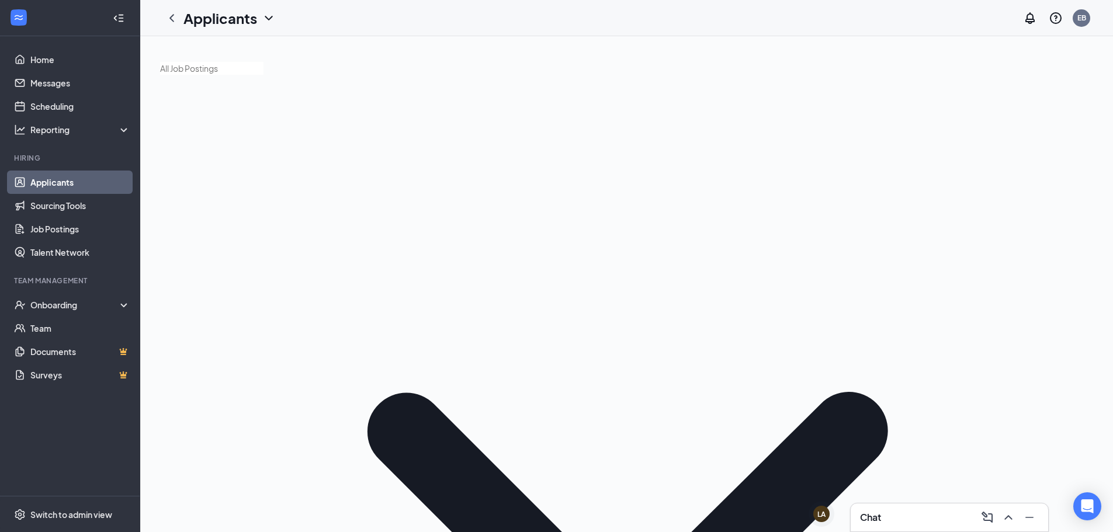
click at [884, 514] on div "Chat" at bounding box center [949, 517] width 179 height 19
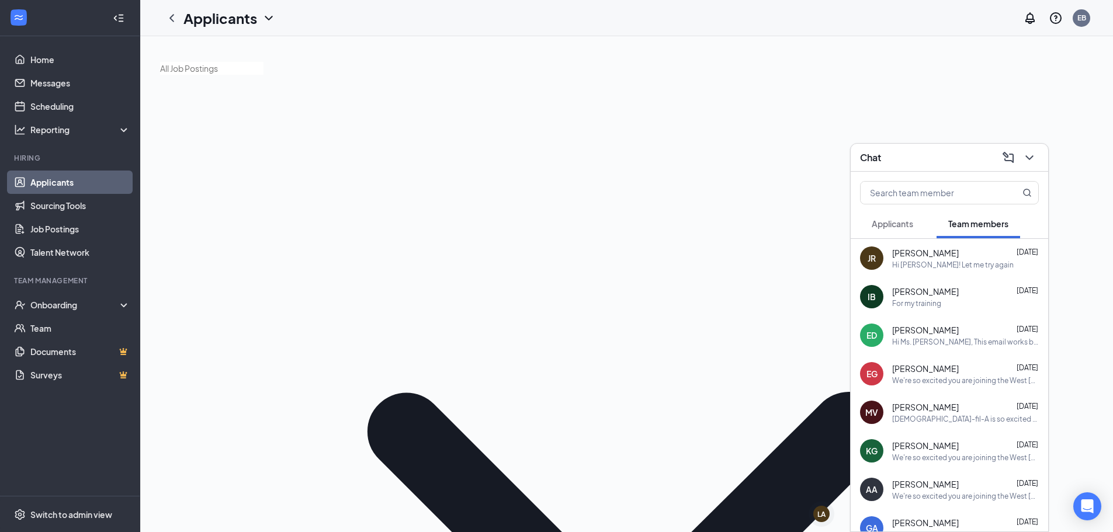
click at [941, 262] on div "Hi Emily! Let me try again" at bounding box center [953, 265] width 122 height 10
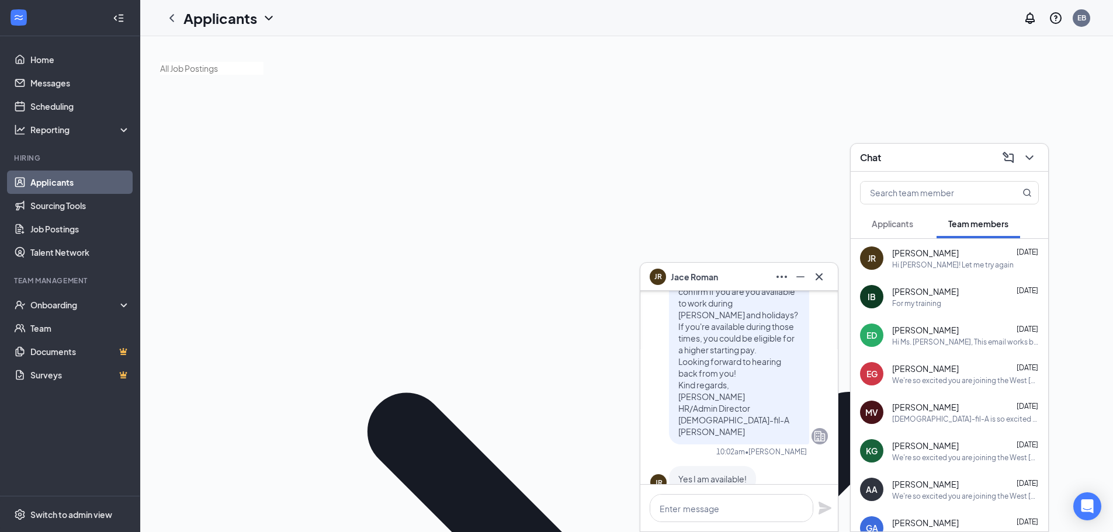
scroll to position [-643, 0]
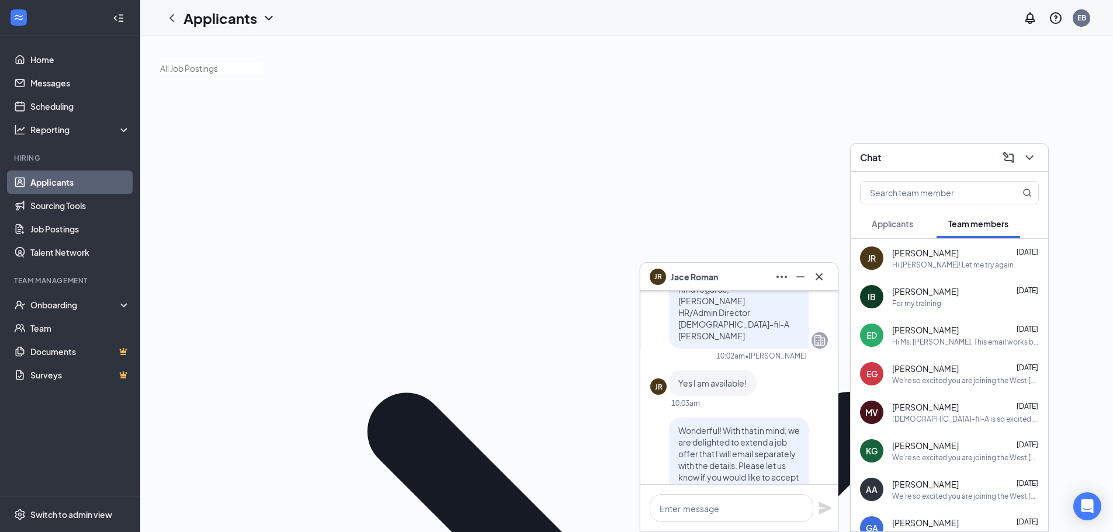
click at [943, 377] on div "We're so excited you are joining the West Bryan Chick-fil-Ateam ! Do you know a…" at bounding box center [965, 381] width 147 height 10
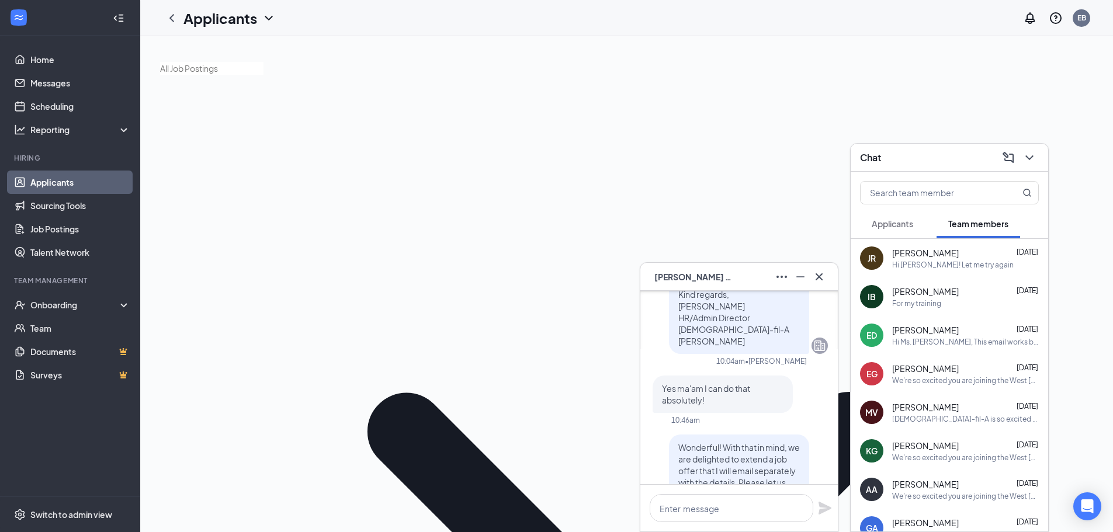
click at [947, 452] on div "Kylie Garza Aug 14 We're so excited you are joining the West Bryan Chick-fil-At…" at bounding box center [965, 451] width 147 height 23
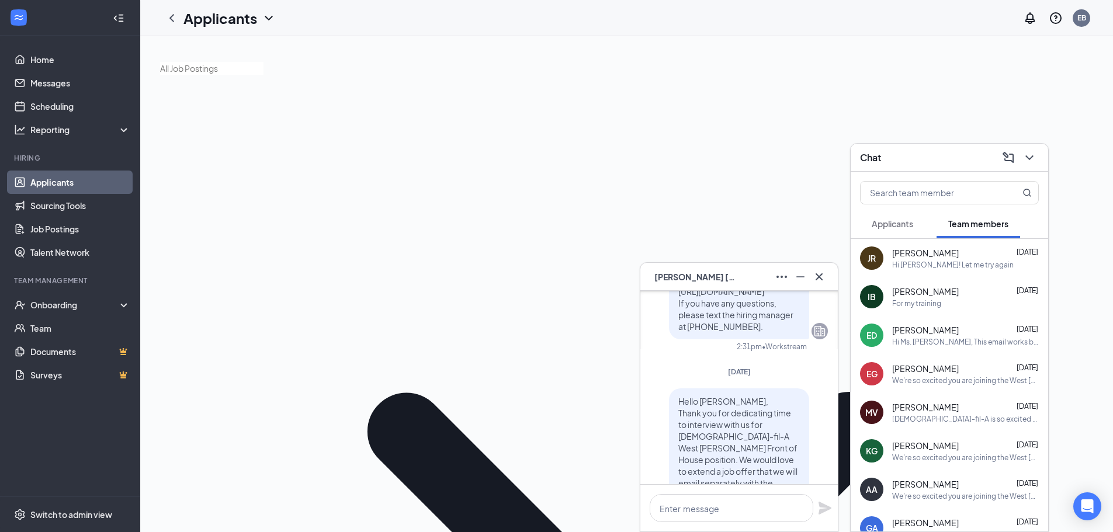
scroll to position [-292, 0]
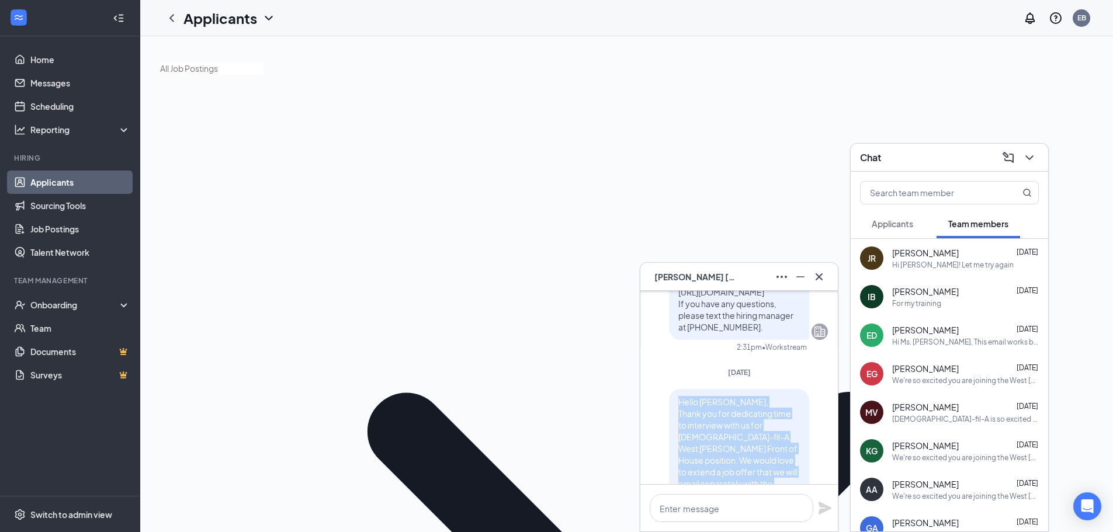
drag, startPoint x: 669, startPoint y: 351, endPoint x: 731, endPoint y: 464, distance: 128.7
click at [731, 464] on div "Hello Kylie, Thank you for dedicating time to interview with us for Chick-fil-A…" at bounding box center [739, 460] width 140 height 143
copy span "Hello Kylie, Thank you for dedicating time to interview with us for Chick-fil-A…"
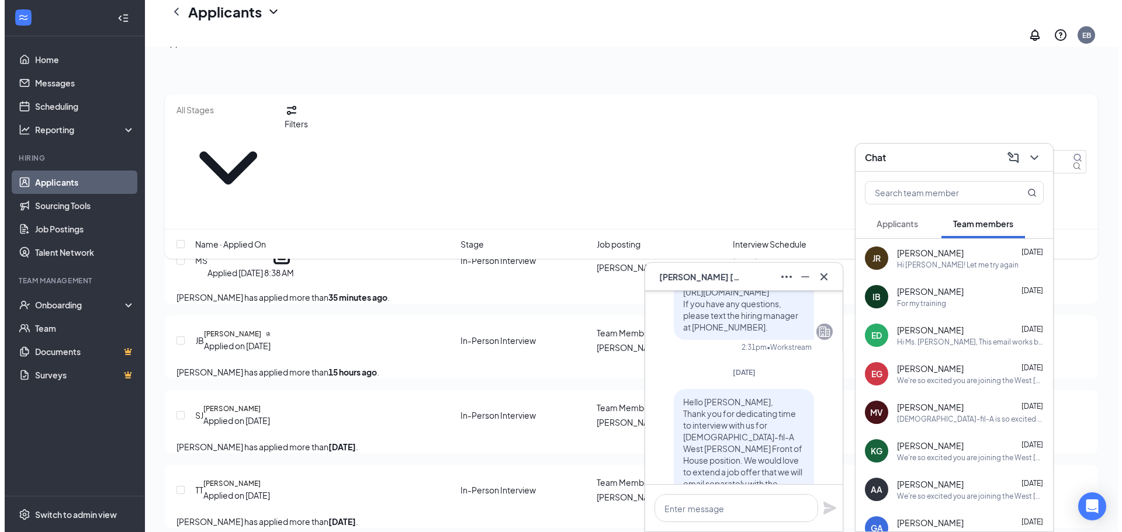
scroll to position [935, 0]
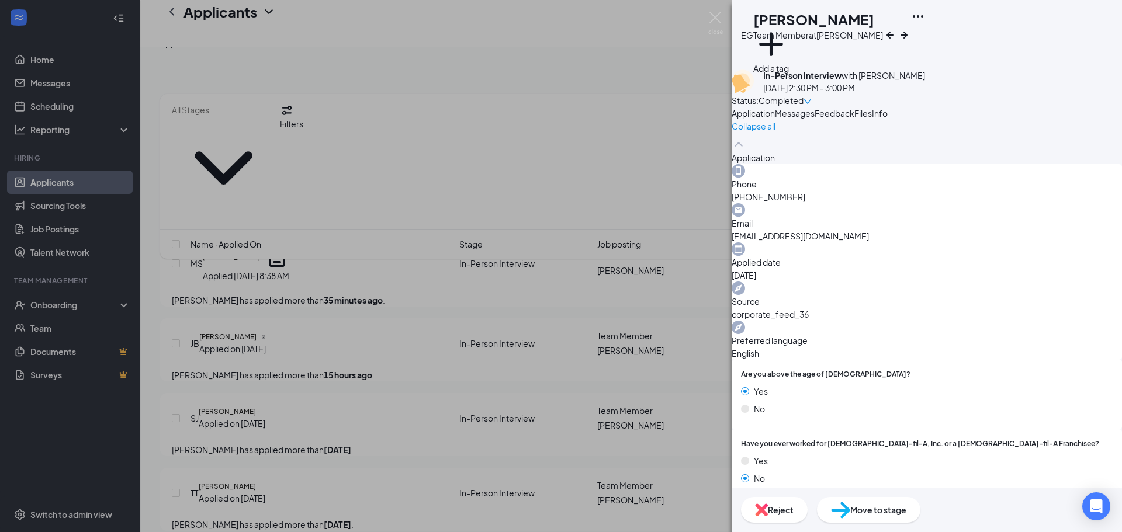
click at [815, 120] on button "Messages" at bounding box center [795, 113] width 40 height 13
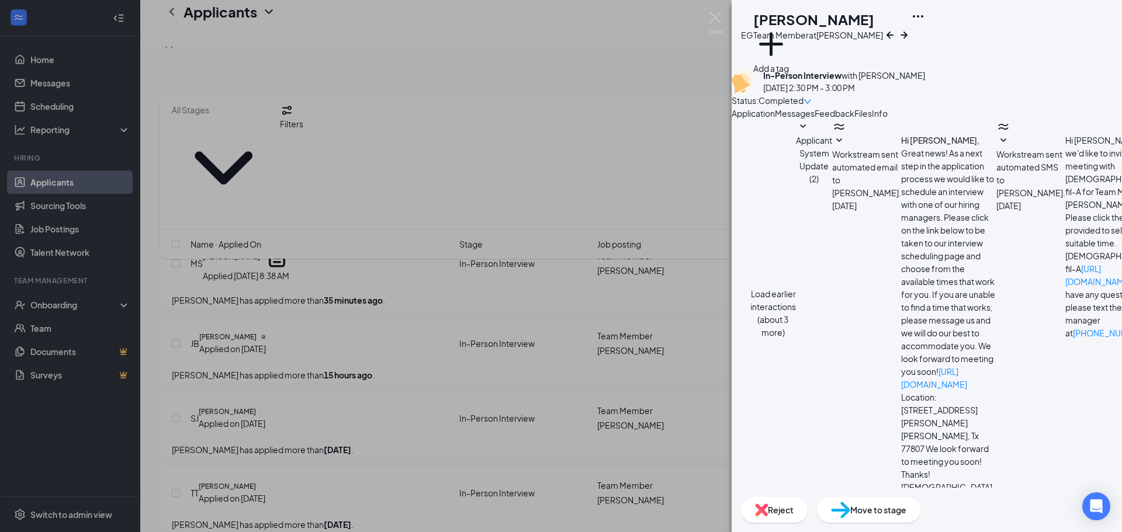
scroll to position [268, 0]
click at [802, 507] on textarea at bounding box center [794, 542] width 124 height 70
paste textarea "Hello Kylie, Thank you for dedicating time to interview with us for Chick-fil-A…"
click at [801, 507] on textarea "Hello Kylie, Thank you for dedicating time to interview with us for Chick-fil-A…" at bounding box center [794, 542] width 124 height 70
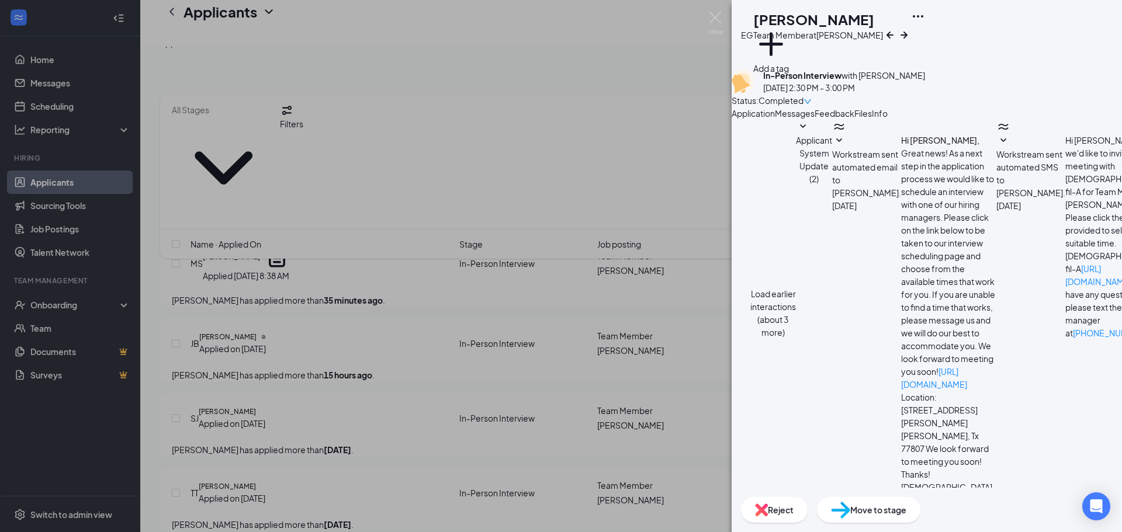
click at [782, 507] on textarea "Hello Eliza, Thank you for dedicating time to interview with us for Chick-fil-A…" at bounding box center [794, 542] width 124 height 70
type textarea "Hello Eliza, Thank you for dedicating time to interview with us for Chick-fil-A…"
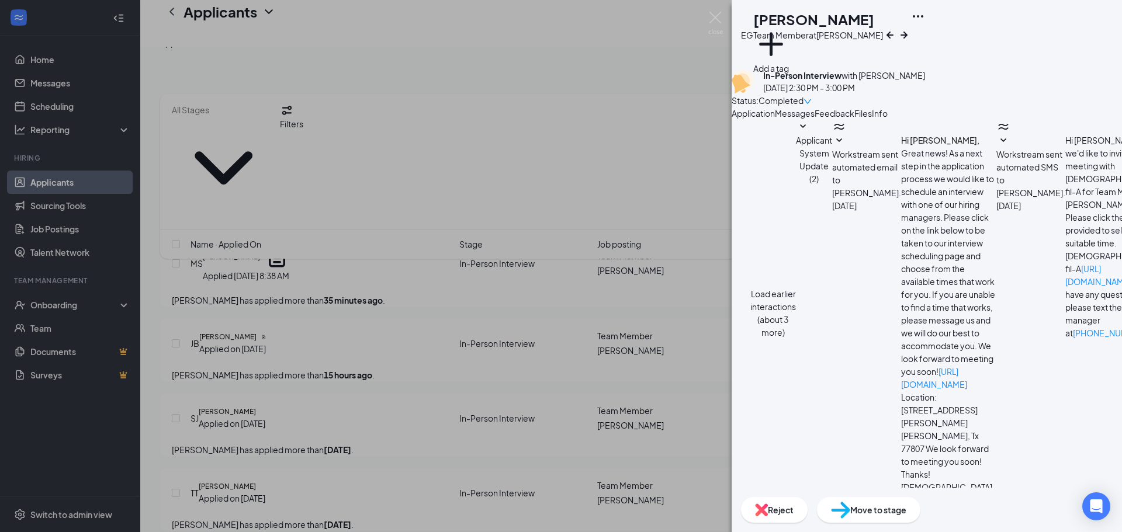
scroll to position [396, 0]
drag, startPoint x: 790, startPoint y: 144, endPoint x: 825, endPoint y: 158, distance: 37.5
click at [775, 119] on span "Application" at bounding box center [753, 113] width 43 height 11
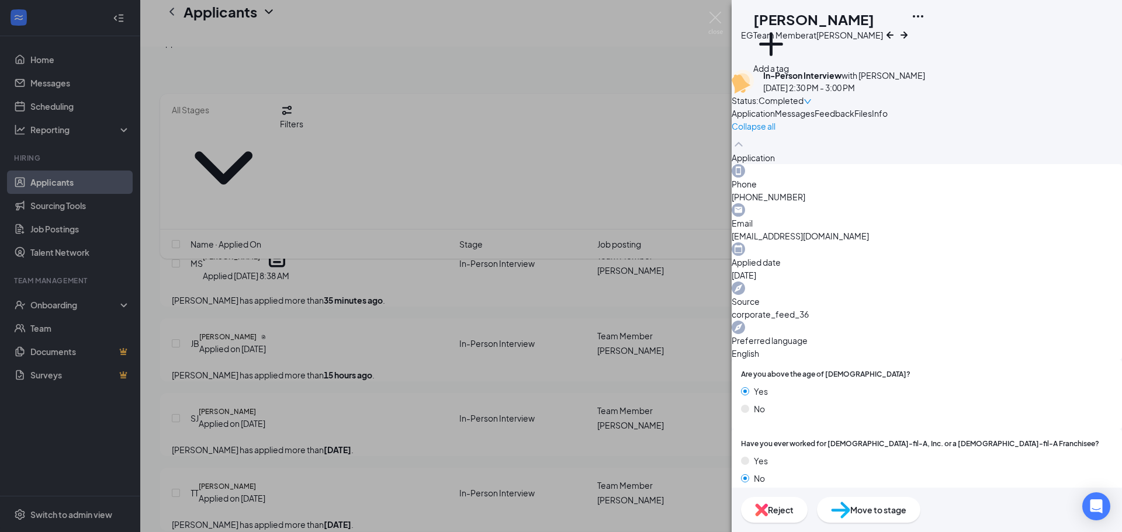
click at [997, 238] on span "livewithjoy9@gmail.com" at bounding box center [927, 236] width 390 height 13
copy span "livewithjoy9@gmail.com"
click at [815, 120] on div "Messages" at bounding box center [795, 113] width 40 height 13
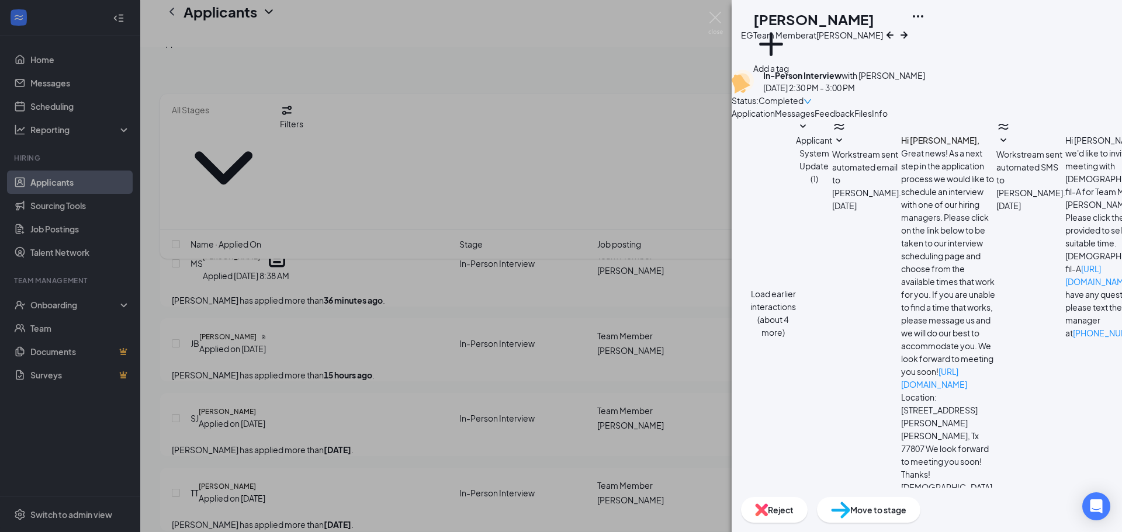
scroll to position [396, 0]
click at [856, 507] on textarea at bounding box center [794, 542] width 124 height 70
type textarea "A"
type textarea "And just to specify, this will be starting out in the prep area. Please let me …"
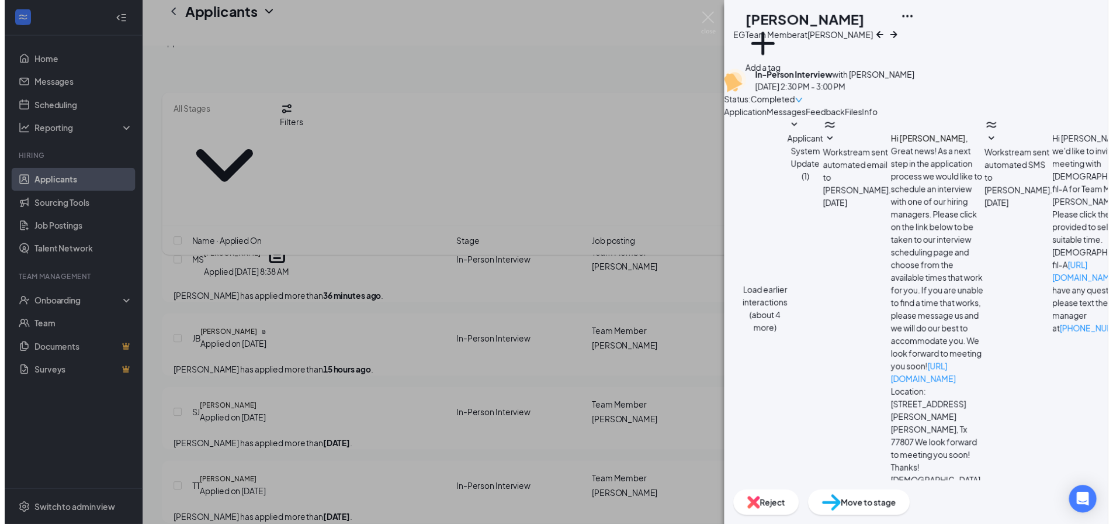
scroll to position [472, 0]
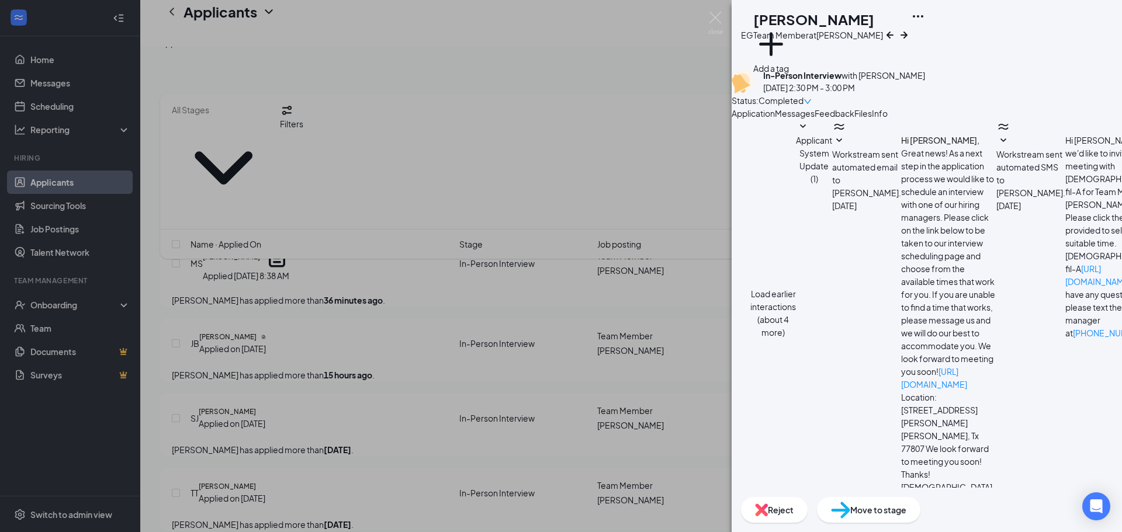
click at [652, 96] on div "EG Eliza Grant Team Member at West Bryan Add a tag In-Person Interview with Jos…" at bounding box center [561, 266] width 1122 height 532
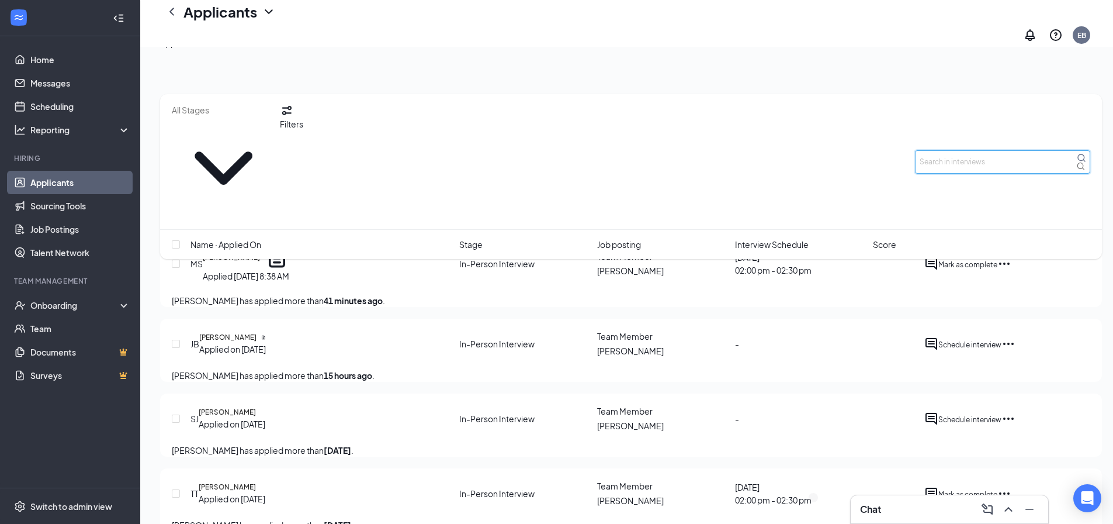
click at [957, 150] on input "text" at bounding box center [1002, 161] width 175 height 23
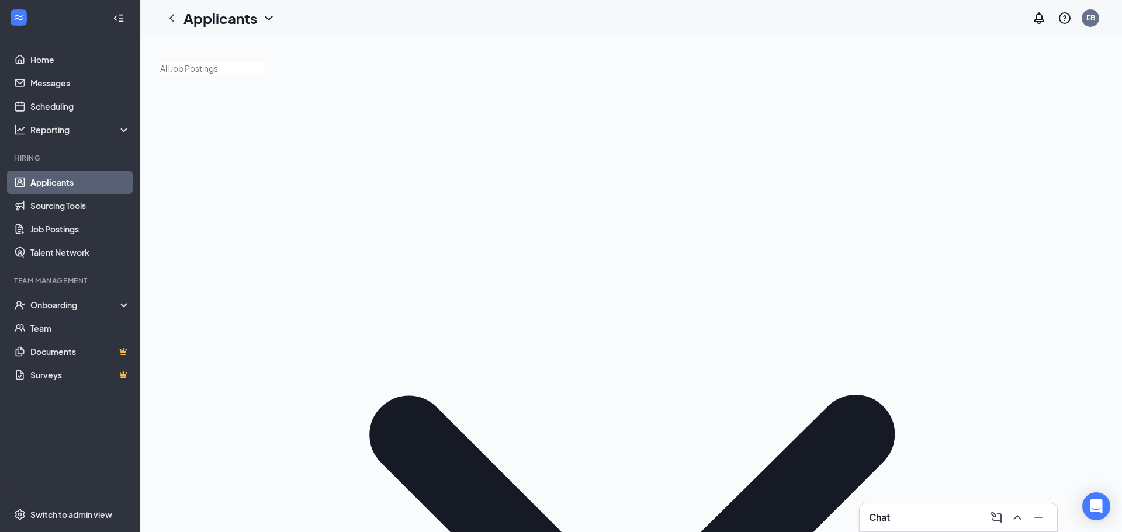
type input "kacey"
drag, startPoint x: 1000, startPoint y: 174, endPoint x: 840, endPoint y: 179, distance: 159.6
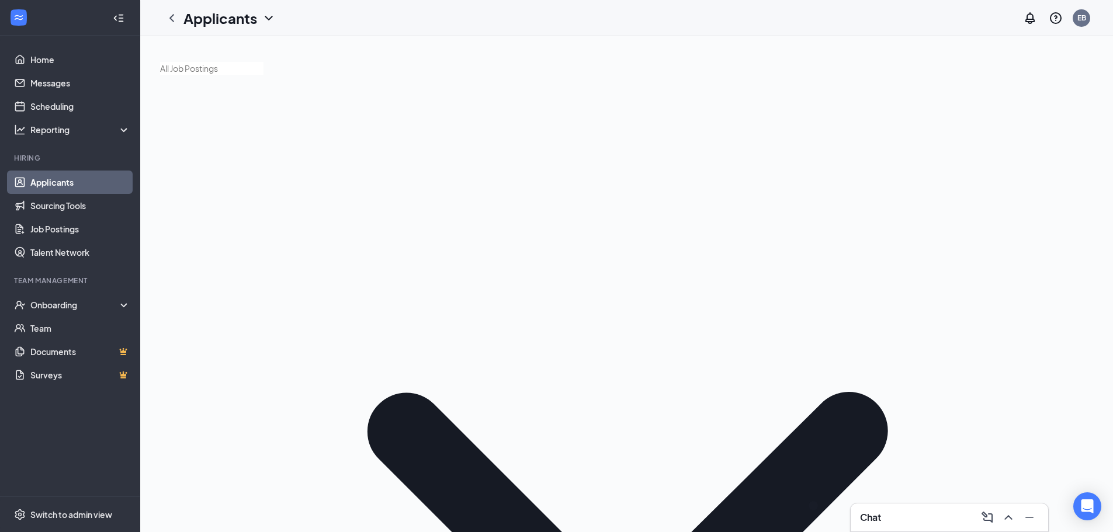
click at [923, 514] on div "Chat" at bounding box center [949, 517] width 179 height 19
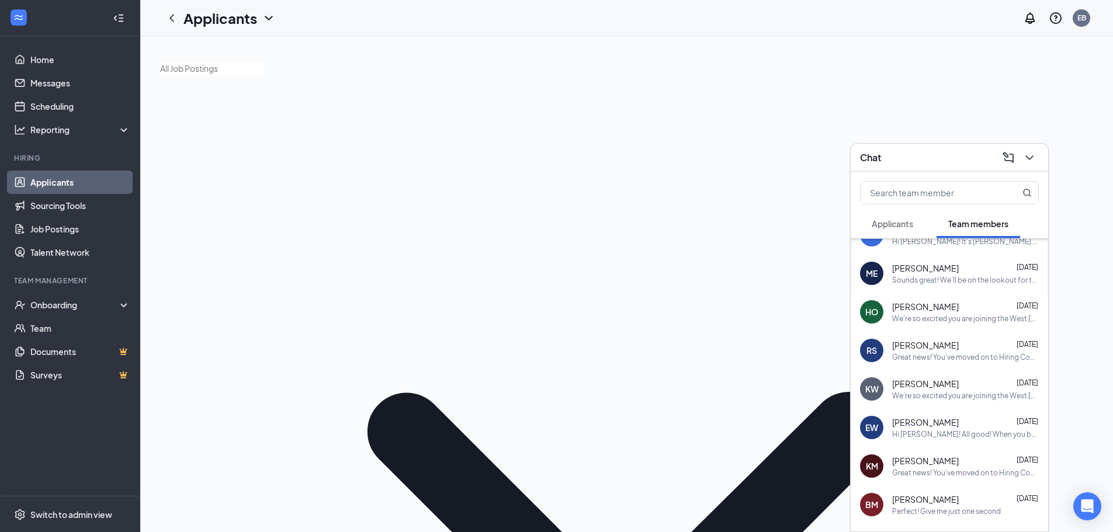
scroll to position [409, 0]
click at [943, 439] on div "Great news! You've moved on to Hiring Complete, the next stage of the applicati…" at bounding box center [965, 434] width 147 height 10
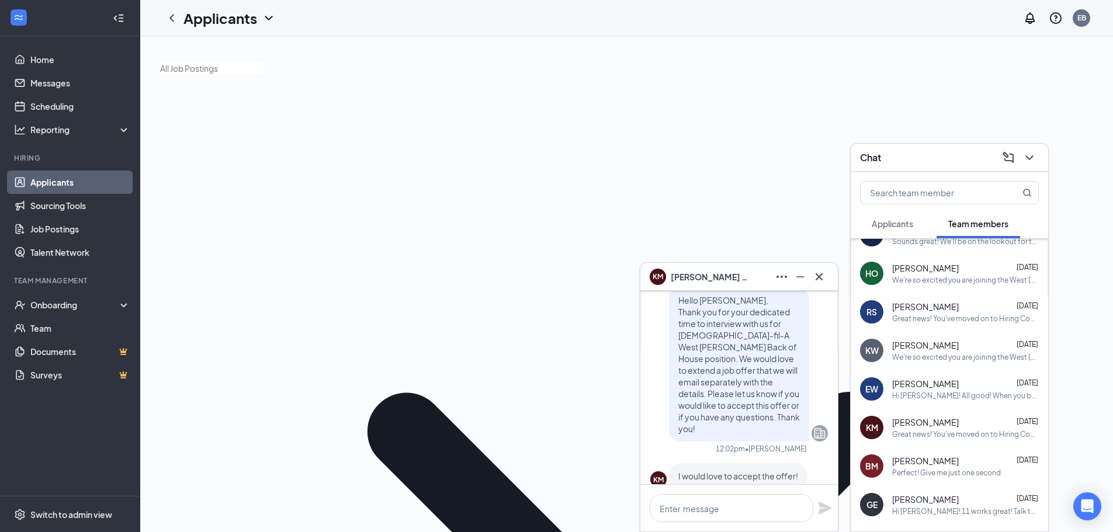
scroll to position [-409, 0]
drag, startPoint x: 893, startPoint y: 150, endPoint x: 837, endPoint y: 189, distance: 68.1
click at [893, 150] on div "Chat" at bounding box center [949, 157] width 179 height 18
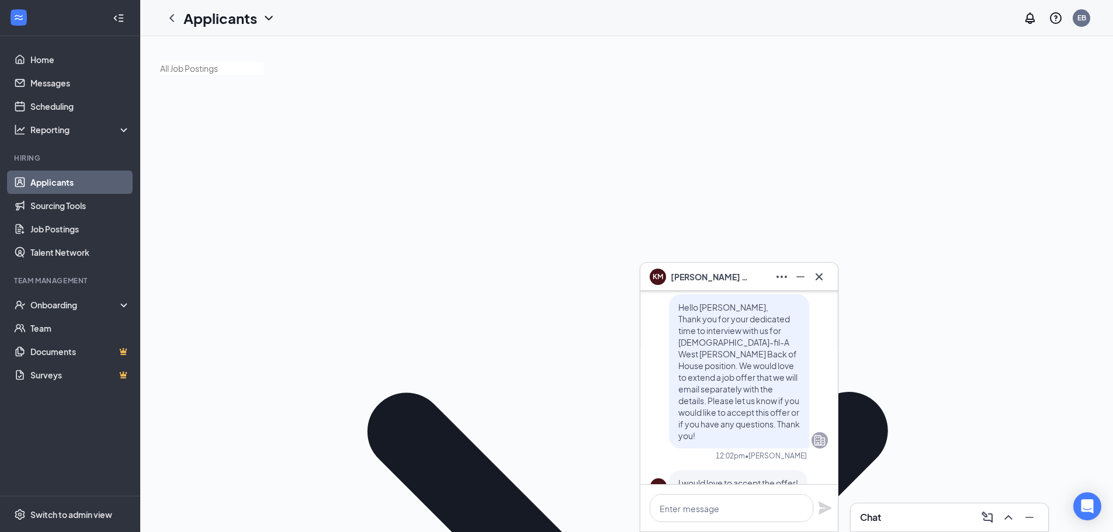
scroll to position [0, 0]
click at [709, 282] on span "Kasey Mraz" at bounding box center [712, 277] width 82 height 13
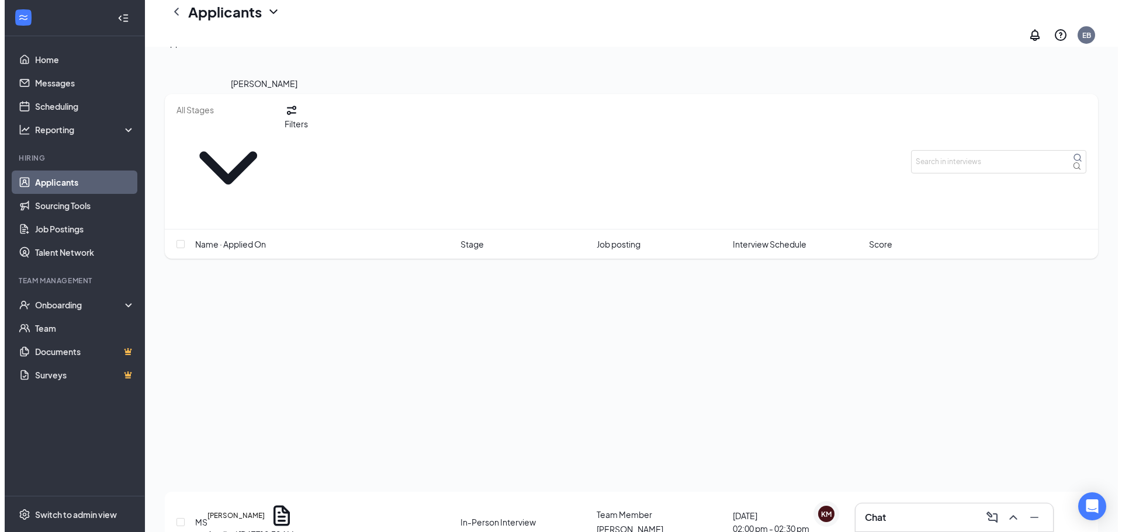
scroll to position [760, 0]
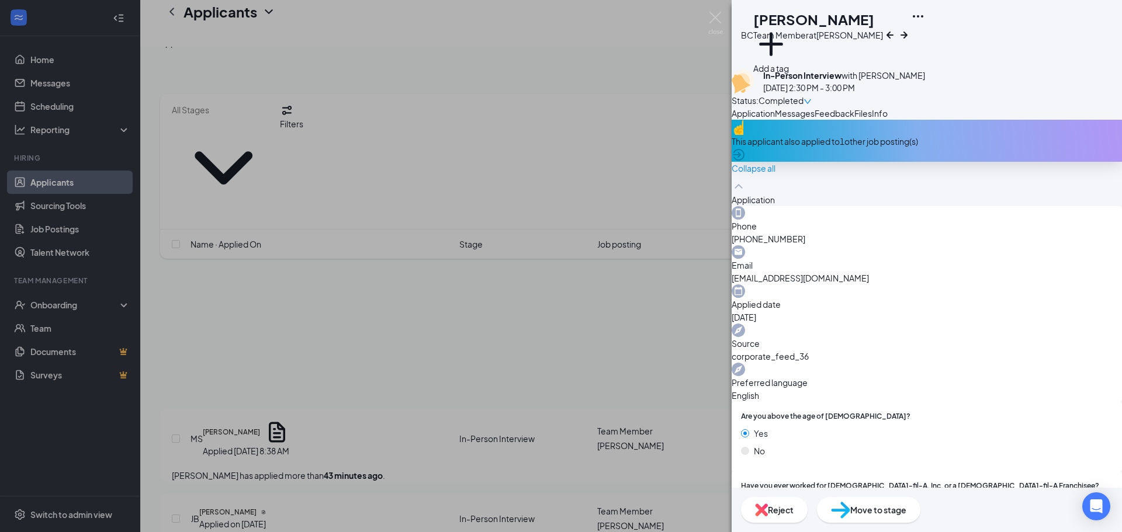
click at [979, 275] on span "bencruz23@icloud.com" at bounding box center [927, 278] width 390 height 13
copy span "bencruz23@icloud.com"
click at [667, 81] on div "BC Benedict Cruz Team Member at West Bryan Add a tag In-Person Interview with J…" at bounding box center [561, 266] width 1122 height 532
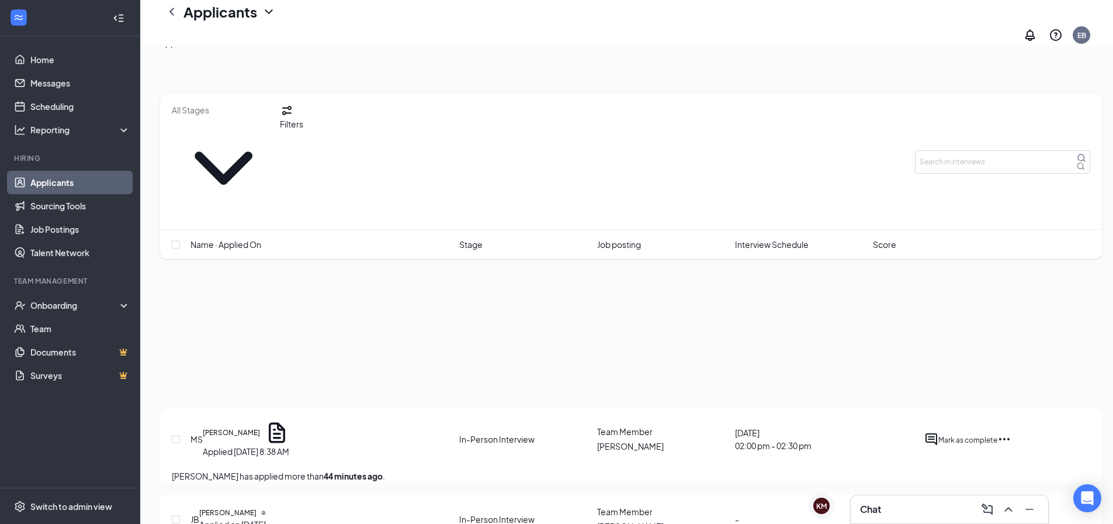
click at [938, 511] on div "Chat" at bounding box center [949, 509] width 179 height 19
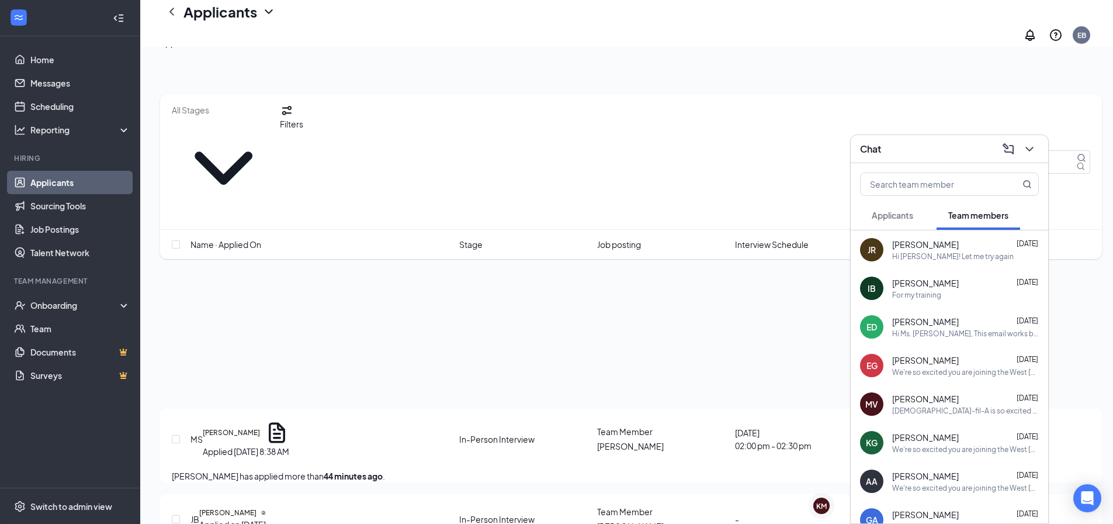
click at [900, 212] on span "Applicants" at bounding box center [892, 215] width 41 height 11
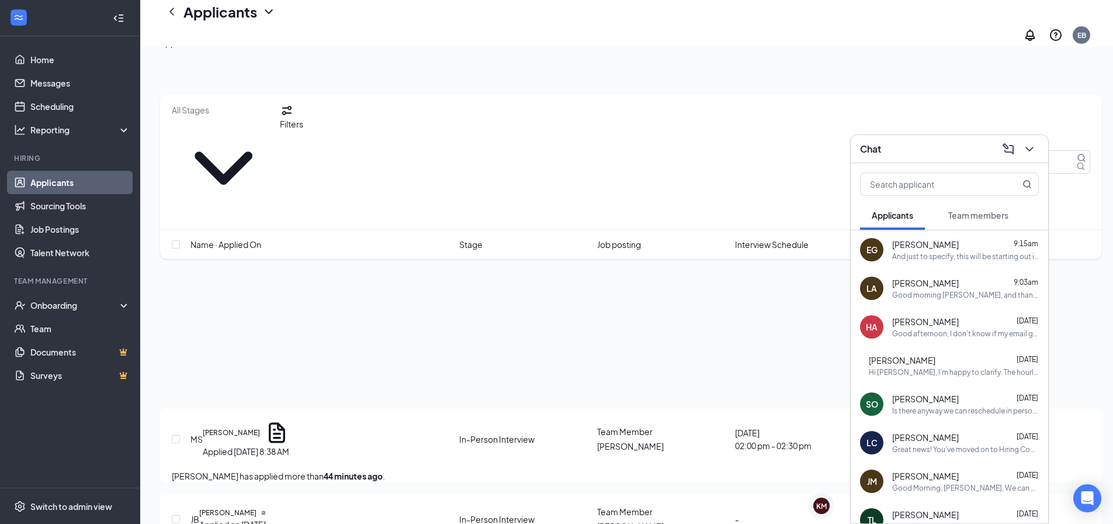
click at [940, 256] on div "And just to specify, this will be starting out in the prep area. Please let me …" at bounding box center [965, 256] width 147 height 10
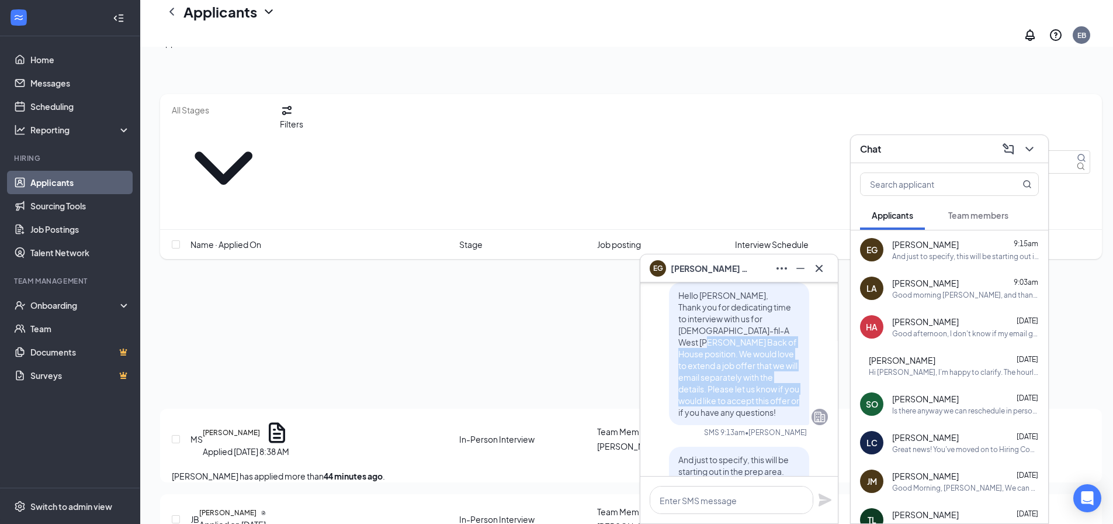
scroll to position [-58, 0]
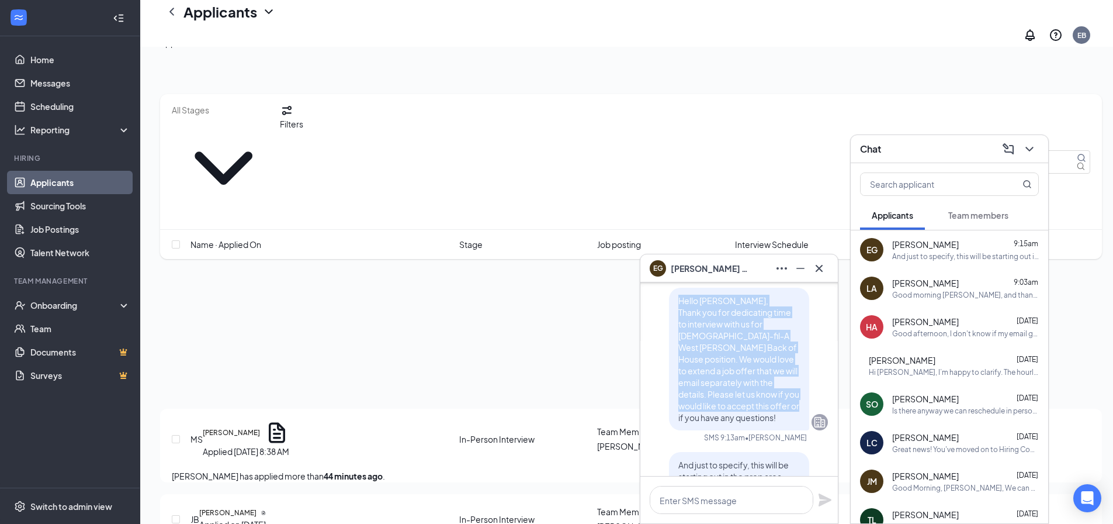
drag, startPoint x: 719, startPoint y: 358, endPoint x: 671, endPoint y: 306, distance: 71.5
click at [678, 306] on p "Hello Eliza, Thank you for dedicating time to interview with us for Chick-fil-A…" at bounding box center [739, 359] width 122 height 129
copy span "Hello Eliza, Thank you for dedicating time to interview with us for Chick-fil-A…"
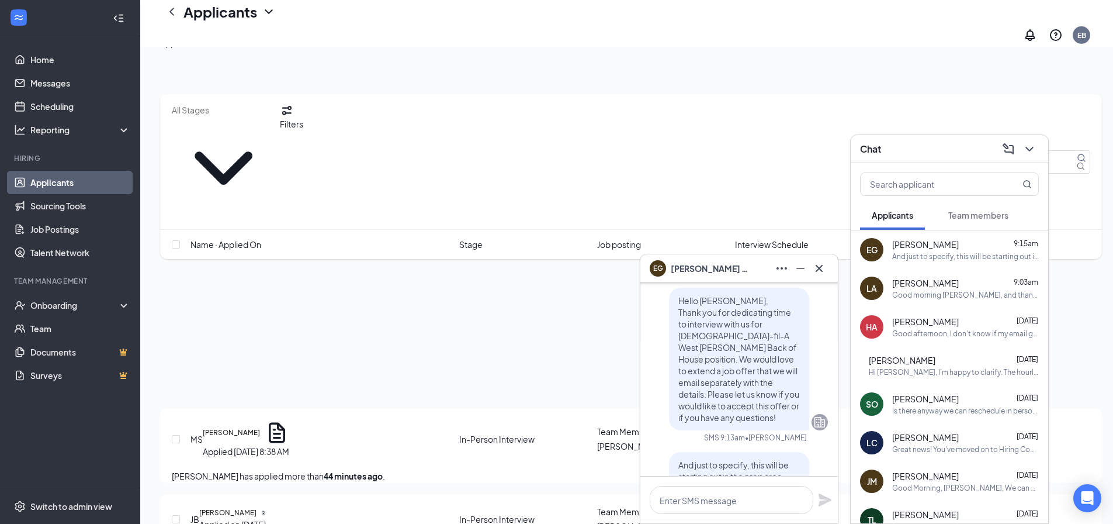
click at [702, 270] on span "Eliza Grant" at bounding box center [712, 268] width 82 height 13
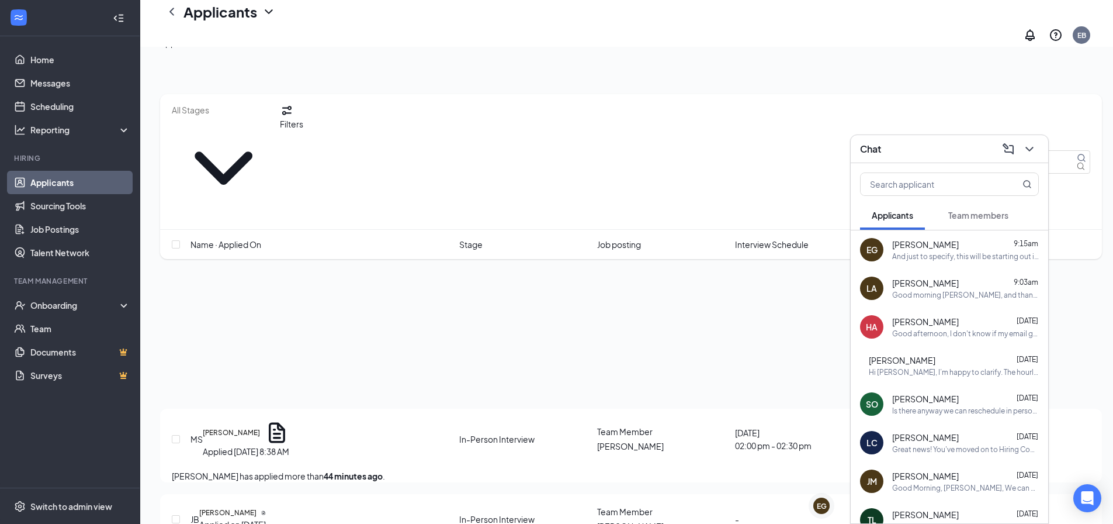
click at [917, 160] on div "Chat" at bounding box center [950, 149] width 198 height 28
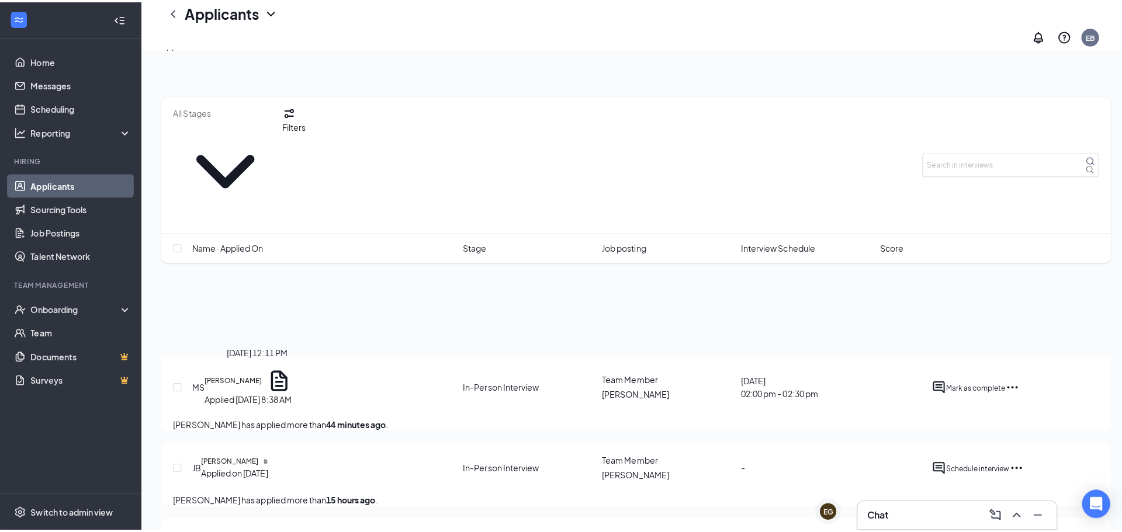
scroll to position [818, 0]
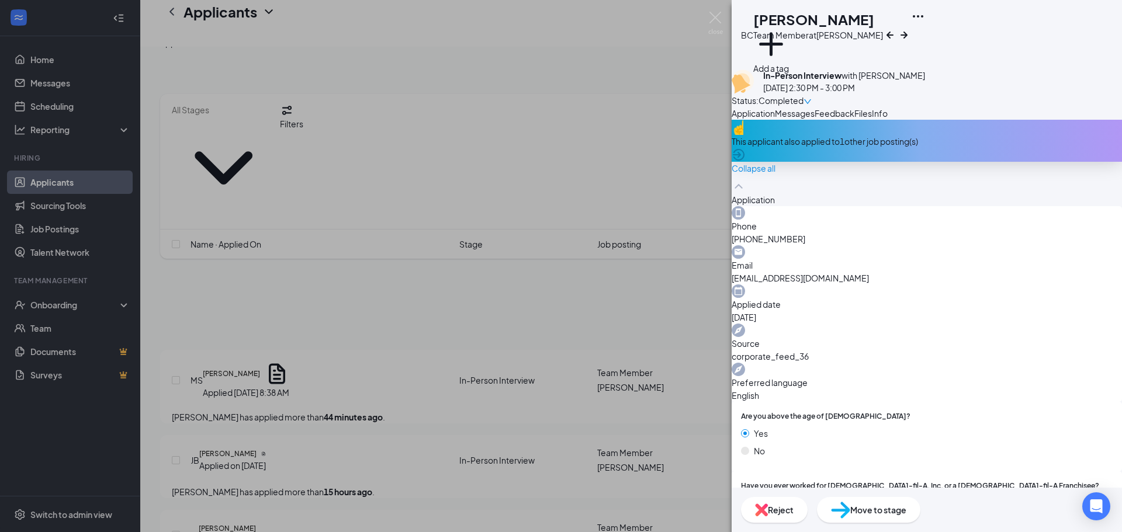
click at [815, 120] on button "Messages" at bounding box center [795, 113] width 40 height 13
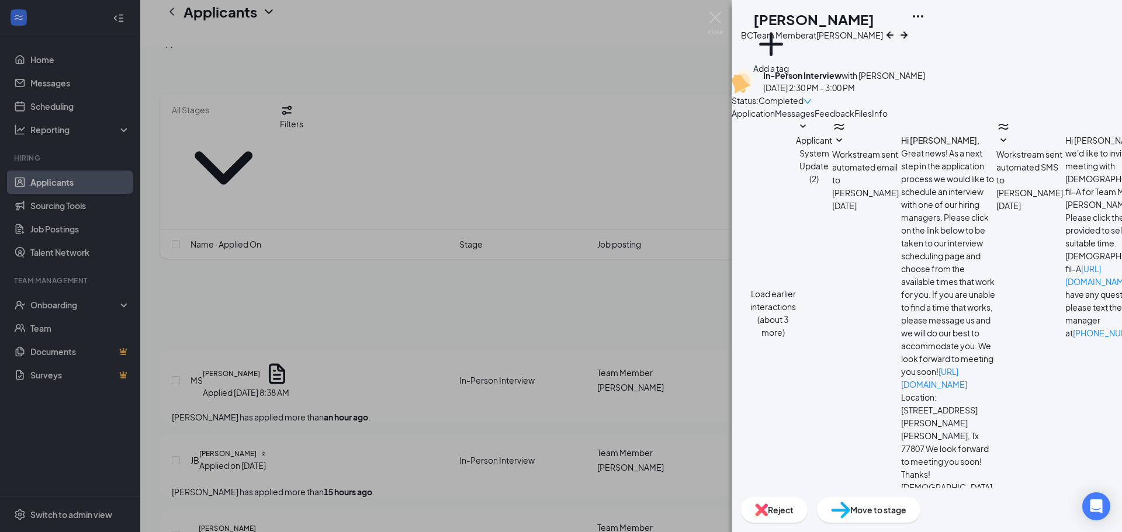
scroll to position [268, 0]
paste textarea "Hello Eliza, Thank you for dedicating time to interview with us for Chick-fil-A…"
click at [797, 507] on textarea "Hello Eliza, Thank you for dedicating time to interview with us for Chick-fil-A…" at bounding box center [794, 542] width 124 height 70
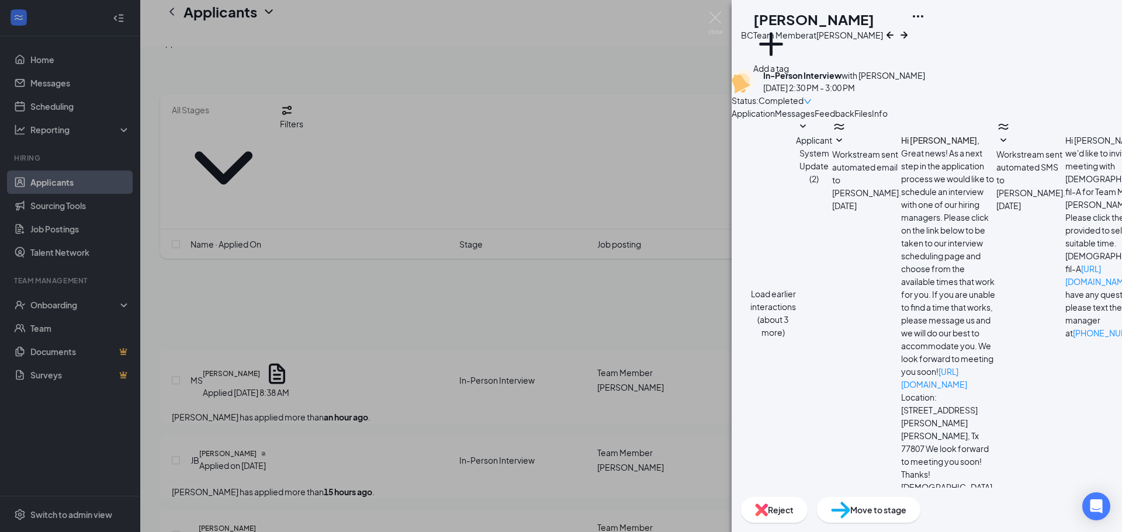
drag, startPoint x: 918, startPoint y: 409, endPoint x: 878, endPoint y: 412, distance: 39.8
click at [856, 507] on textarea "Hello Benedict, Thank you for dedicating time to interview with us for Chick-fi…" at bounding box center [794, 542] width 124 height 70
type textarea "Hello Benedict, Thank you for dedicating time to interview with us for Chick-fi…"
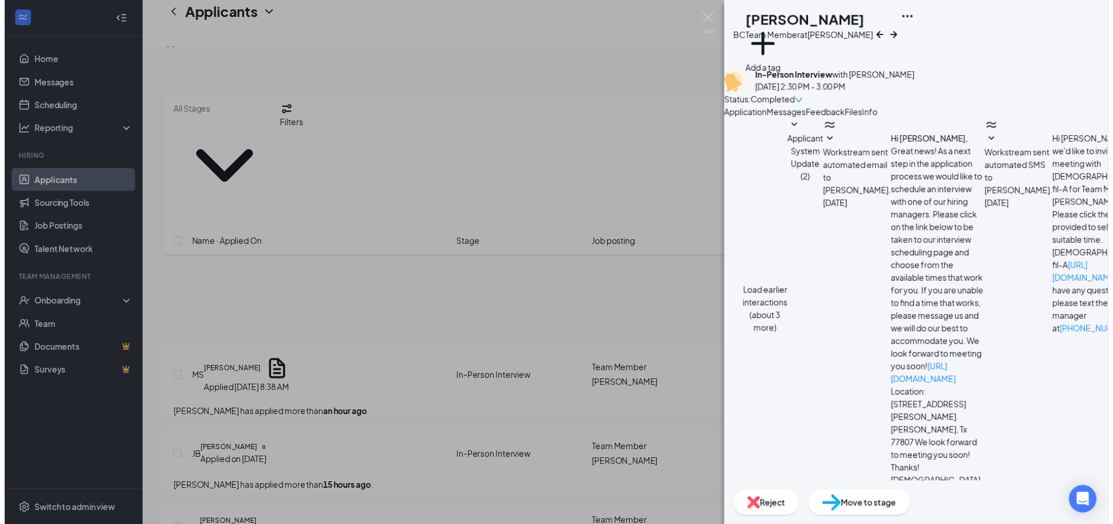
scroll to position [396, 0]
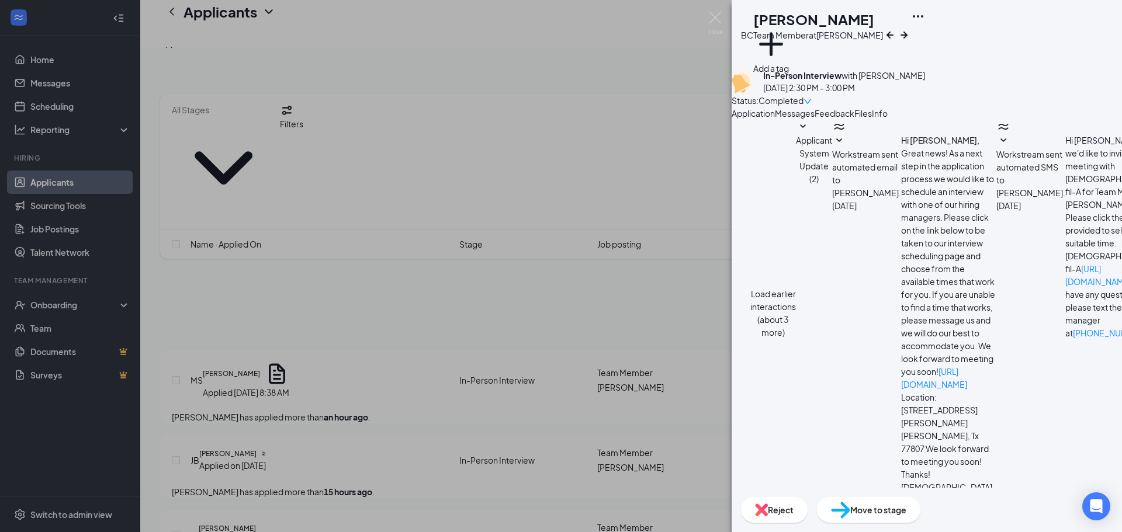
click at [574, 90] on div "BC Benedict Cruz Team Member at West Bryan Add a tag In-Person Interview with J…" at bounding box center [561, 266] width 1122 height 532
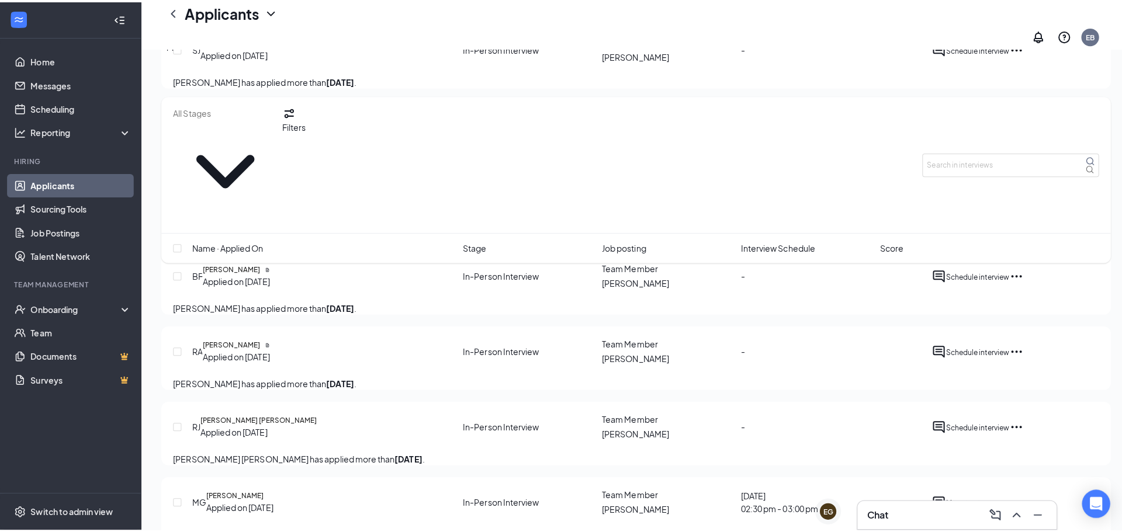
scroll to position [1344, 0]
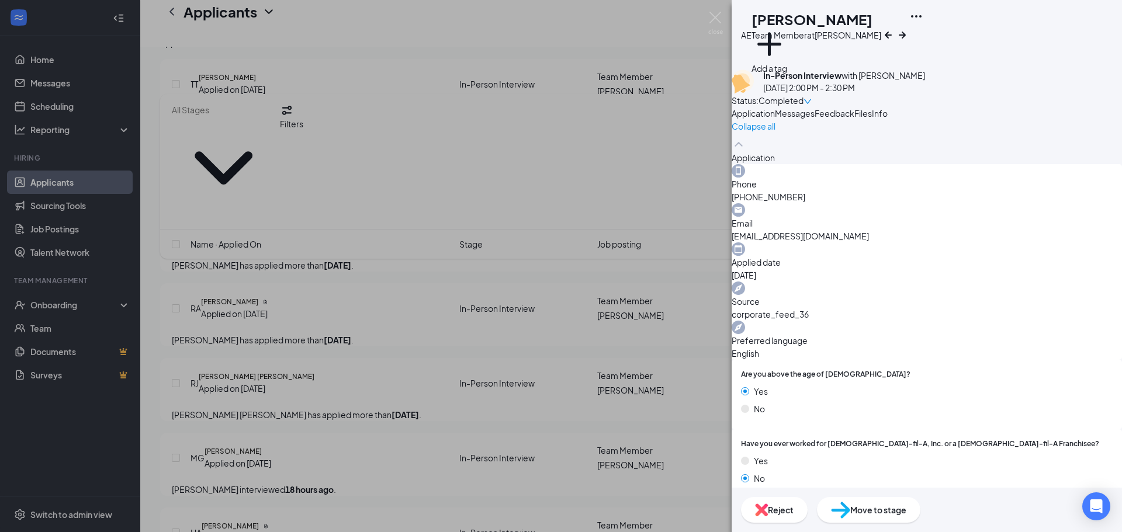
click at [986, 242] on span "aeligal04@gmail.com" at bounding box center [927, 236] width 390 height 13
click at [985, 242] on span "aeligal04@gmail.com" at bounding box center [927, 236] width 390 height 13
copy span "aeligal04@gmail.com"
drag, startPoint x: 676, startPoint y: 85, endPoint x: 808, endPoint y: 437, distance: 375.7
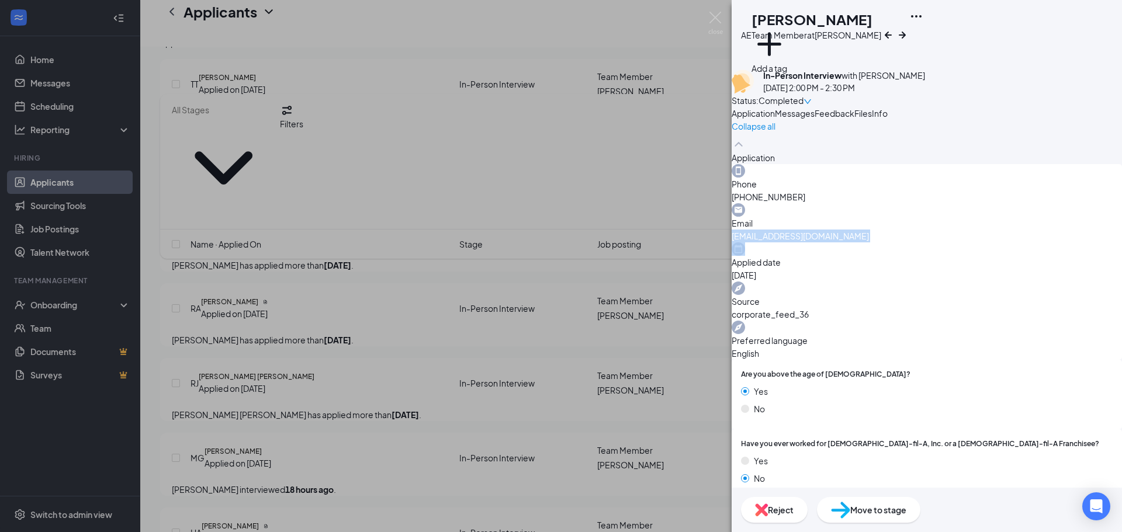
click at [676, 85] on div "AE Arianna Elizondo- Galvan Team Member at West Bryan Add a tag In-Person Inter…" at bounding box center [561, 266] width 1122 height 532
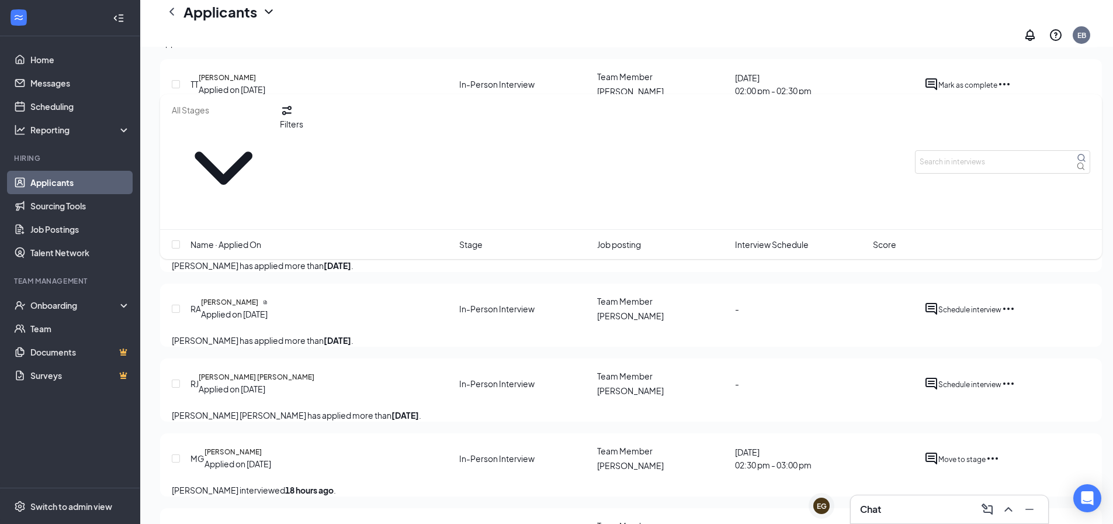
click at [890, 513] on div "Chat" at bounding box center [949, 509] width 179 height 19
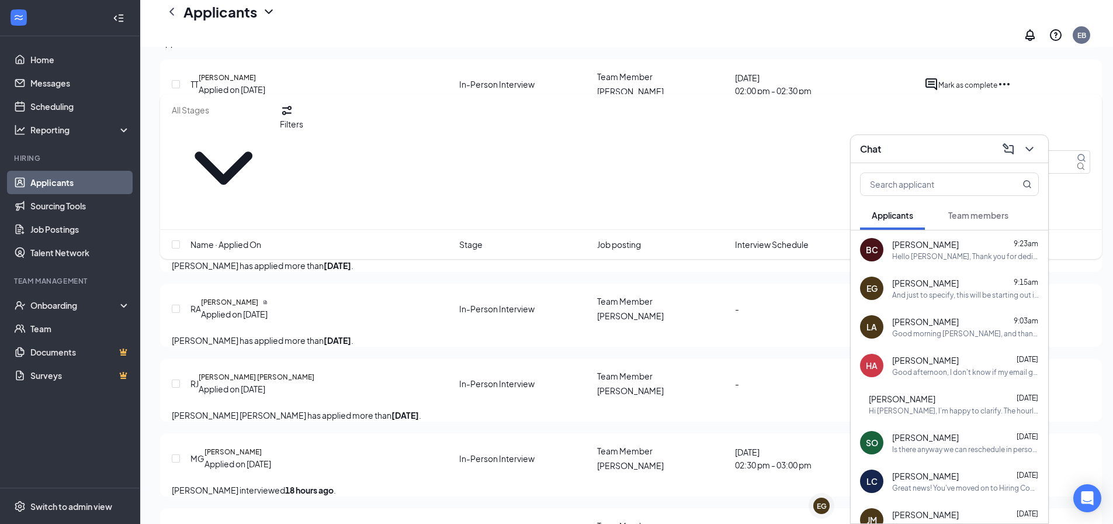
click at [911, 245] on span "Benedict Cruz" at bounding box center [925, 244] width 67 height 12
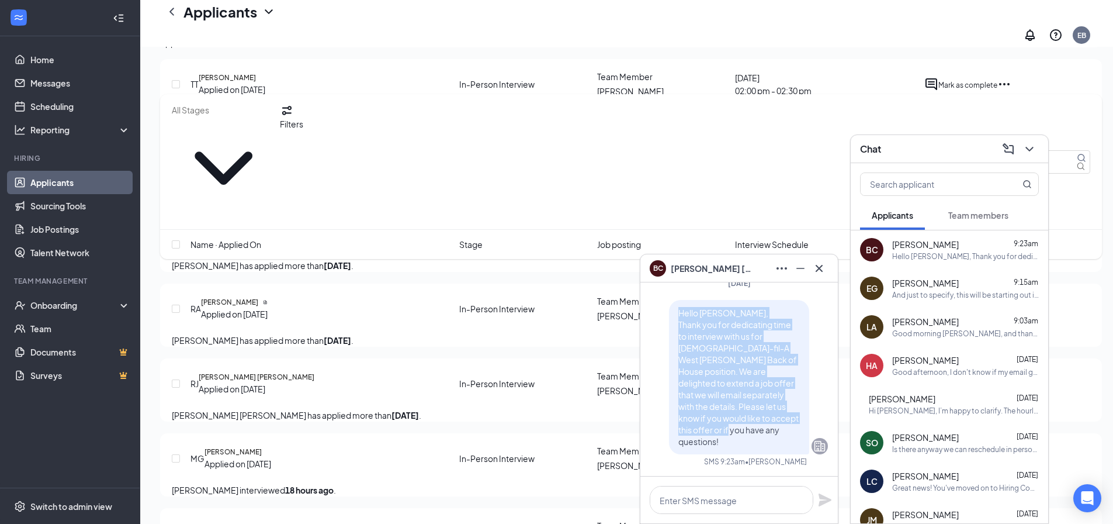
drag, startPoint x: 726, startPoint y: 439, endPoint x: 667, endPoint y: 321, distance: 131.7
click at [669, 321] on div "Hello Benedict, Thank you for dedicating time to interview with us for Chick-fi…" at bounding box center [739, 377] width 140 height 154
copy span "Hello Benedict, Thank you for dedicating time to interview with us for Chick-fi…"
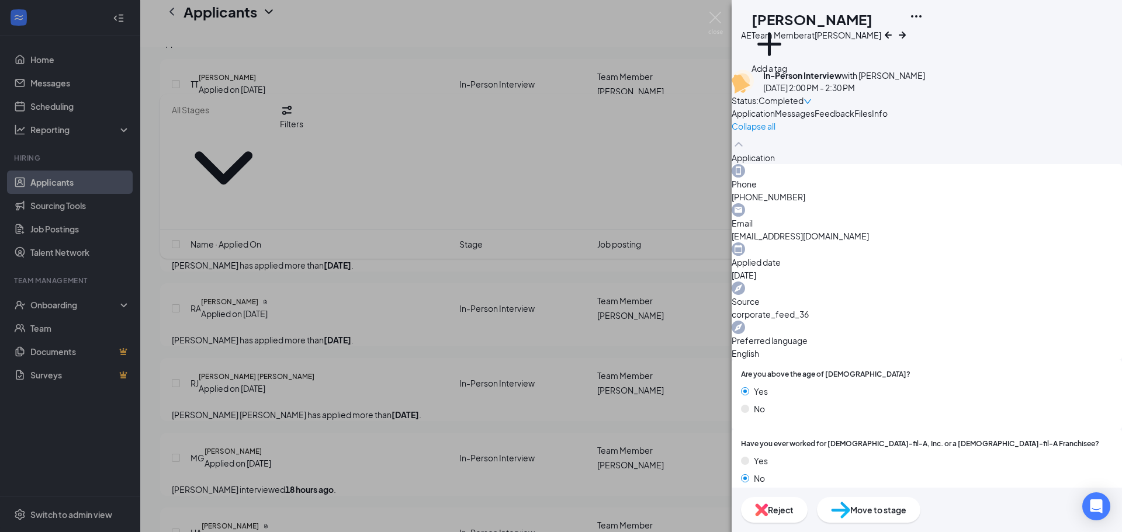
click at [815, 120] on button "Messages" at bounding box center [795, 113] width 40 height 13
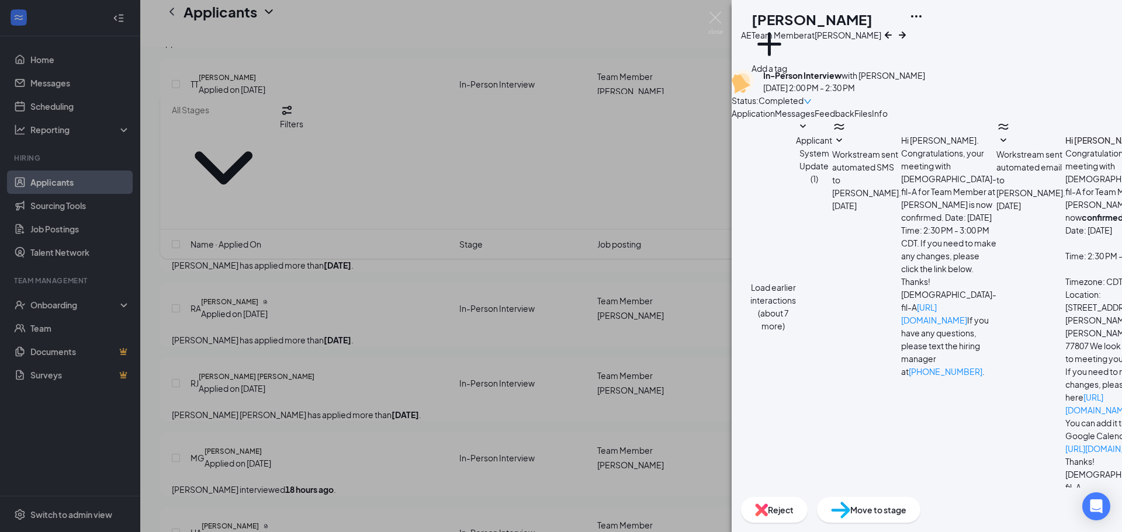
click at [854, 494] on textarea at bounding box center [794, 529] width 124 height 70
paste textarea "Hello Benedict, Thank you for dedicating time to interview with us for Chick-fi…"
click at [812, 494] on textarea "Hello Benedict, Thank you for dedicating time to interview with us for Chick-fi…" at bounding box center [794, 529] width 124 height 70
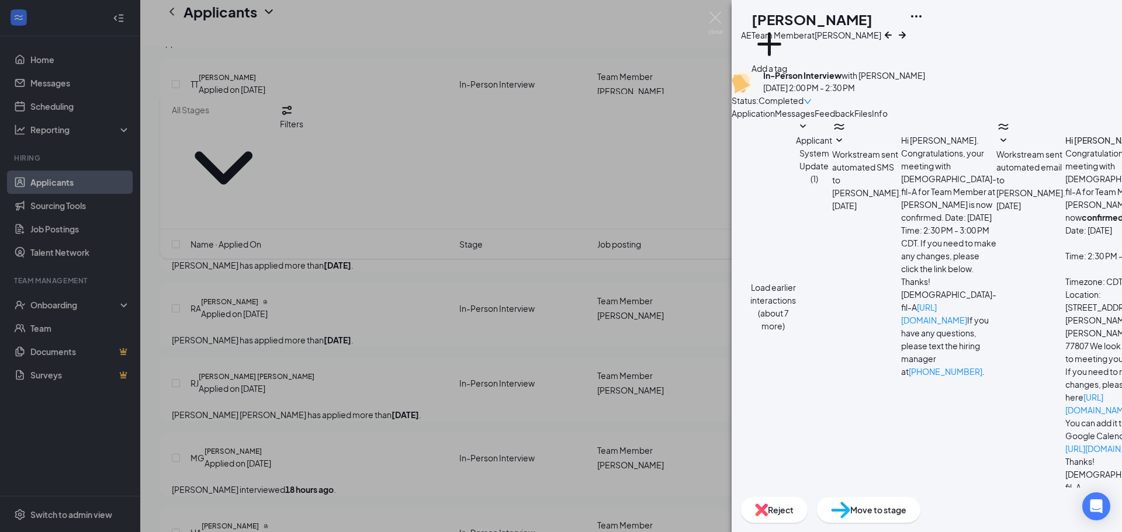
click at [821, 494] on textarea "Hello Arianna, Thank you for dedicating time to interview with us for Chick-fil…" at bounding box center [794, 529] width 124 height 70
type textarea "Hello Arianna, Thank you for dedicating time to interview with us for Chick-fil…"
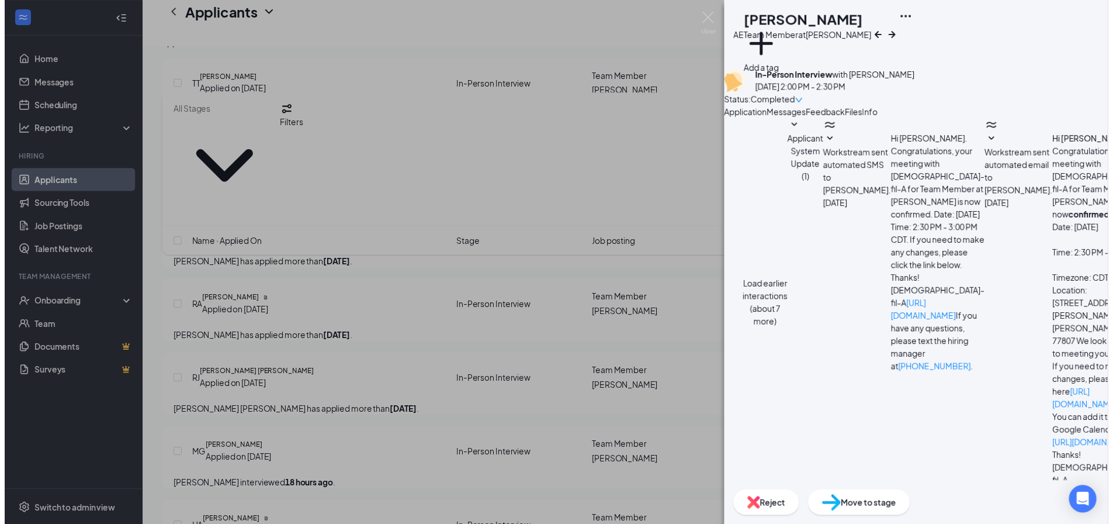
scroll to position [482, 0]
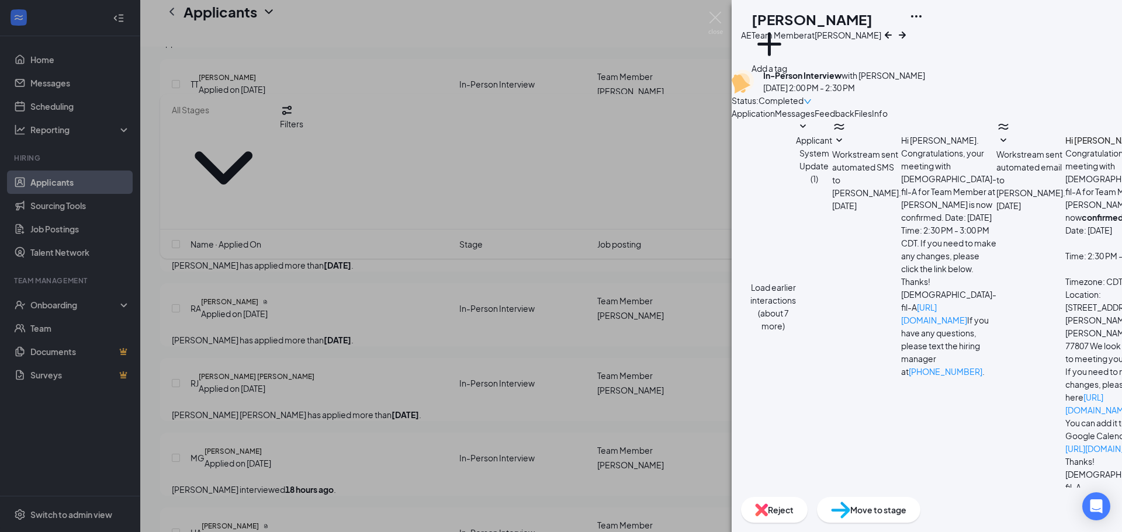
drag, startPoint x: 427, startPoint y: 255, endPoint x: 414, endPoint y: 317, distance: 63.3
click at [427, 255] on div "AE Arianna Elizondo- Galvan Team Member at West Bryan Add a tag In-Person Inter…" at bounding box center [561, 266] width 1122 height 532
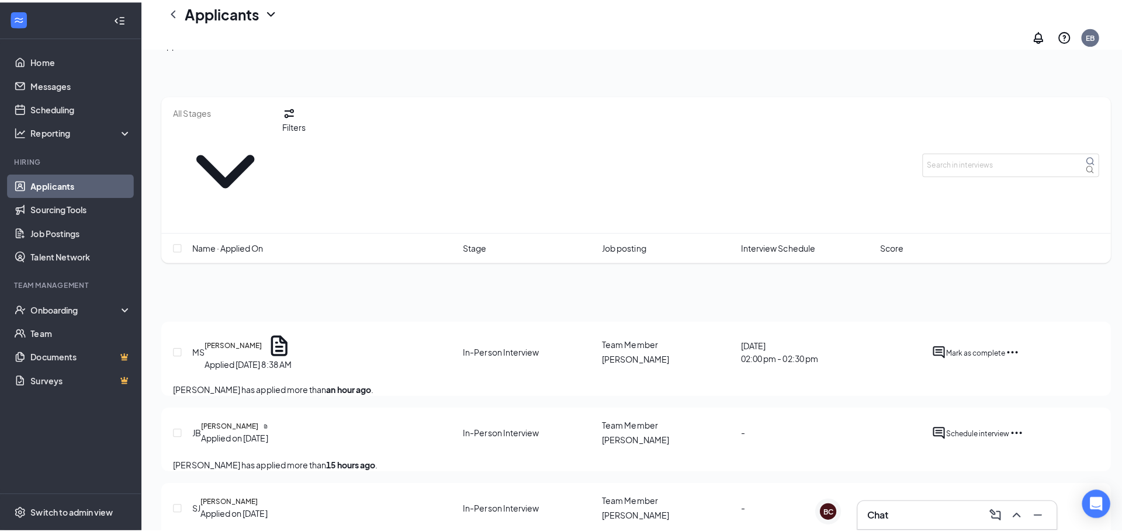
scroll to position [818, 0]
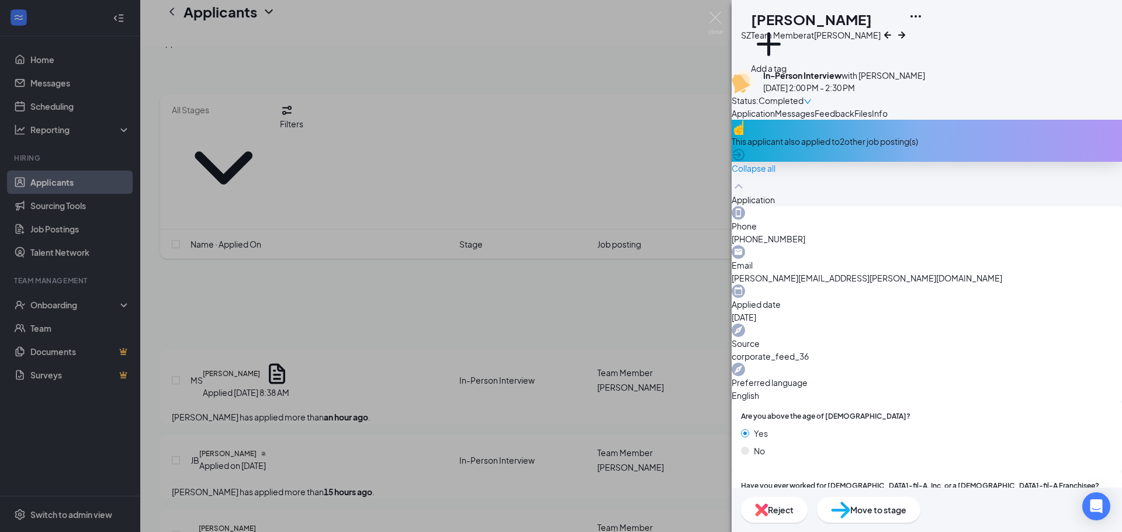
click at [815, 119] on span "Messages" at bounding box center [795, 113] width 40 height 11
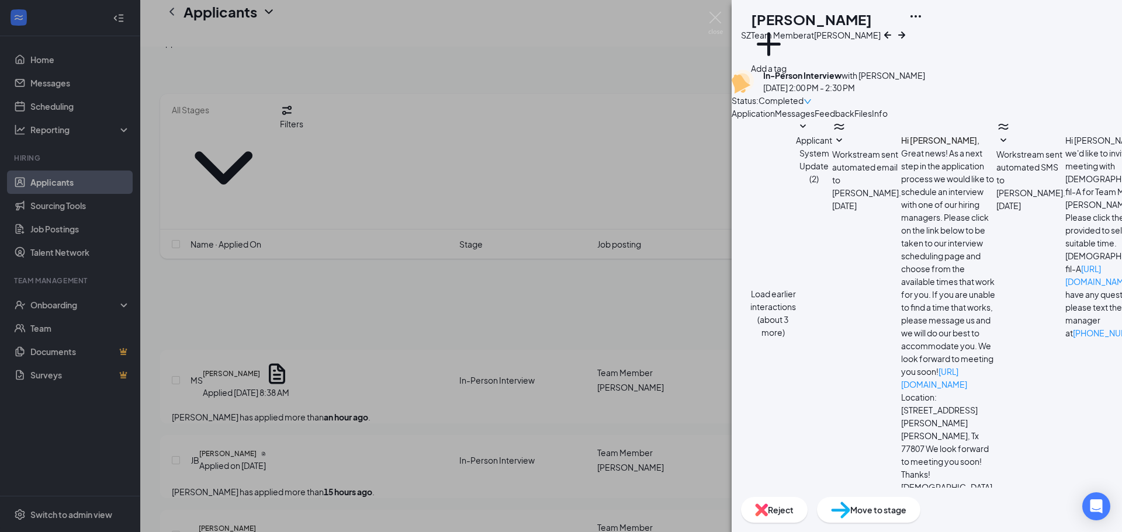
scroll to position [268, 0]
click at [687, 130] on div "SZ Samuel Zarbaugh Team Member at West Bryan Add a tag In-Person Interview with…" at bounding box center [561, 266] width 1122 height 532
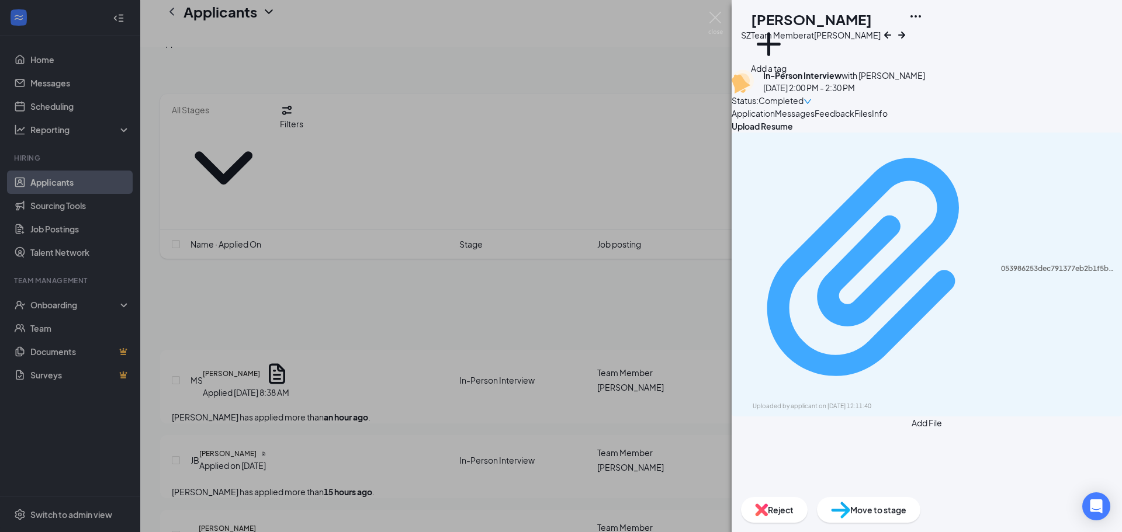
click at [1001, 264] on div "053986253dec791377eb2b1f5b489707.pdf" at bounding box center [1058, 268] width 114 height 9
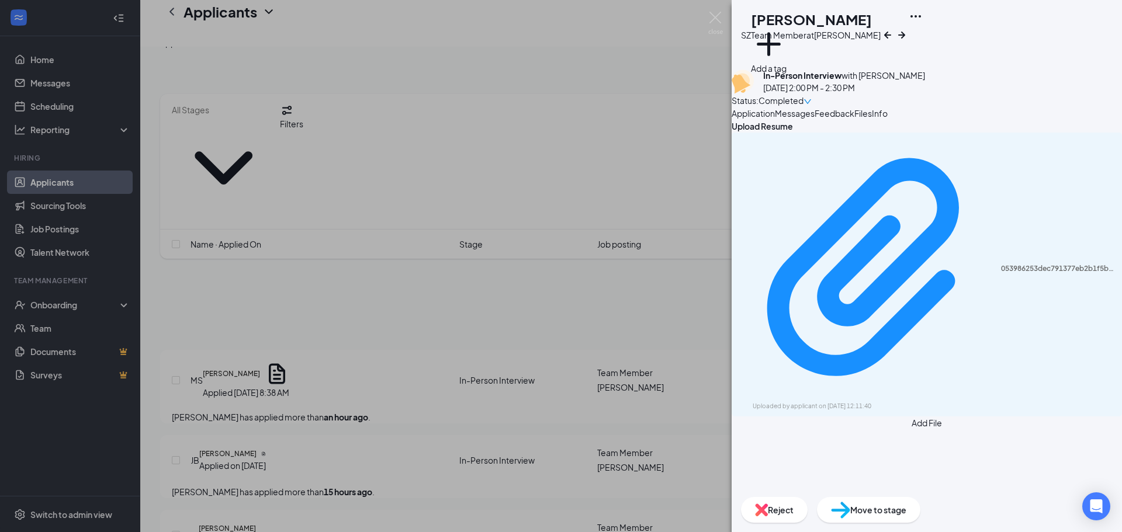
drag, startPoint x: 782, startPoint y: 144, endPoint x: 822, endPoint y: 163, distance: 43.9
click at [775, 119] on span "Application" at bounding box center [753, 113] width 43 height 11
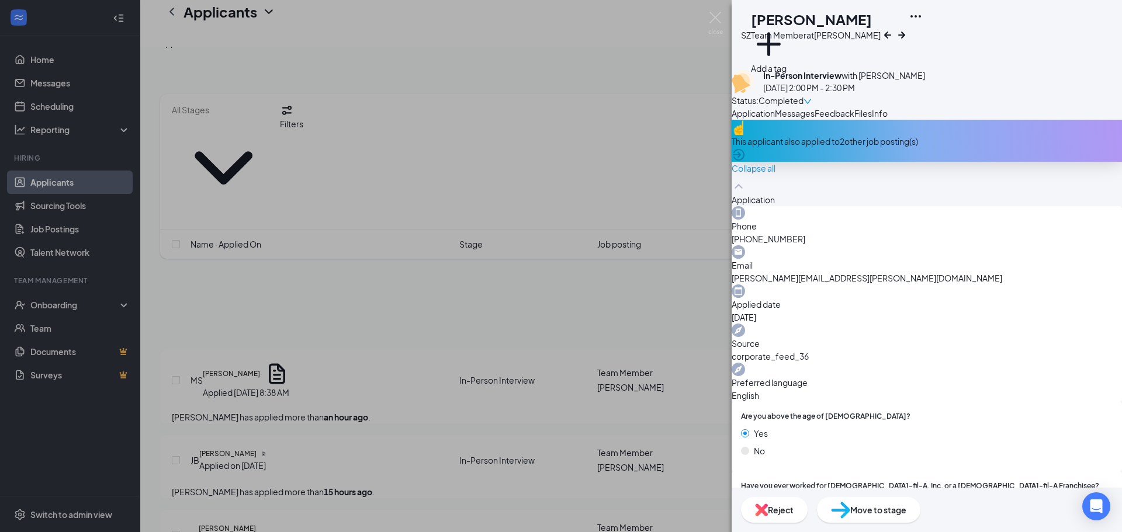
click at [981, 273] on span "samuel.zarbaugh@icloud.com" at bounding box center [927, 278] width 390 height 13
click at [981, 274] on span "samuel.zarbaugh@icloud.com" at bounding box center [927, 278] width 390 height 13
copy span "samuel.zarbaugh@icloud.com"
click at [664, 373] on div "SZ Samuel Zarbaugh Team Member at West Bryan Add a tag In-Person Interview with…" at bounding box center [561, 266] width 1122 height 532
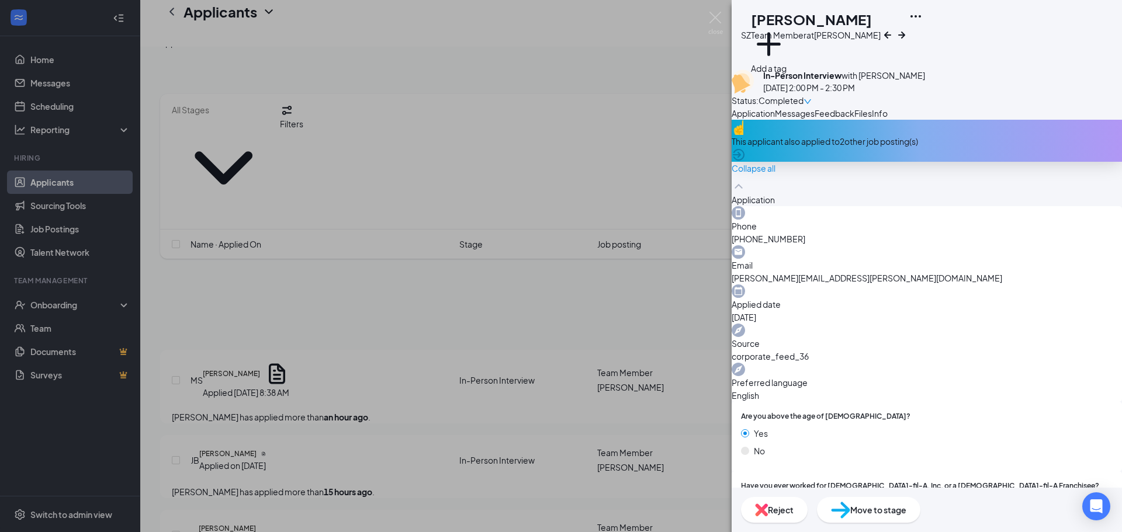
click at [749, 499] on img at bounding box center [745, 503] width 8 height 8
click at [717, 457] on div "SZ Samuel Zarbaugh Team Member at West Bryan Add a tag In-Person Interview with…" at bounding box center [561, 266] width 1122 height 532
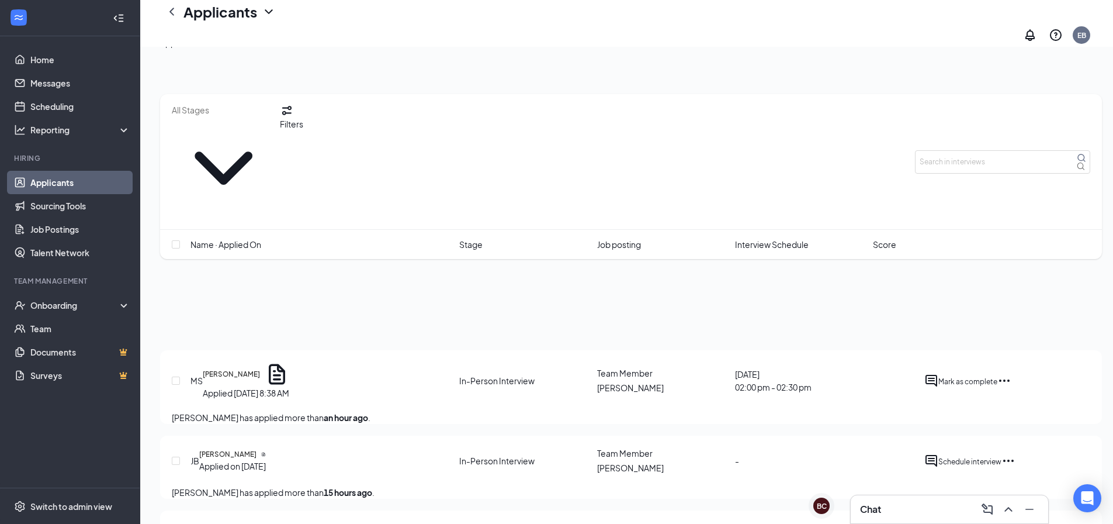
click at [875, 511] on h3 "Chat" at bounding box center [870, 509] width 21 height 13
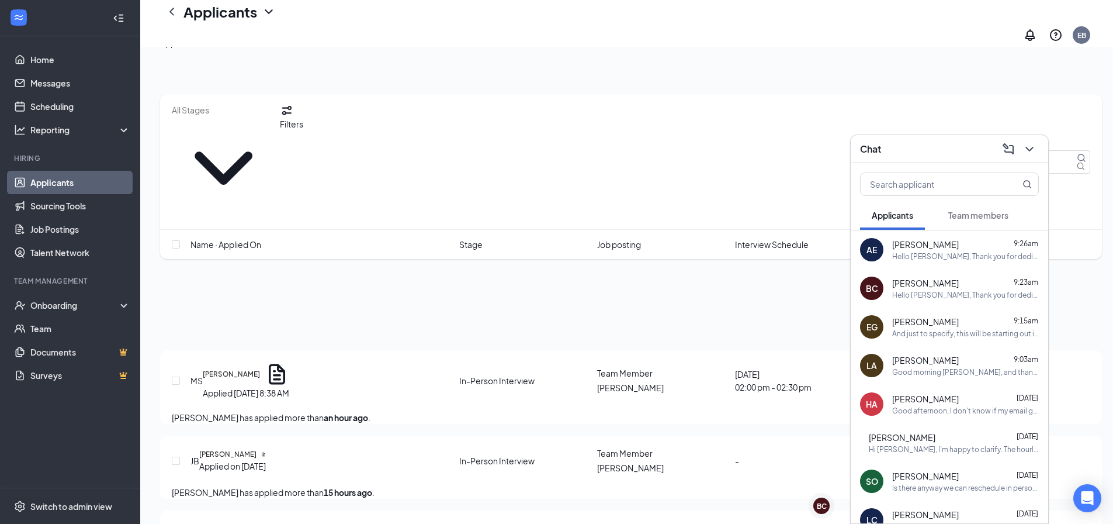
click at [907, 255] on div "Hello Arianna, Thank you for dedicating time to interview with us for Chick-fil…" at bounding box center [965, 256] width 147 height 10
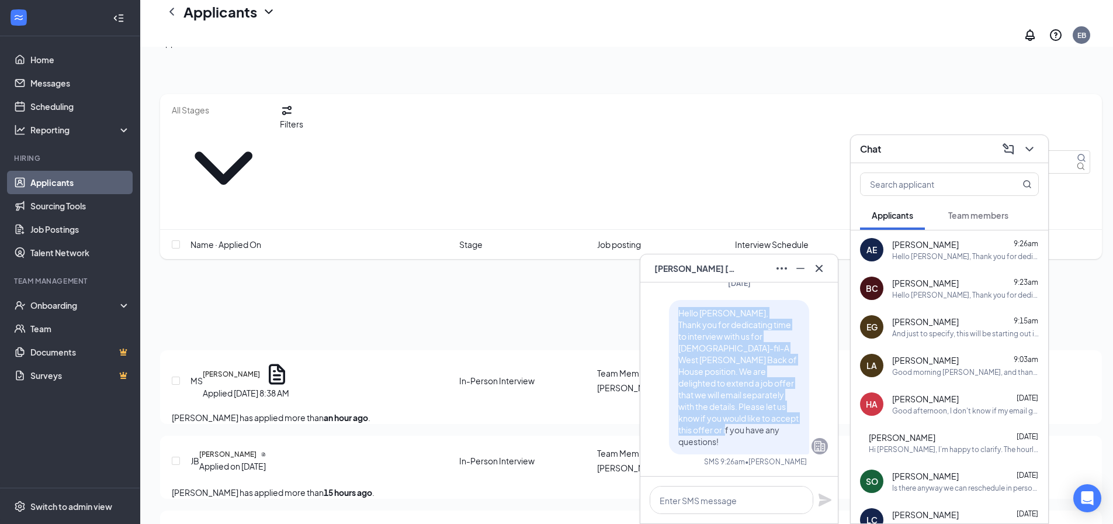
drag, startPoint x: 728, startPoint y: 441, endPoint x: 664, endPoint y: 317, distance: 139.8
click at [669, 317] on div "Hello Arianna, Thank you for dedicating time to interview with us for Chick-fil…" at bounding box center [739, 377] width 140 height 154
copy span "Hello Arianna, Thank you for dedicating time to interview with us for Chick-fil…"
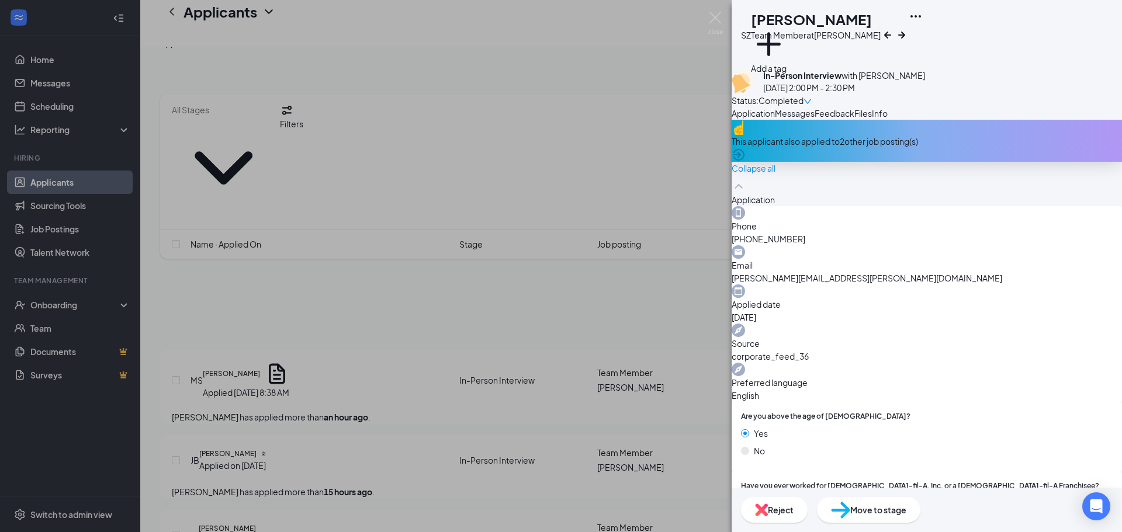
click at [815, 119] on span "Messages" at bounding box center [795, 113] width 40 height 11
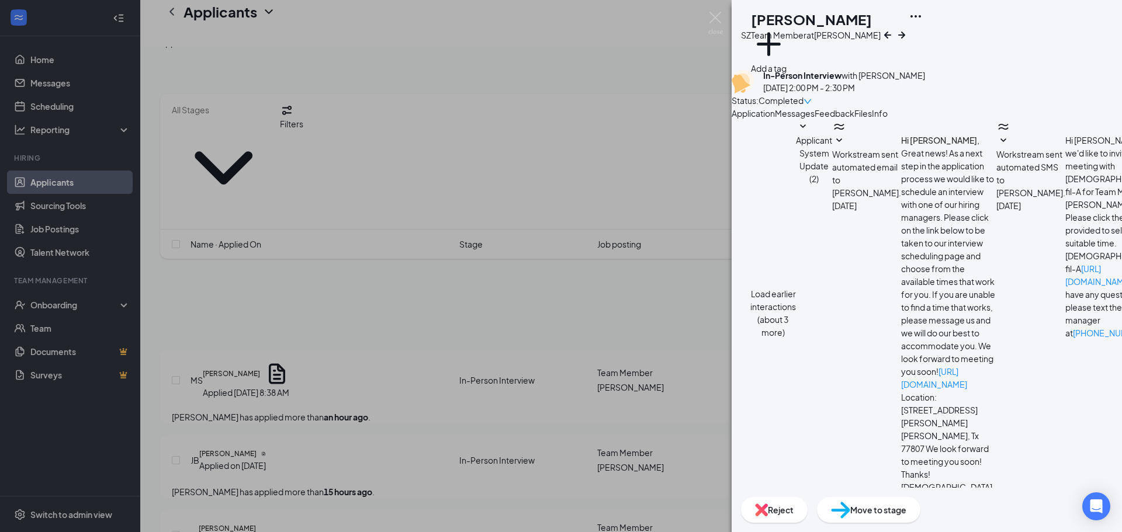
scroll to position [268, 0]
click at [836, 507] on textarea at bounding box center [794, 542] width 124 height 70
paste textarea "Hello Arianna, Thank you for dedicating time to interview with us for Chick-fil…"
click at [805, 507] on textarea "Hello Arianna, Thank you for dedicating time to interview with us for Chick-fil…" at bounding box center [794, 542] width 124 height 70
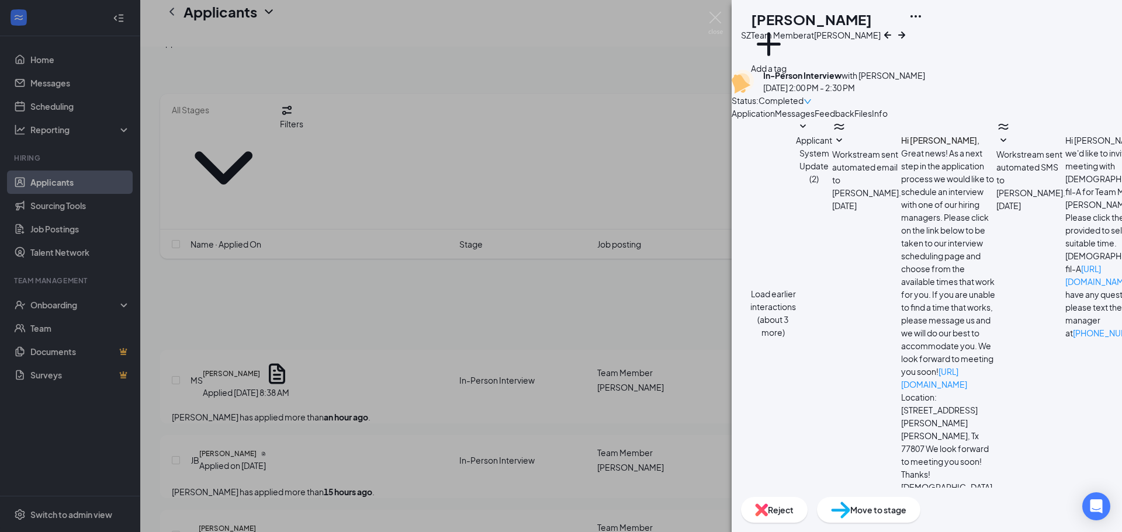
click at [801, 507] on textarea "Hello Arianna, Thank you for dedicating time to interview with us for Chick-fil…" at bounding box center [794, 542] width 124 height 70
click at [856, 507] on textarea "Hello Samuel, Thank you for dedicating time to interview with us for Chick-fil-…" at bounding box center [794, 542] width 124 height 70
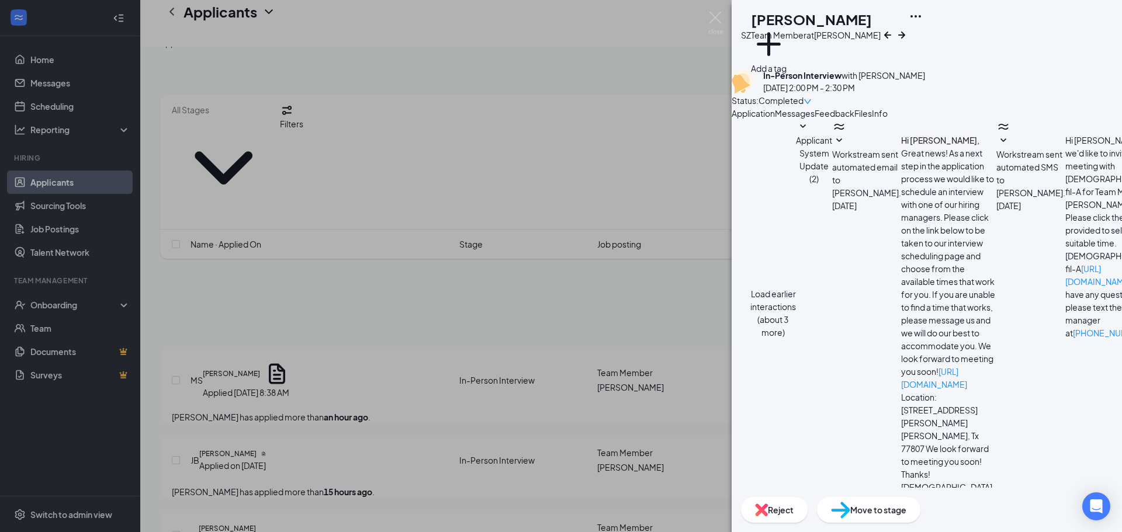
click at [856, 507] on textarea "Hello Samuel, Thank you for dedicating time to interview with us for Chick-fil-…" at bounding box center [794, 542] width 124 height 70
type textarea "Hello Samuel, Thank you for dedicating time to interview with us for Chick-fil-…"
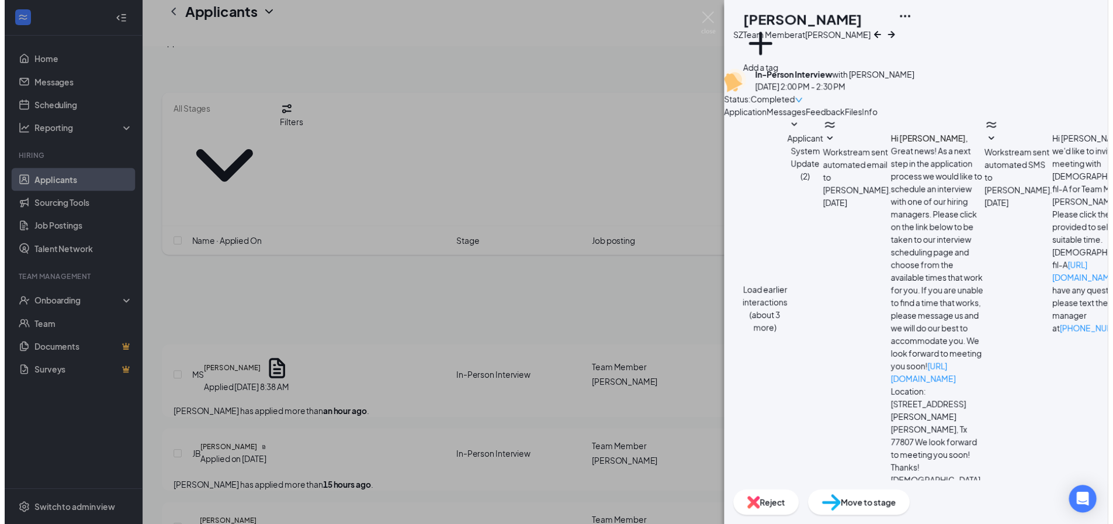
scroll to position [459, 0]
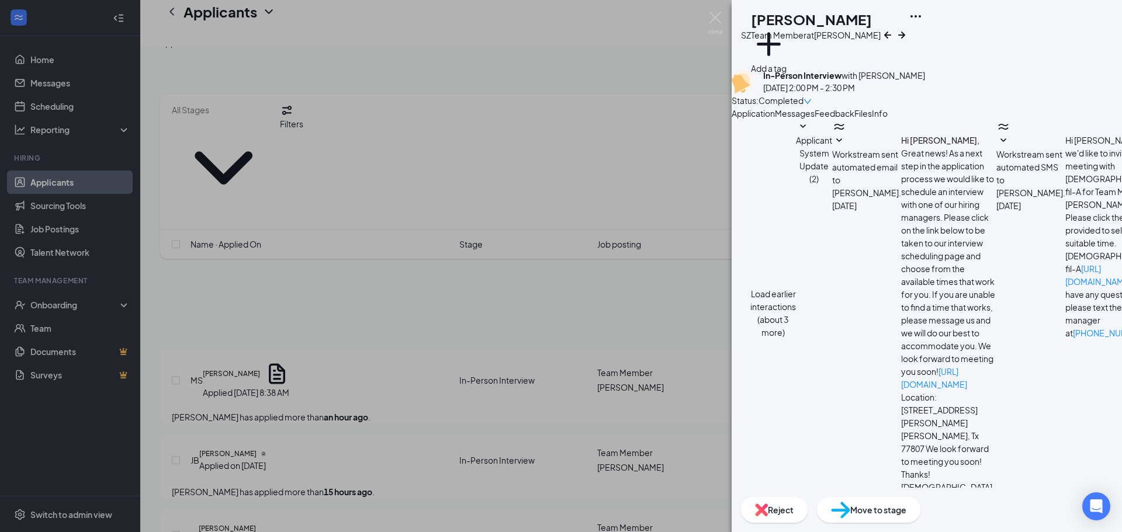
drag, startPoint x: 598, startPoint y: 82, endPoint x: 529, endPoint y: 1, distance: 105.7
click at [598, 82] on div "SZ Samuel Zarbaugh Team Member at West Bryan Add a tag In-Person Interview with…" at bounding box center [561, 266] width 1122 height 532
